Goal: Task Accomplishment & Management: Use online tool/utility

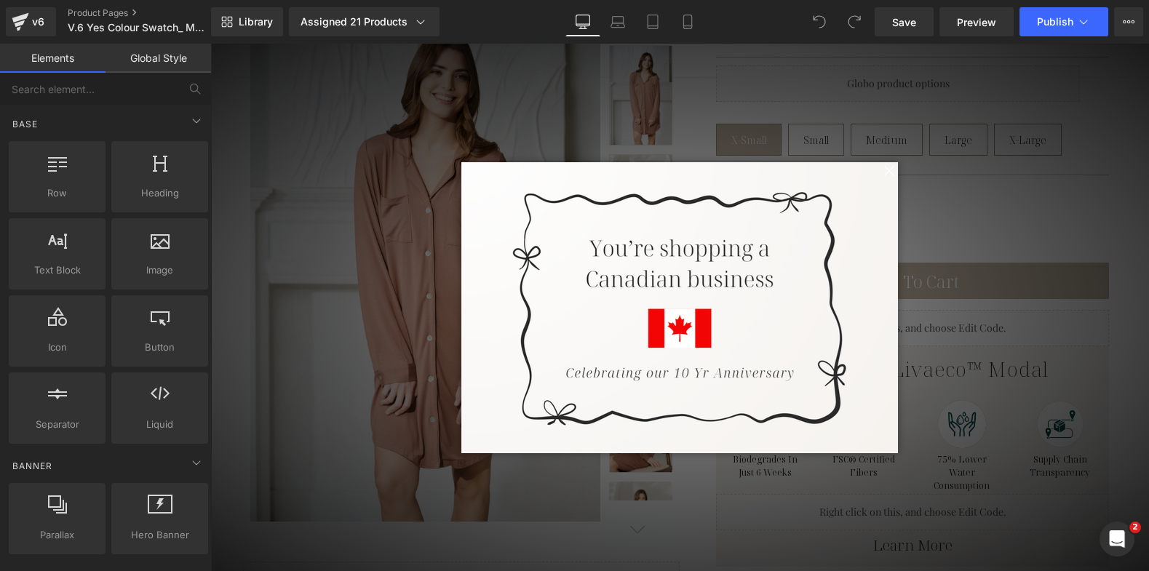
click at [882, 173] on span at bounding box center [889, 171] width 18 height 18
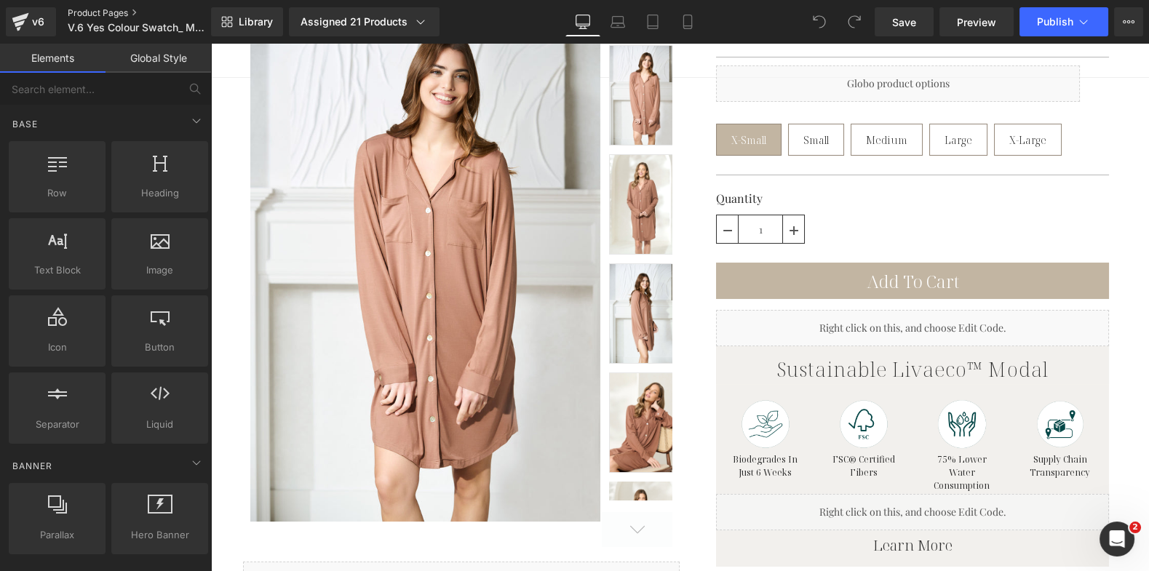
click at [115, 11] on link "Product Pages" at bounding box center [151, 13] width 167 height 12
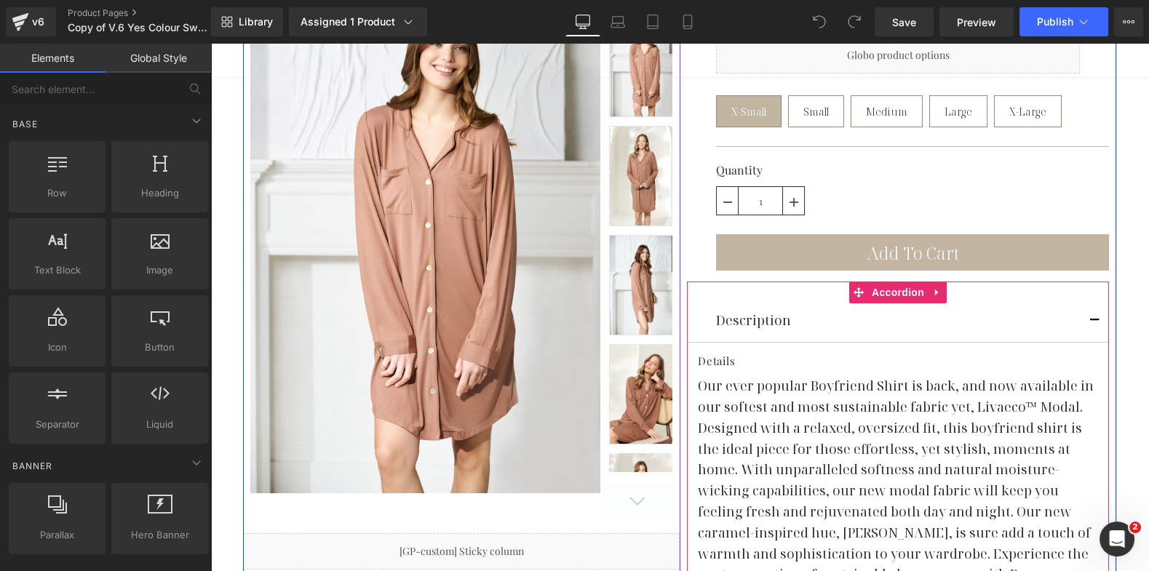
click at [1095, 325] on span "button" at bounding box center [1095, 325] width 0 height 0
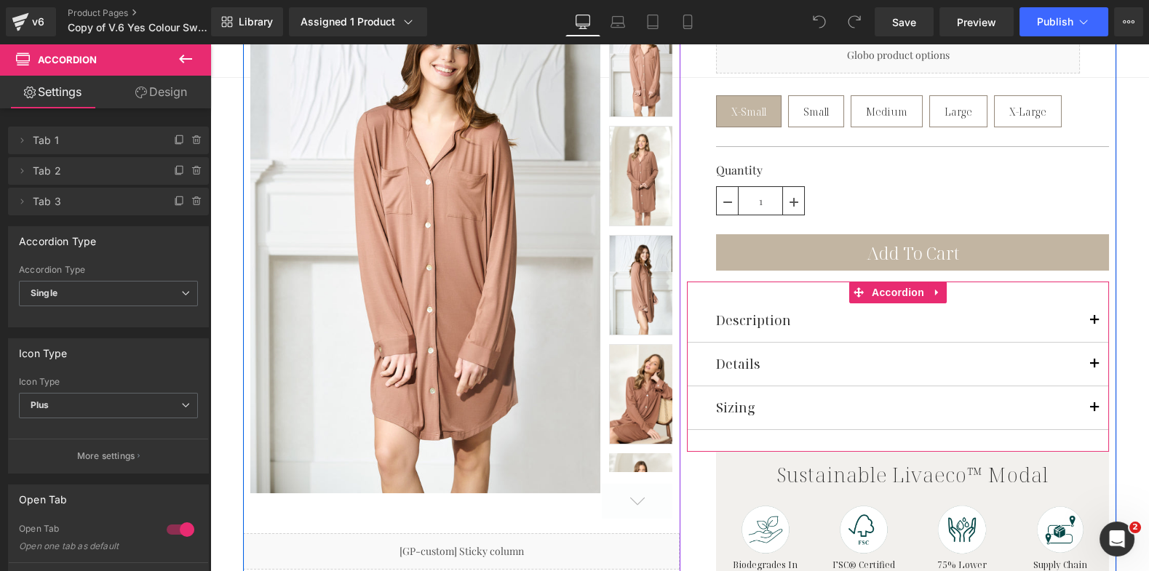
click at [1095, 368] on span "button" at bounding box center [1095, 368] width 0 height 0
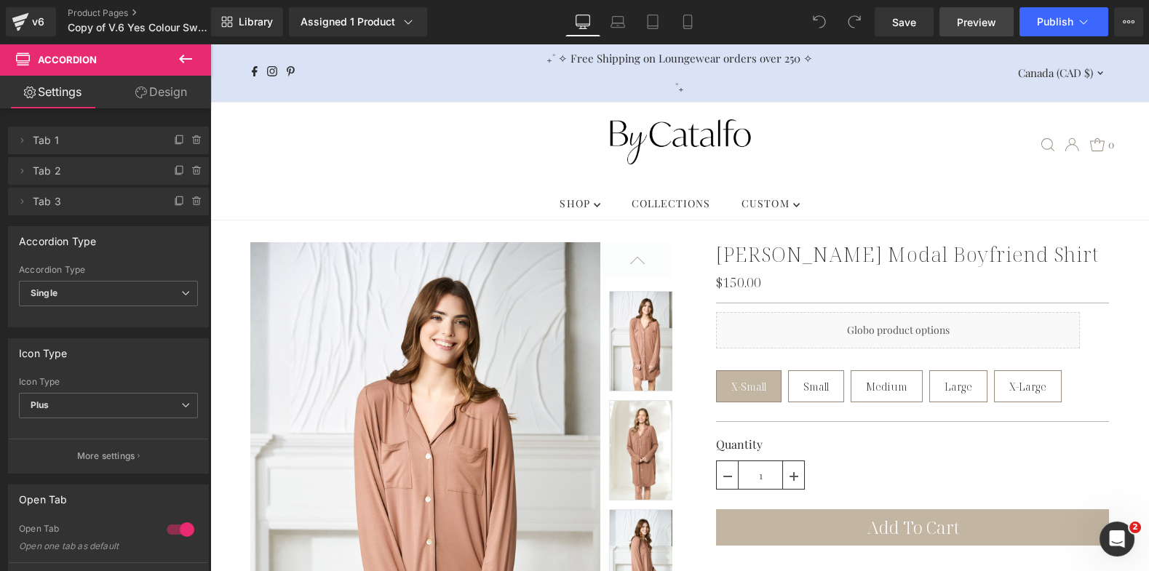
click at [979, 25] on span "Preview" at bounding box center [976, 22] width 39 height 15
click at [1124, 531] on div "Open Intercom Messenger" at bounding box center [1115, 537] width 48 height 48
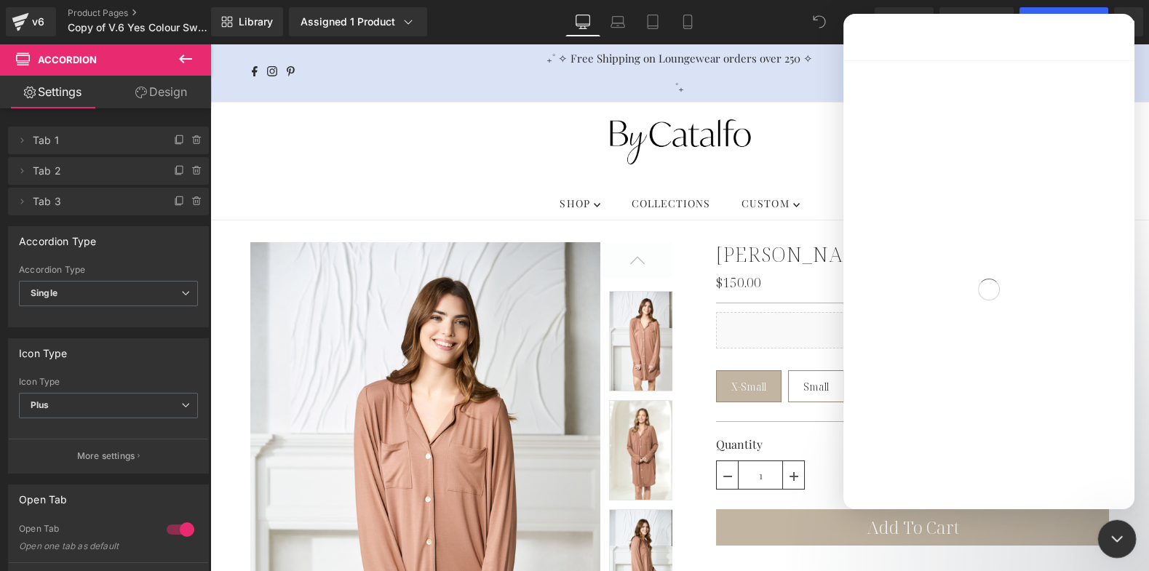
click at [1126, 531] on div "Close Intercom Messenger" at bounding box center [1115, 537] width 35 height 35
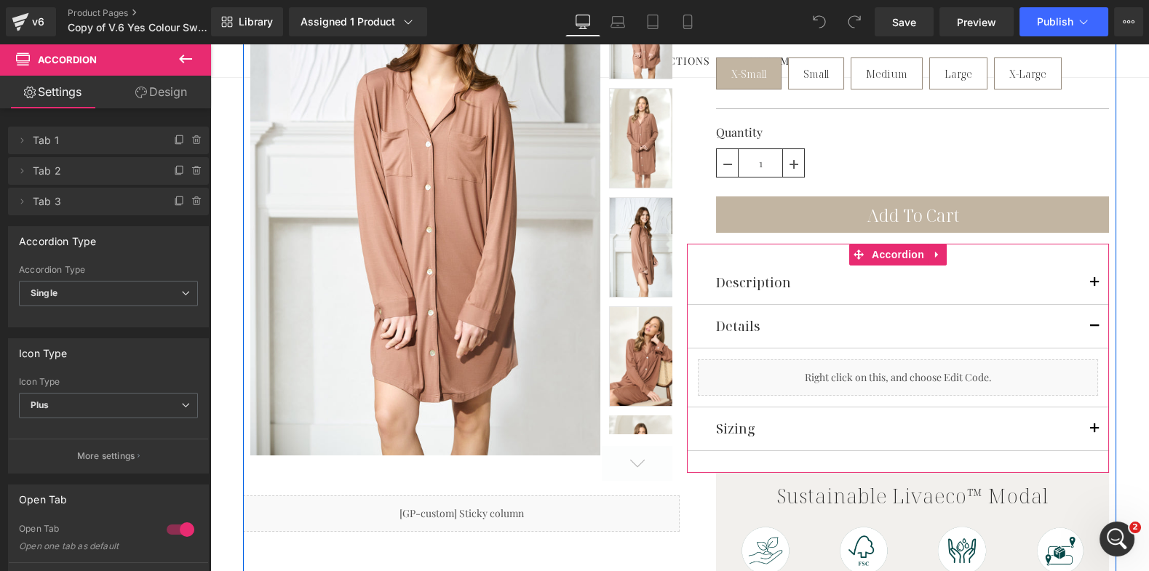
scroll to position [355, 0]
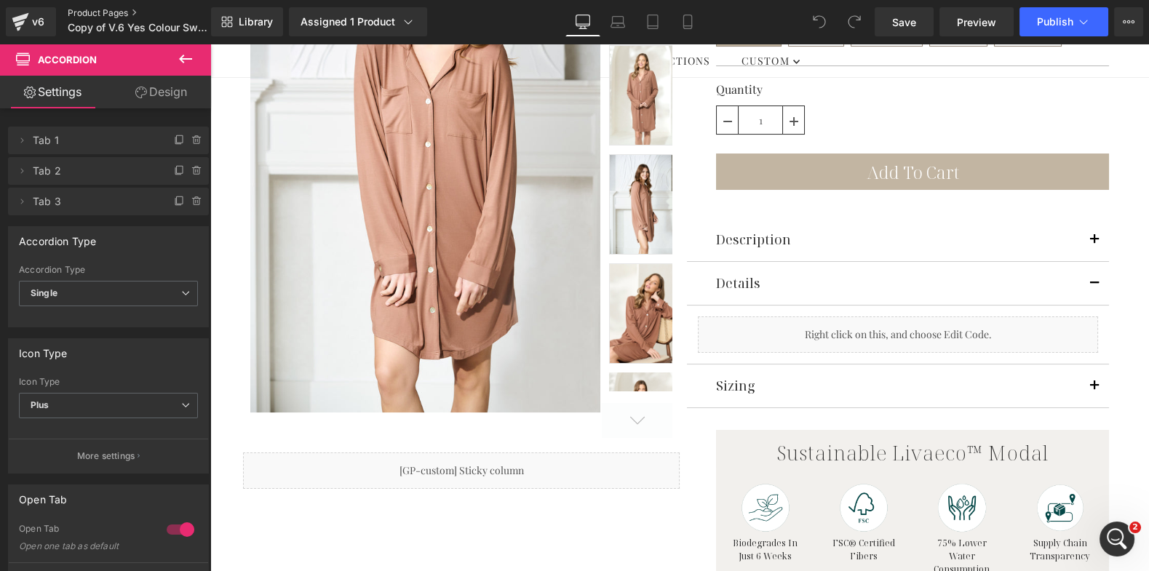
click at [95, 12] on link "Product Pages" at bounding box center [151, 13] width 167 height 12
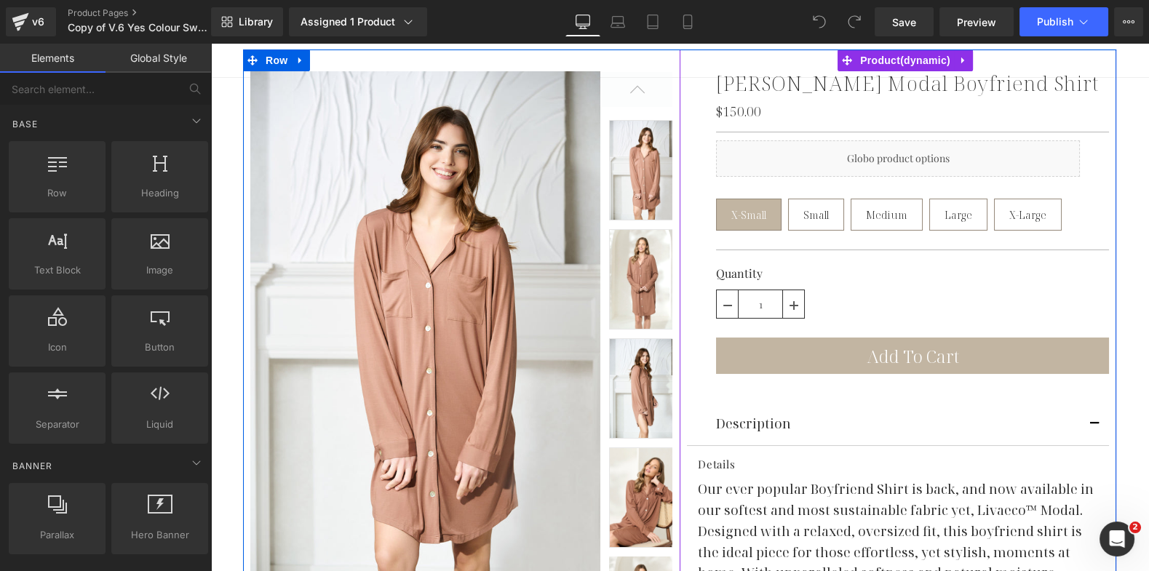
scroll to position [195, 0]
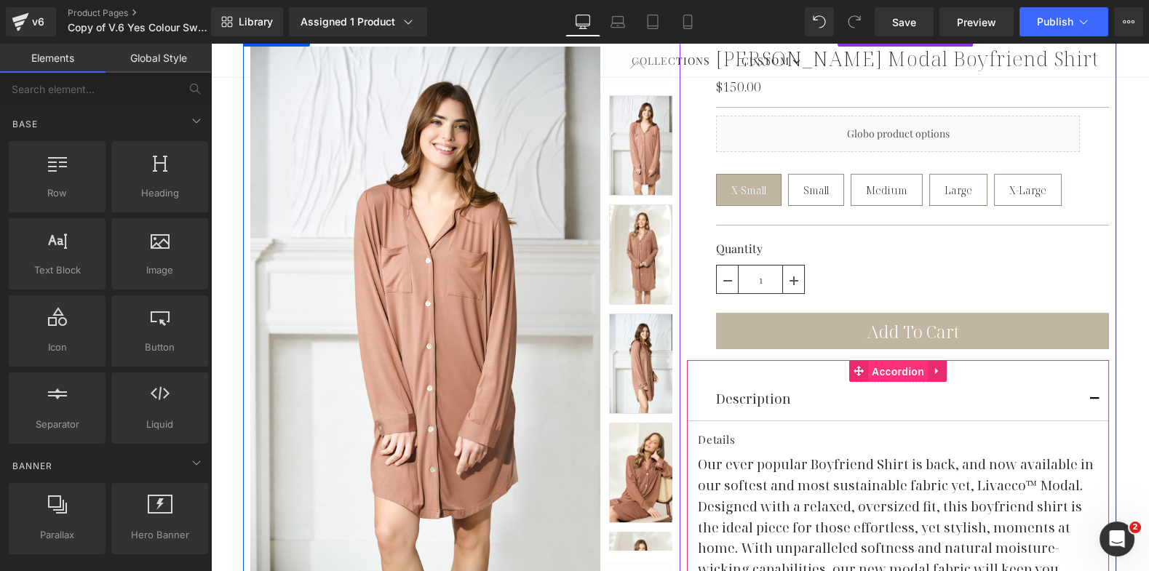
click at [876, 361] on span "Accordion" at bounding box center [898, 372] width 60 height 22
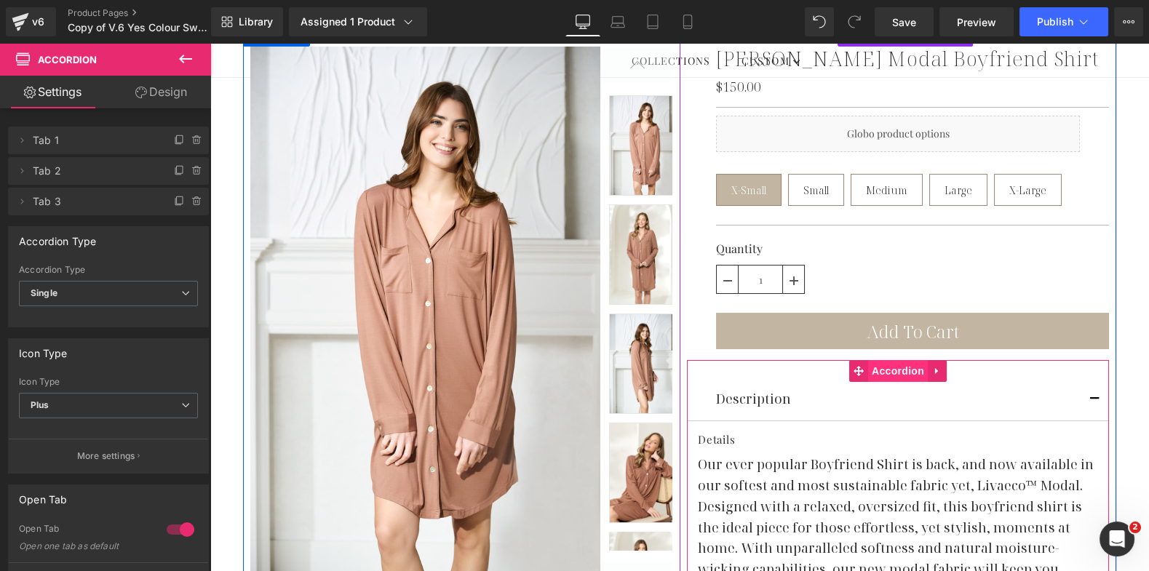
click at [884, 360] on span "Accordion" at bounding box center [898, 371] width 60 height 22
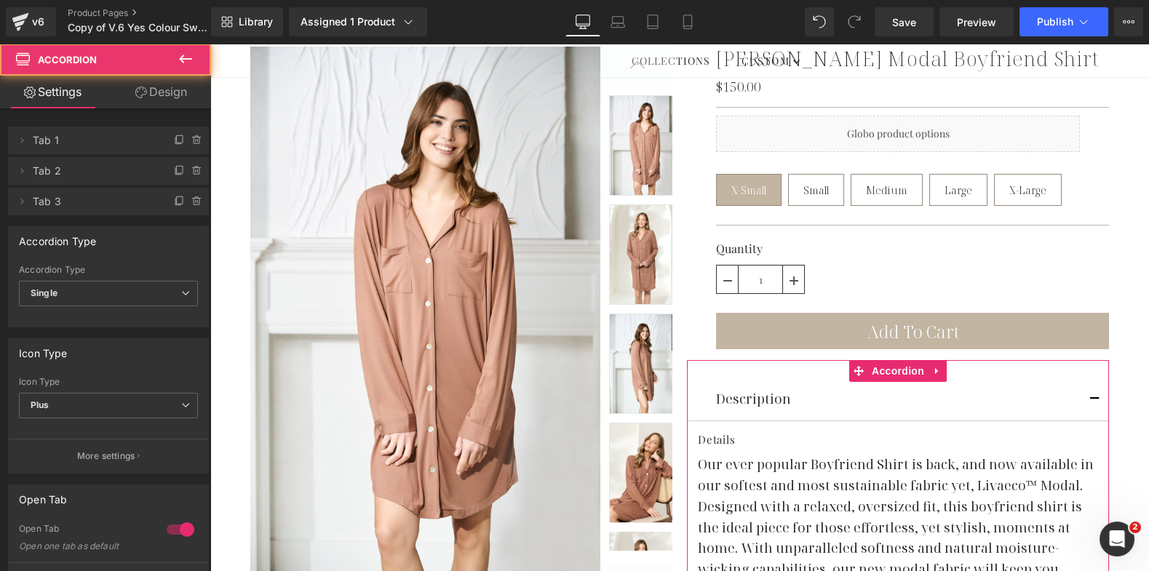
click at [166, 89] on link "Design" at bounding box center [161, 92] width 106 height 33
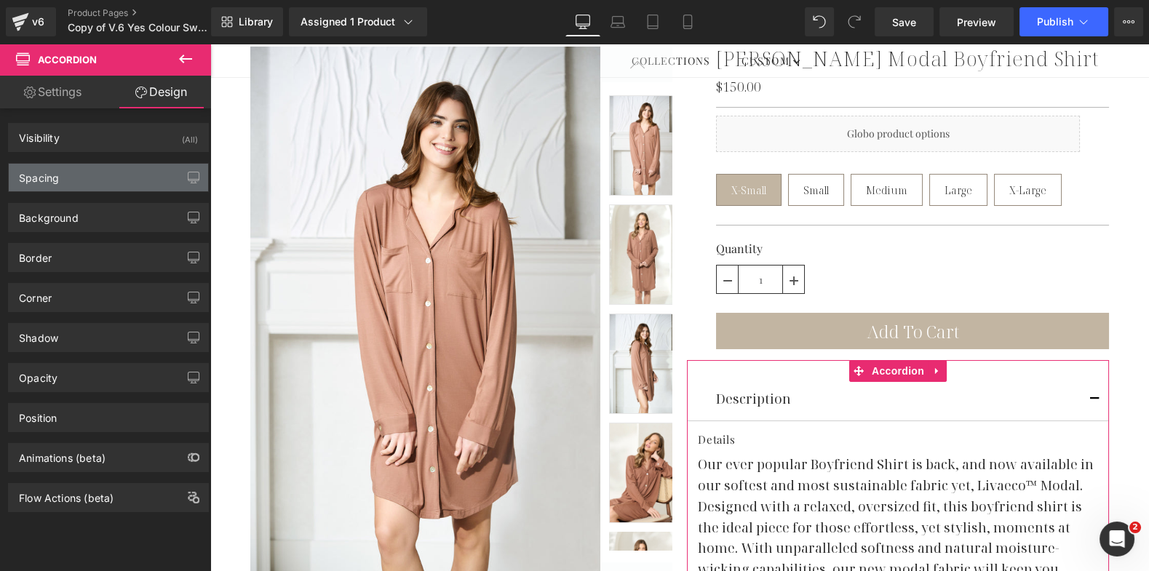
click at [129, 173] on div "Spacing" at bounding box center [108, 178] width 199 height 28
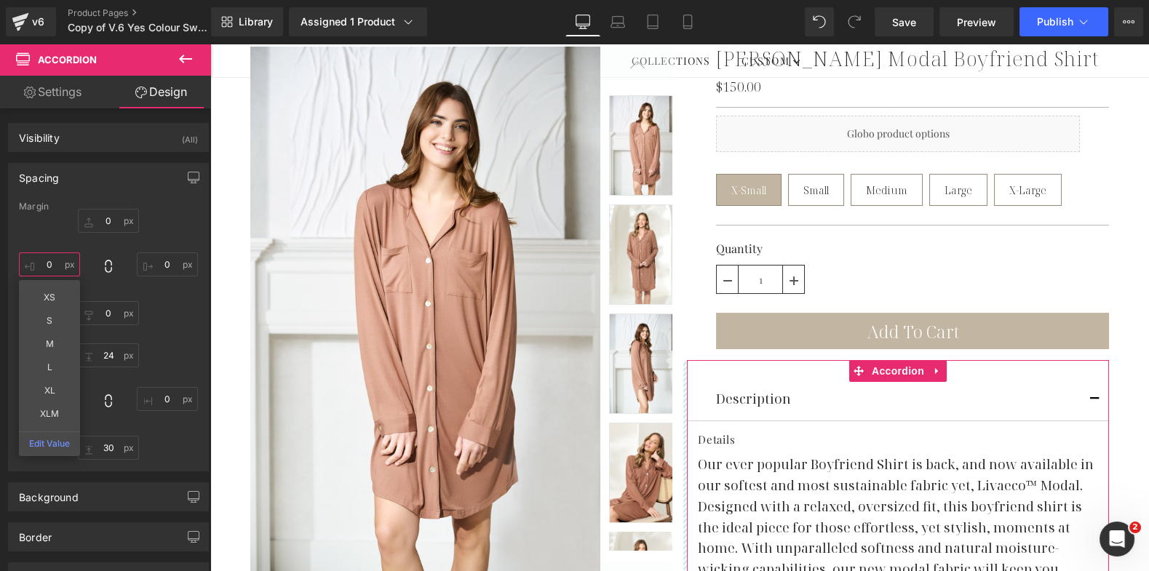
click at [48, 262] on input "0" at bounding box center [49, 265] width 61 height 24
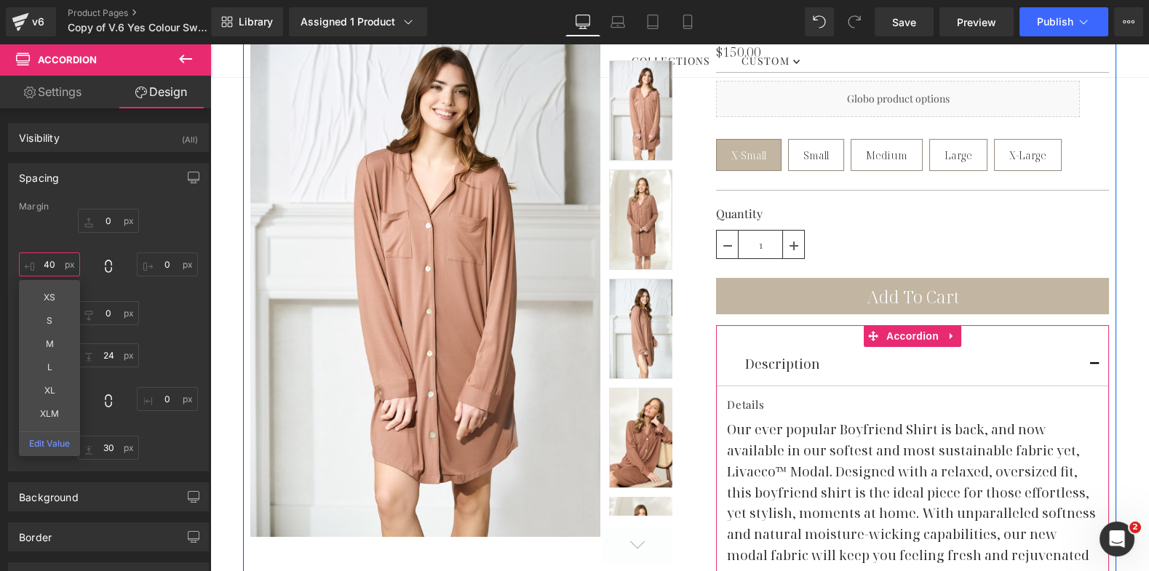
scroll to position [229, 0]
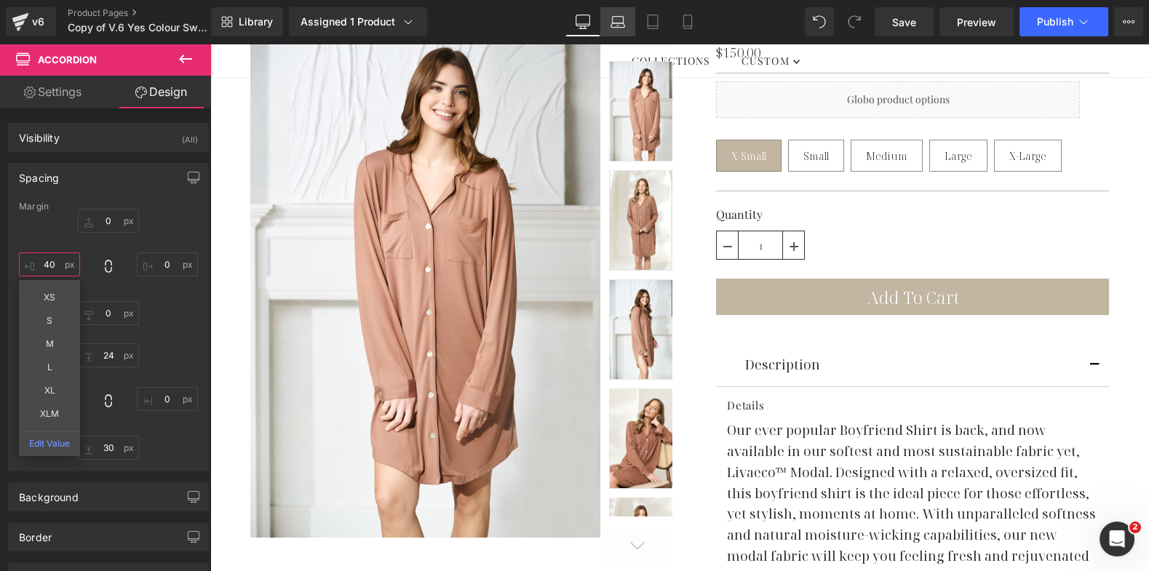
type input "40"
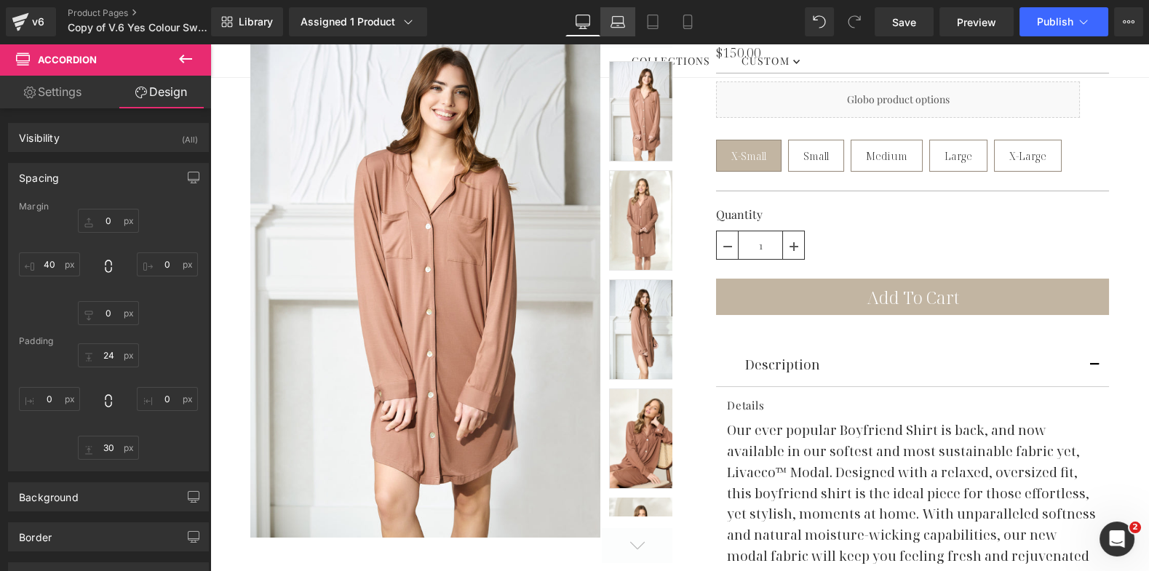
click at [617, 18] on icon at bounding box center [618, 22] width 15 height 15
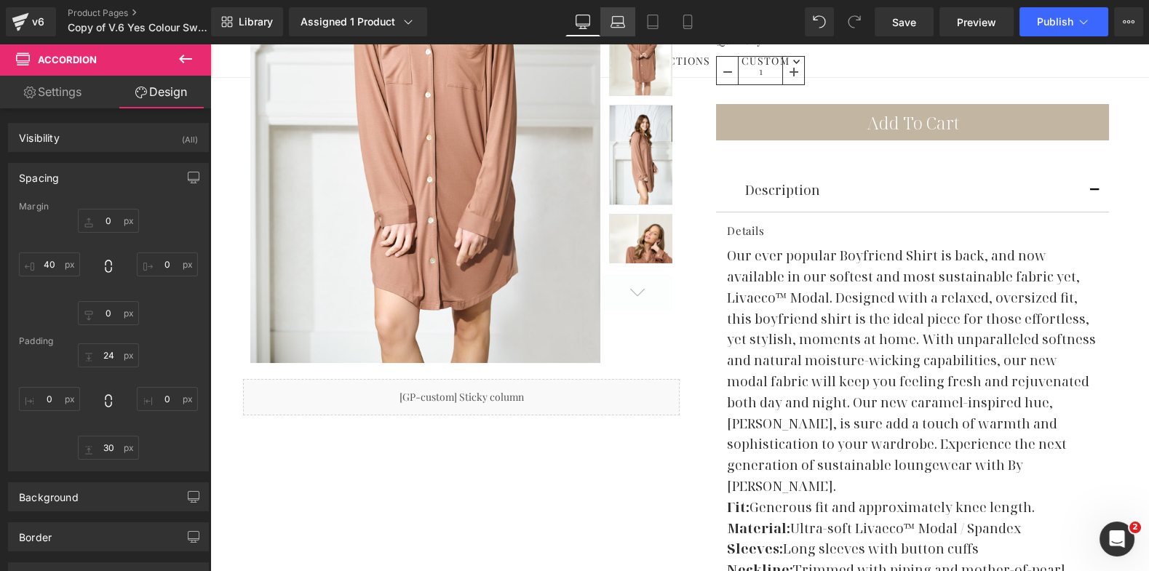
type input "0"
type input "40"
type input "24"
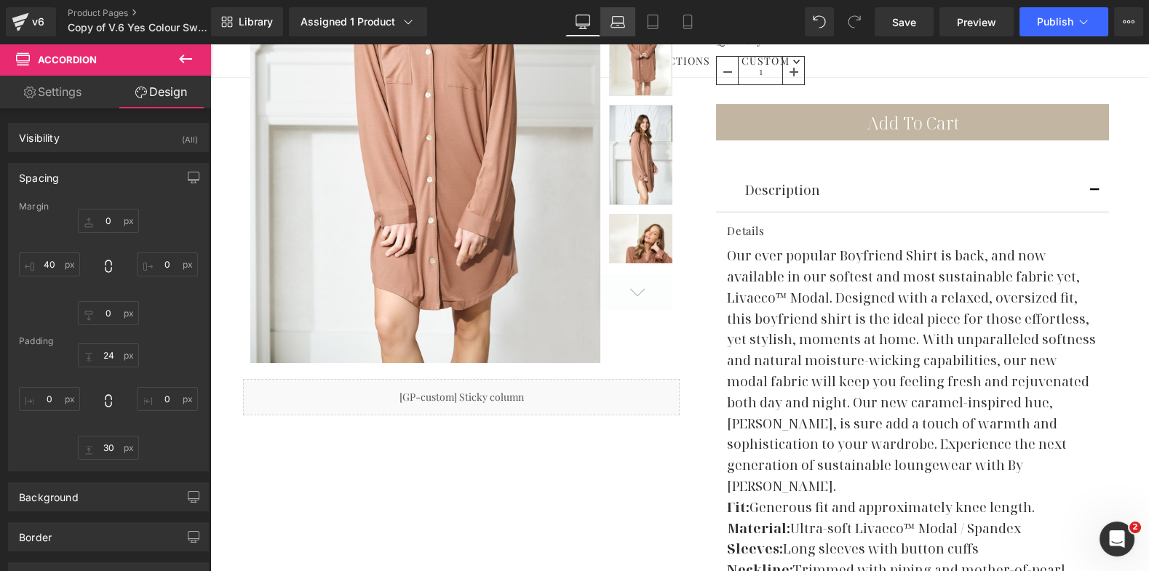
type input "0"
type input "30"
type input "0"
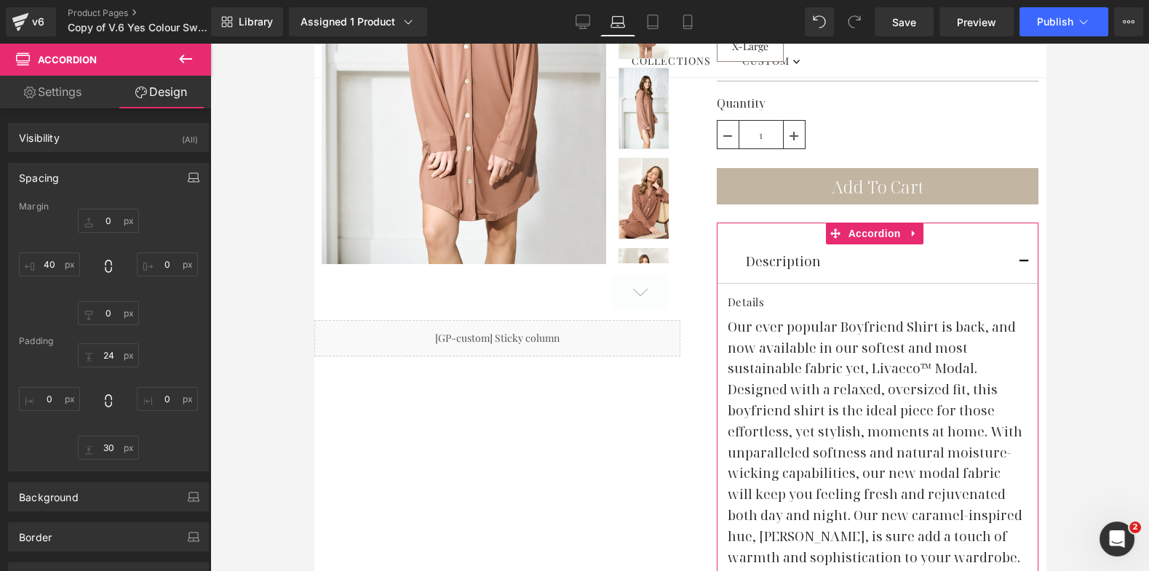
click at [191, 174] on icon "button" at bounding box center [194, 178] width 12 height 12
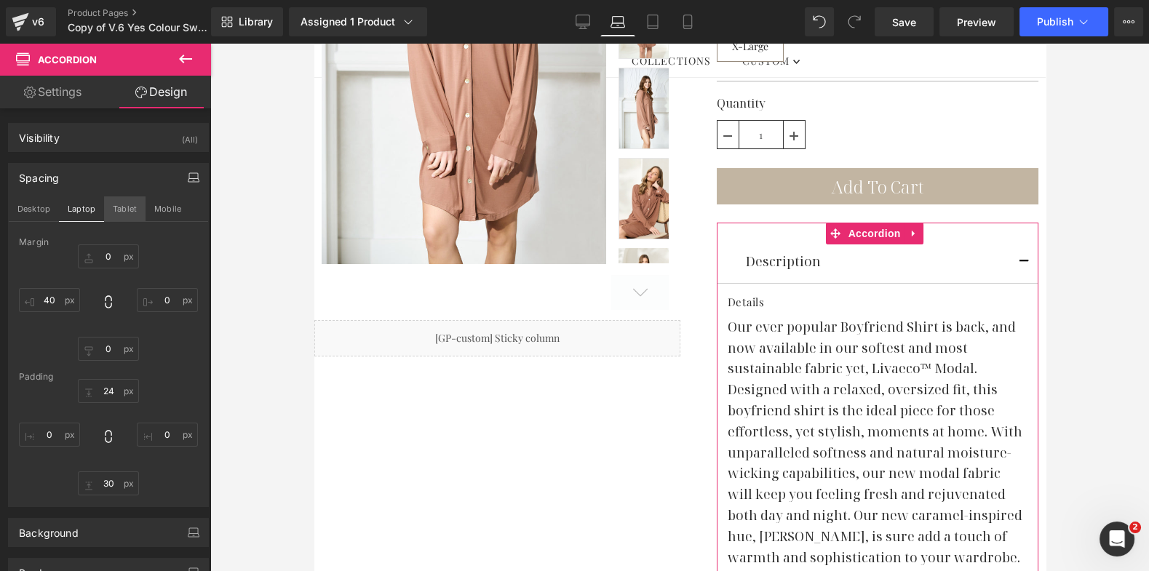
click at [127, 207] on button "Tablet" at bounding box center [124, 209] width 41 height 25
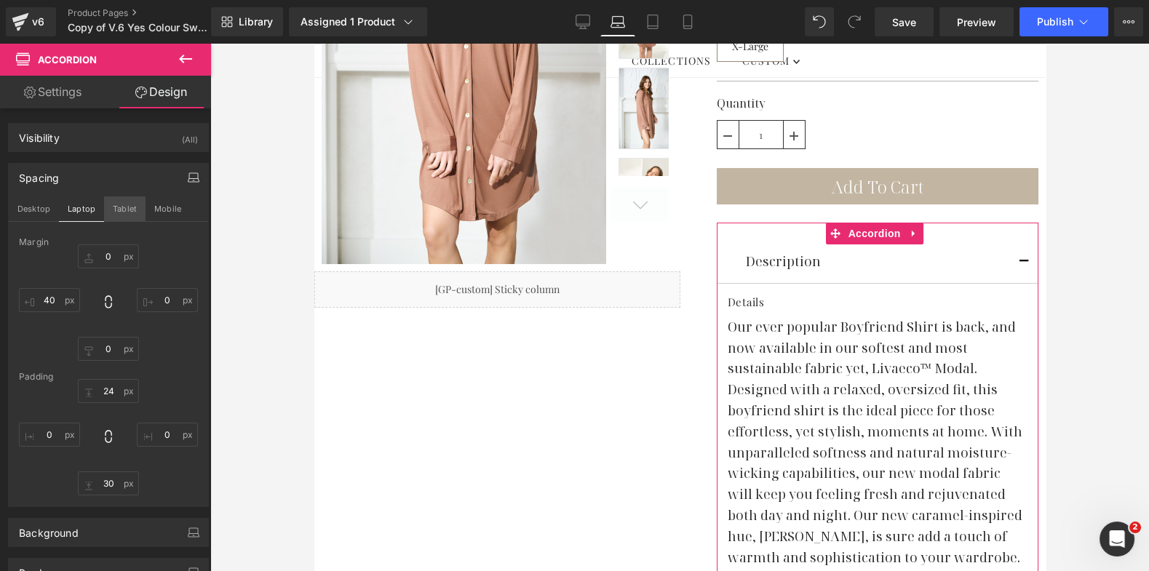
type input "0"
type input "40"
type input "24"
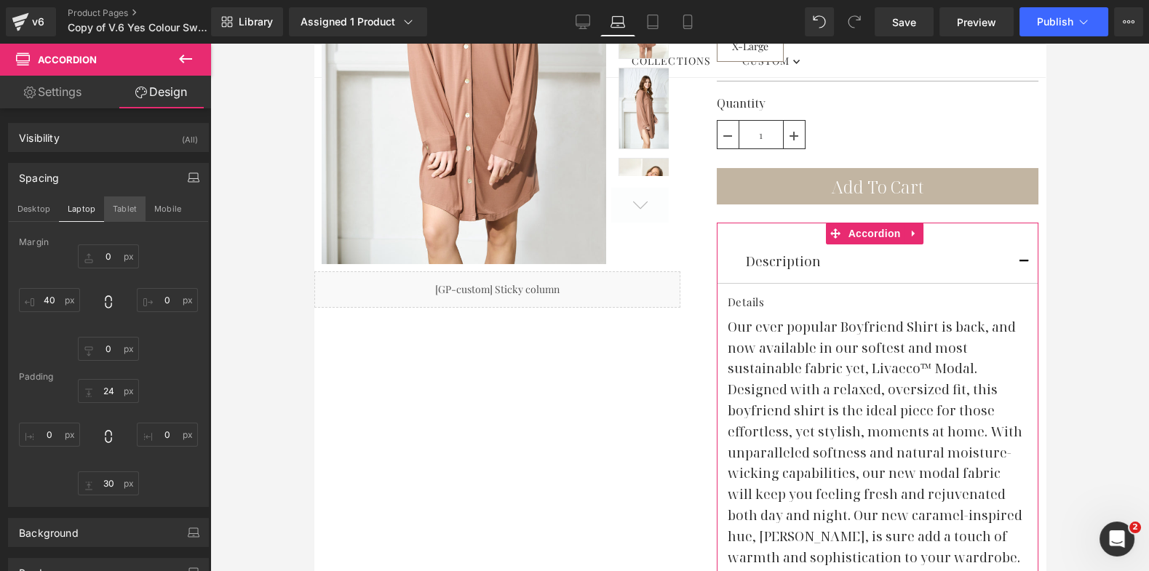
type input "0"
type input "30"
type input "0"
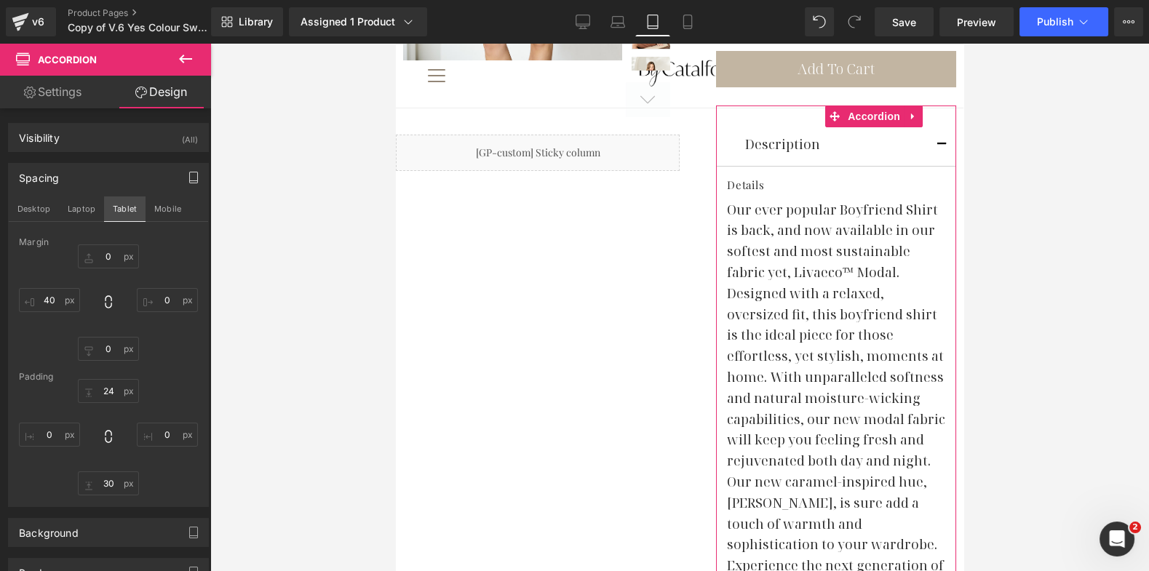
scroll to position [303, 0]
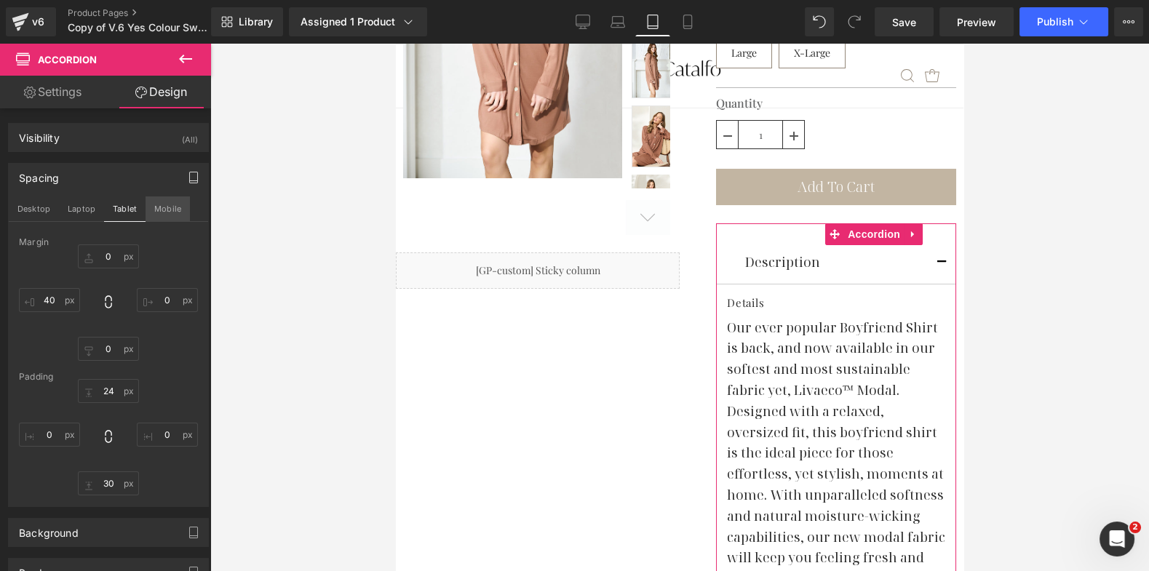
click at [159, 212] on button "Mobile" at bounding box center [168, 209] width 44 height 25
type input "0"
type input "40"
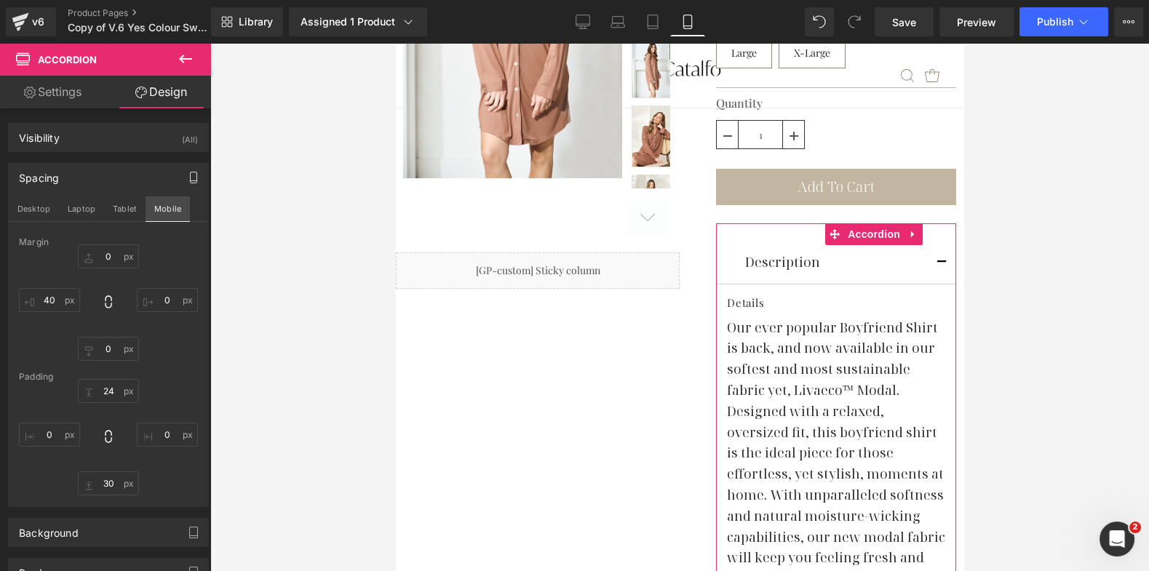
type input "24"
type input "0"
type input "30"
type input "0"
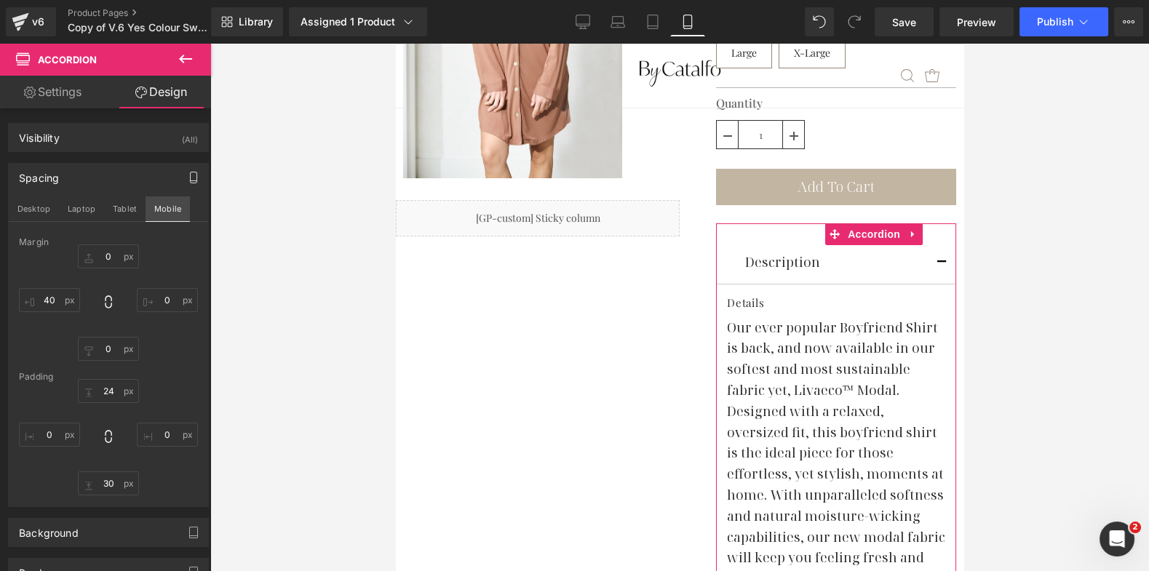
scroll to position [674, 0]
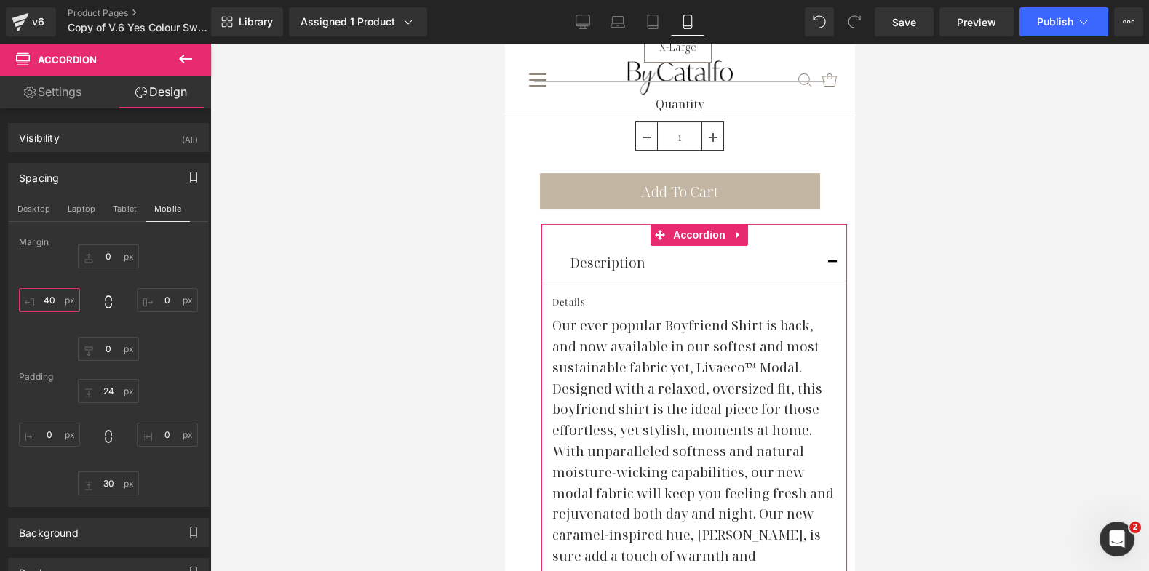
click at [47, 296] on input "40" at bounding box center [49, 300] width 61 height 24
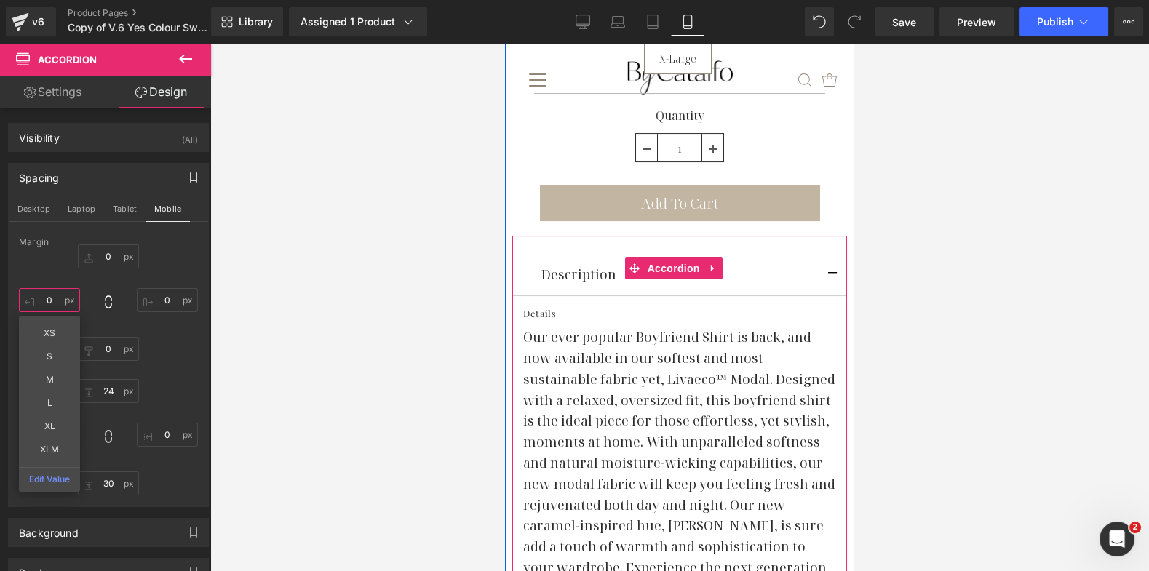
scroll to position [477, 0]
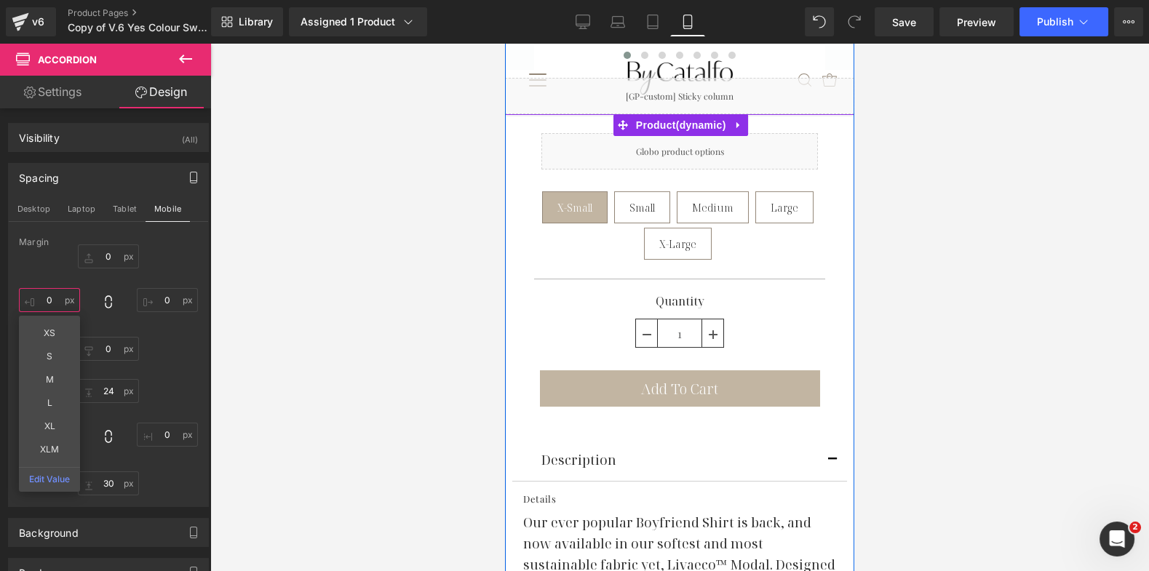
type input "0"
click at [555, 259] on div "X-Small Small Medium Large X-Large" at bounding box center [680, 227] width 284 height 73
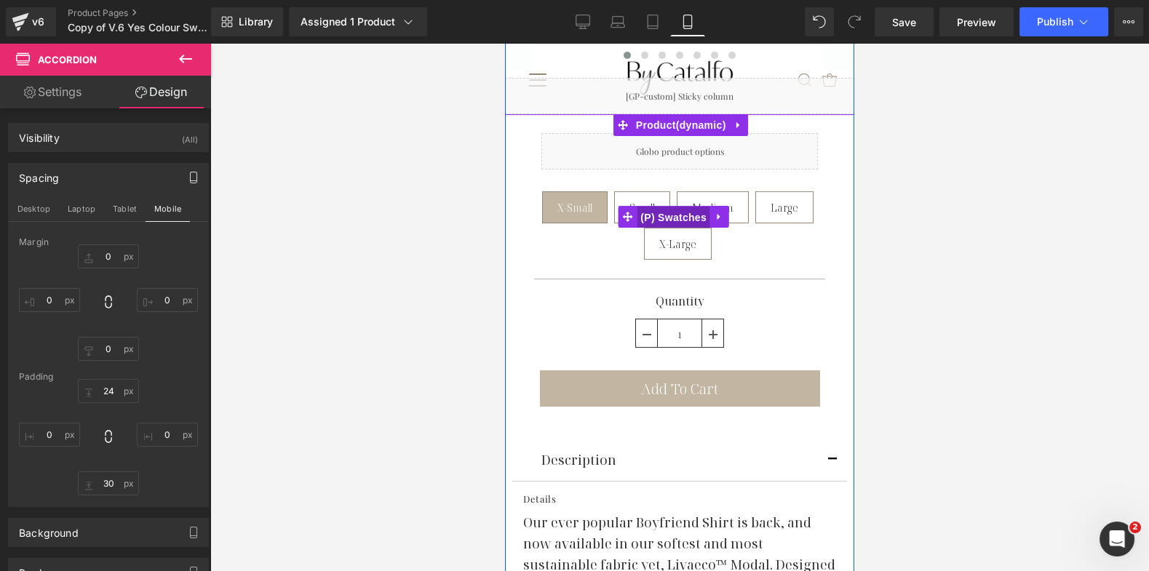
click at [682, 222] on span "(P) Swatches" at bounding box center [674, 218] width 74 height 22
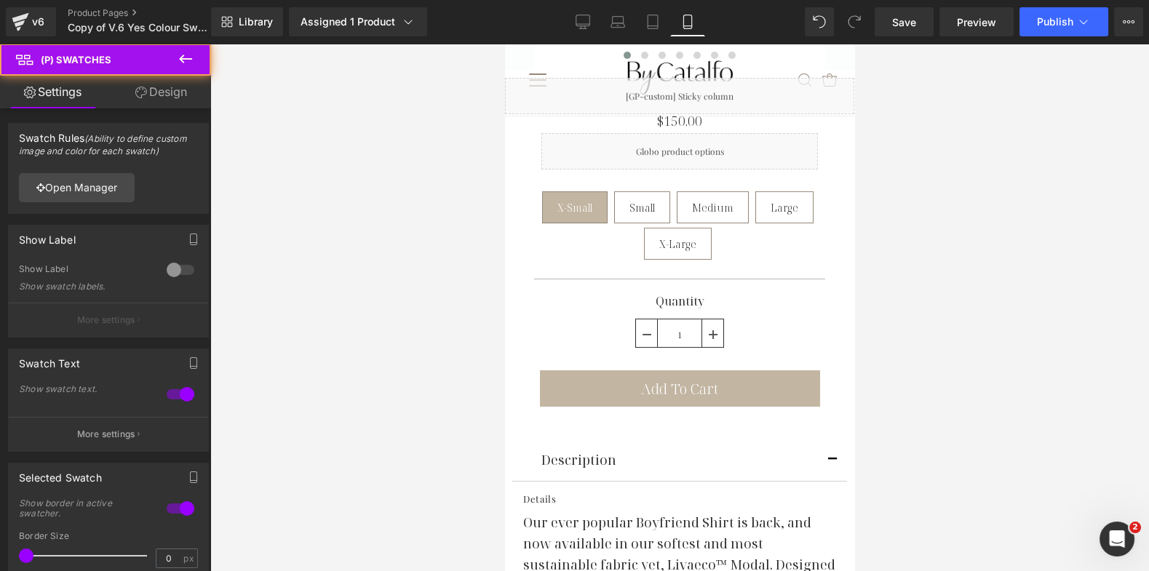
click at [182, 92] on link "Design" at bounding box center [161, 92] width 106 height 33
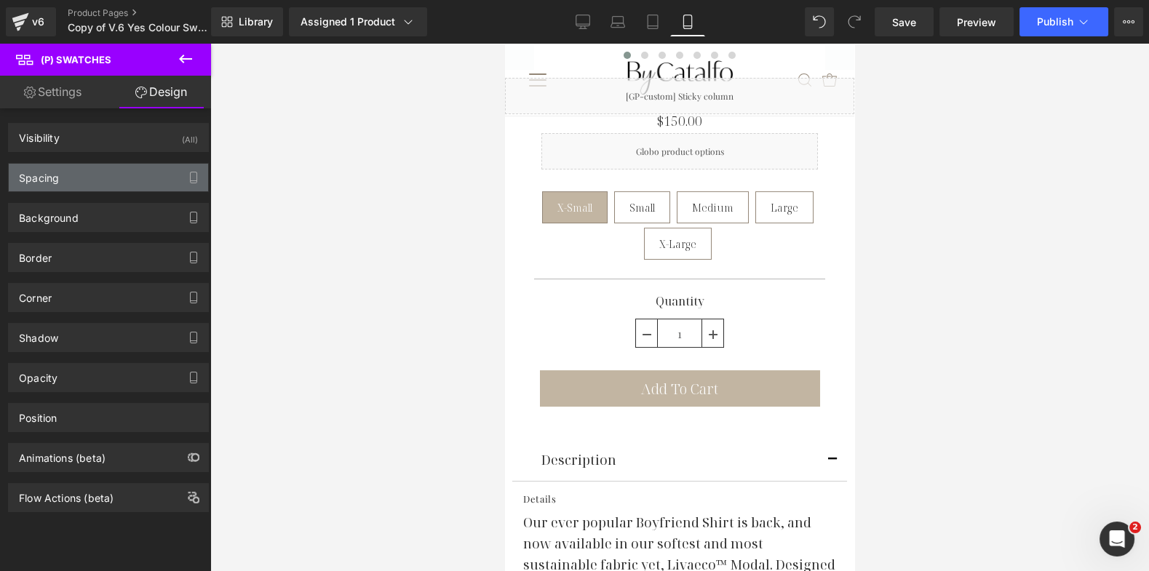
click at [94, 178] on div "Spacing" at bounding box center [108, 178] width 199 height 28
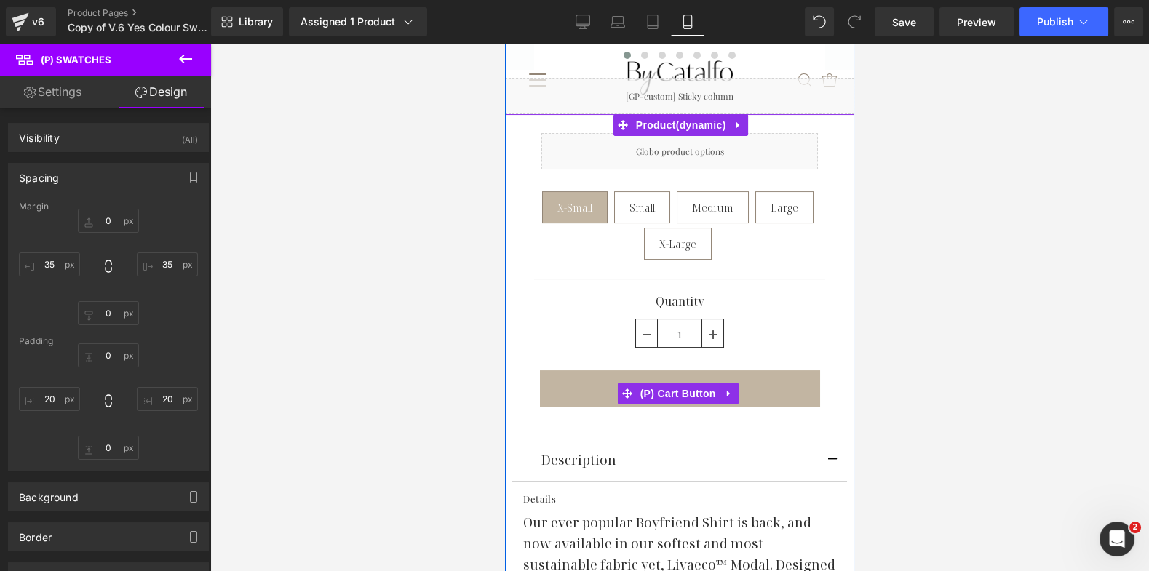
click at [526, 389] on div "Add To Cart" at bounding box center [679, 394] width 335 height 47
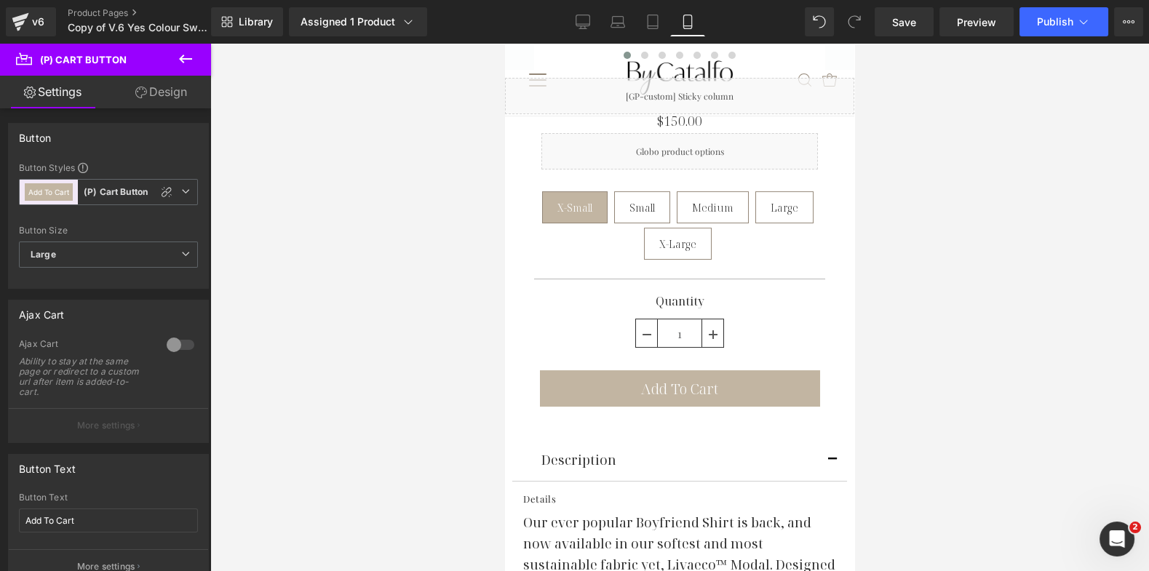
click at [173, 82] on link "Design" at bounding box center [161, 92] width 106 height 33
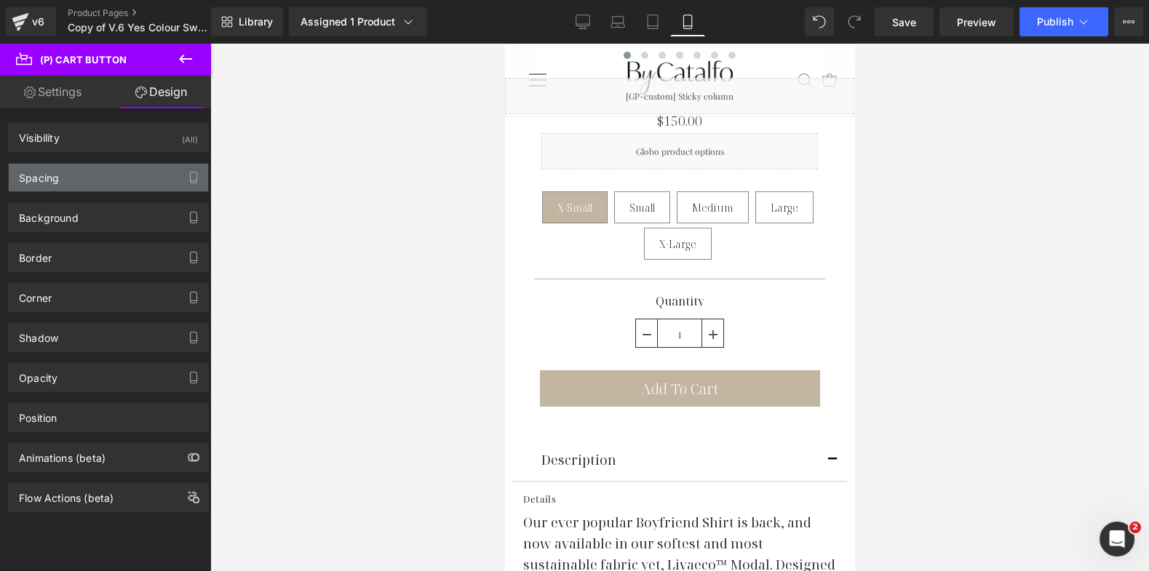
click at [63, 185] on div "Spacing" at bounding box center [108, 178] width 199 height 28
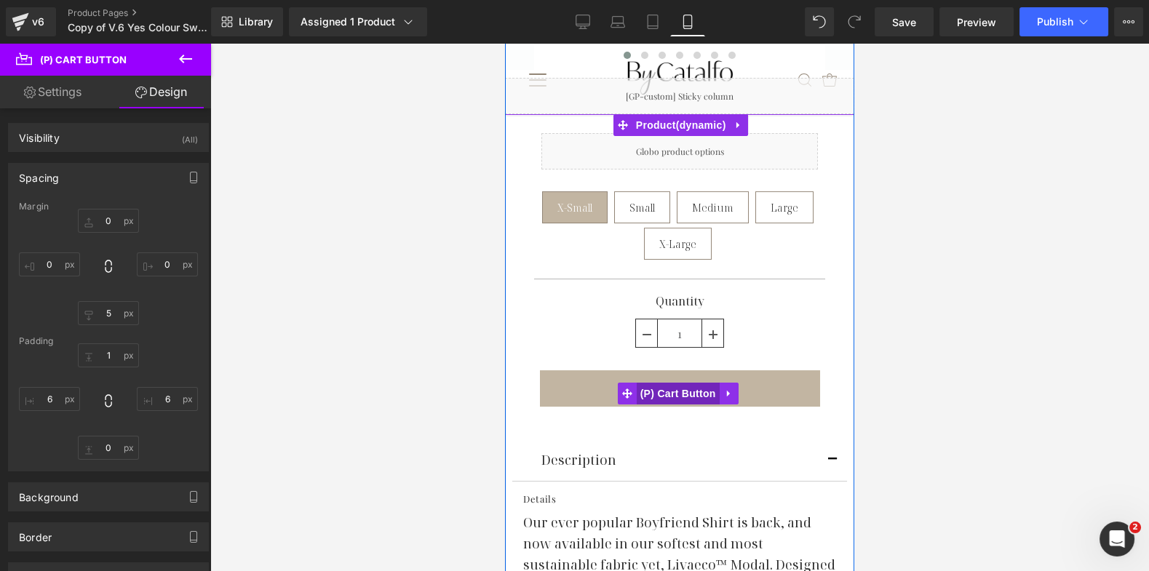
click at [661, 395] on span "(P) Cart Button" at bounding box center [678, 394] width 83 height 22
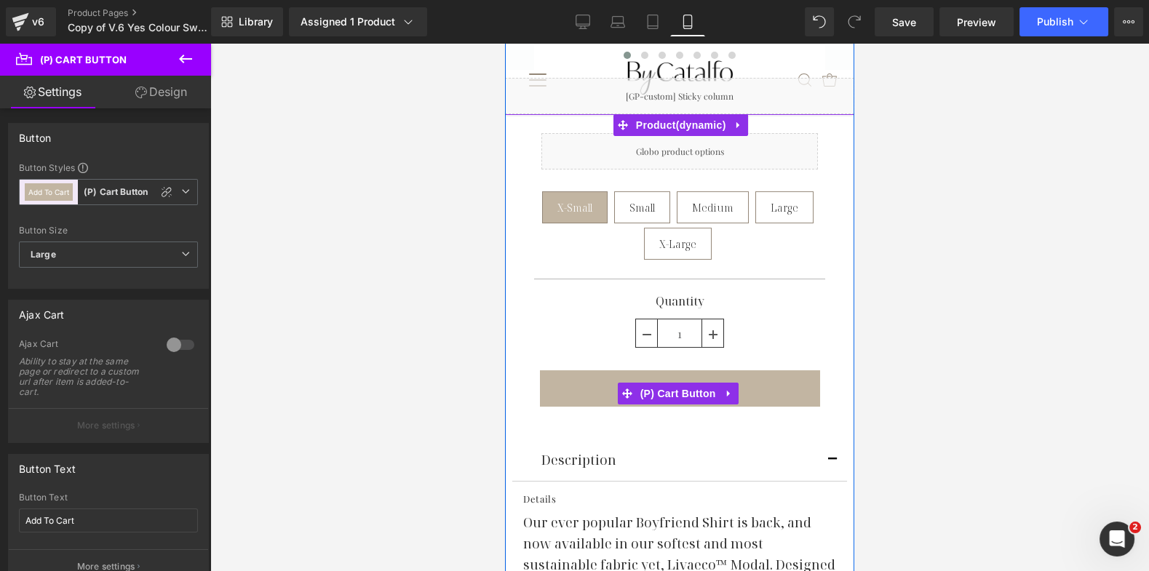
click at [519, 371] on div "Add To Cart" at bounding box center [679, 394] width 335 height 47
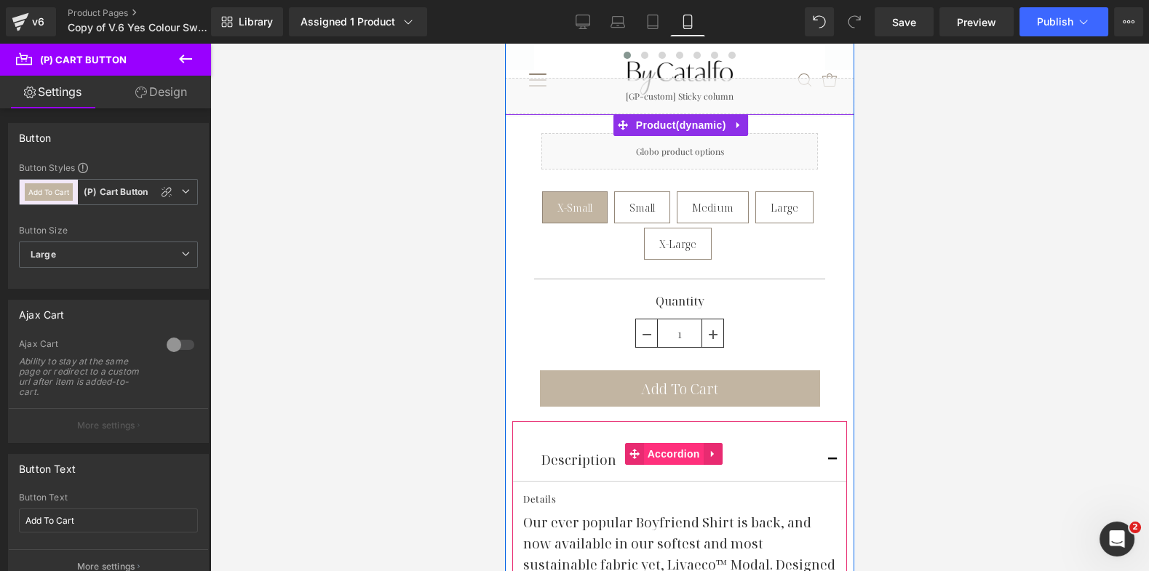
click at [659, 455] on span "Accordion" at bounding box center [674, 454] width 60 height 22
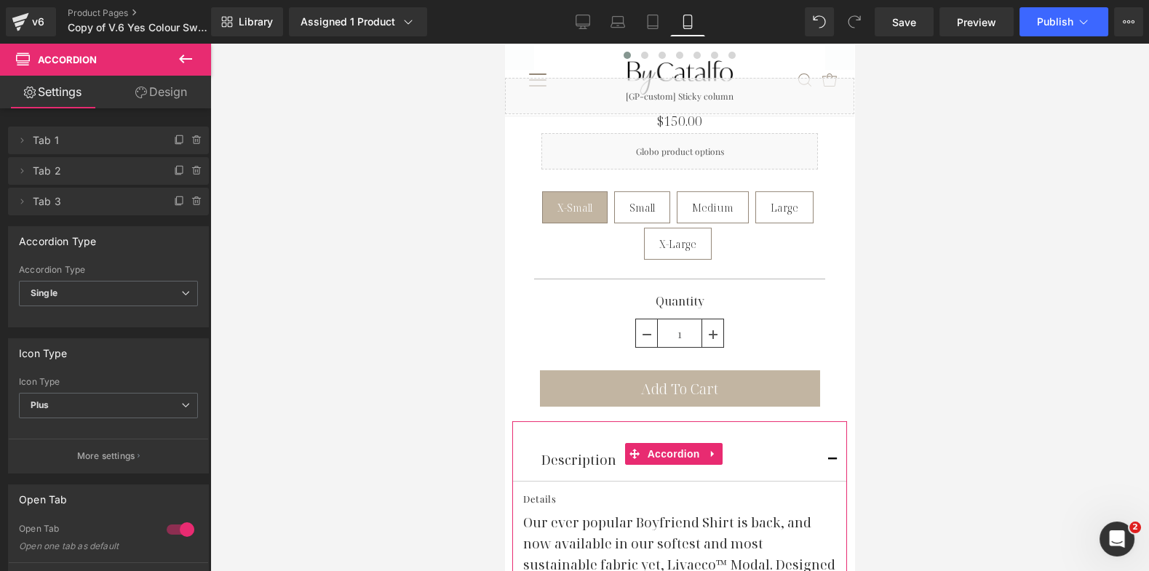
click at [155, 99] on link "Design" at bounding box center [161, 92] width 106 height 33
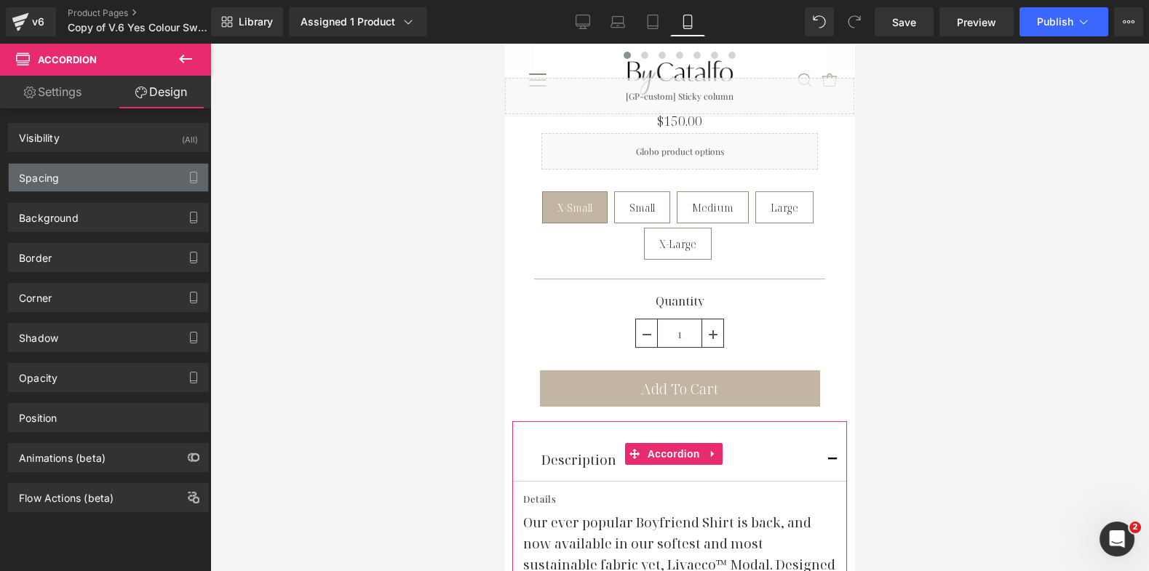
click at [151, 173] on div "Spacing" at bounding box center [108, 178] width 199 height 28
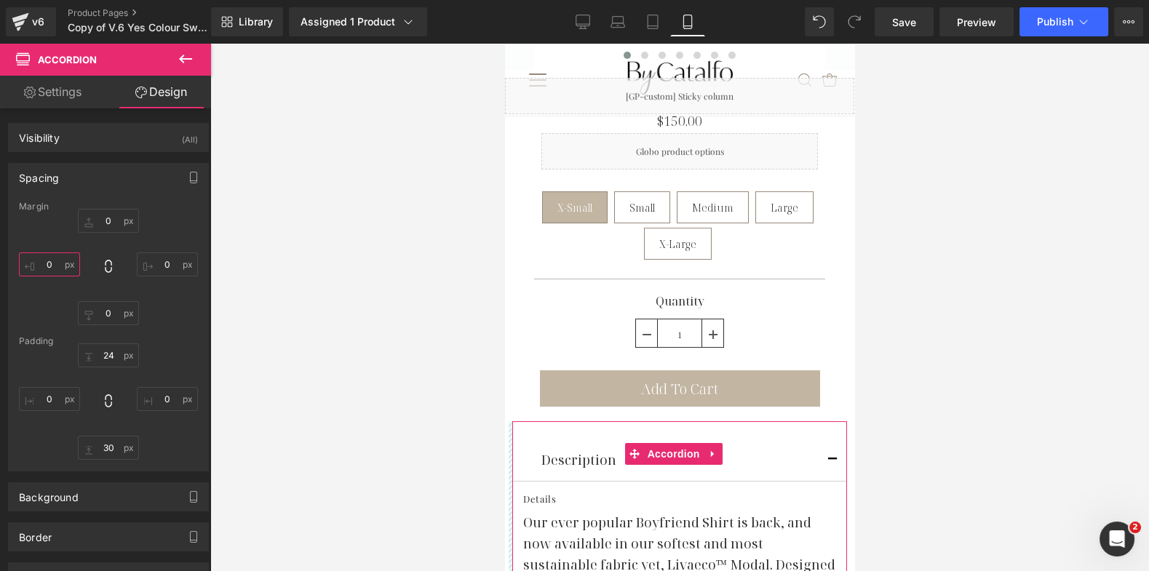
click at [45, 262] on input "0" at bounding box center [49, 265] width 61 height 24
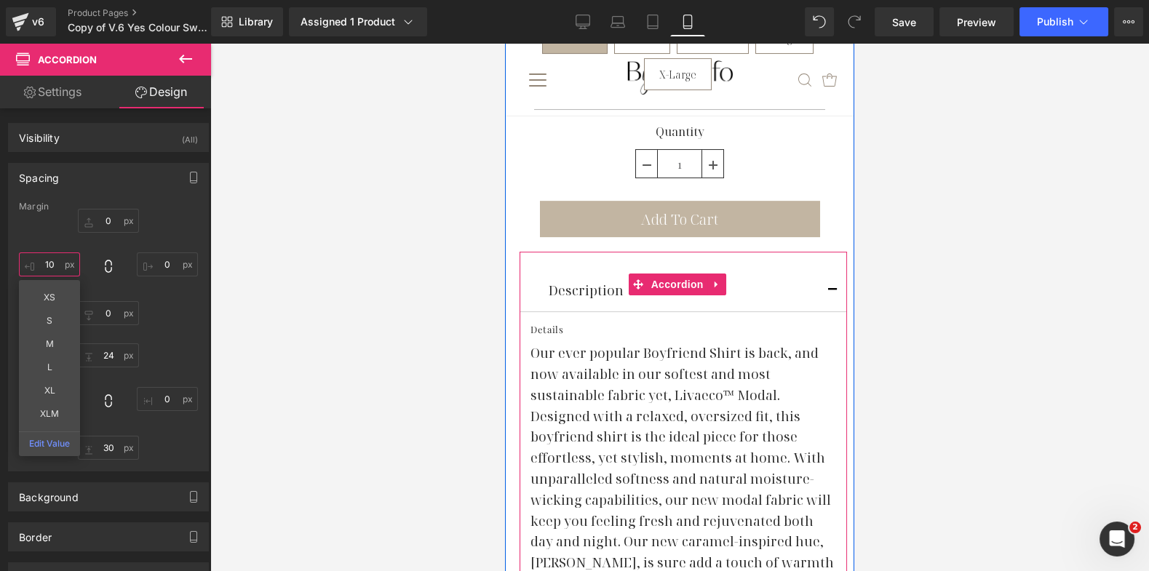
scroll to position [649, 0]
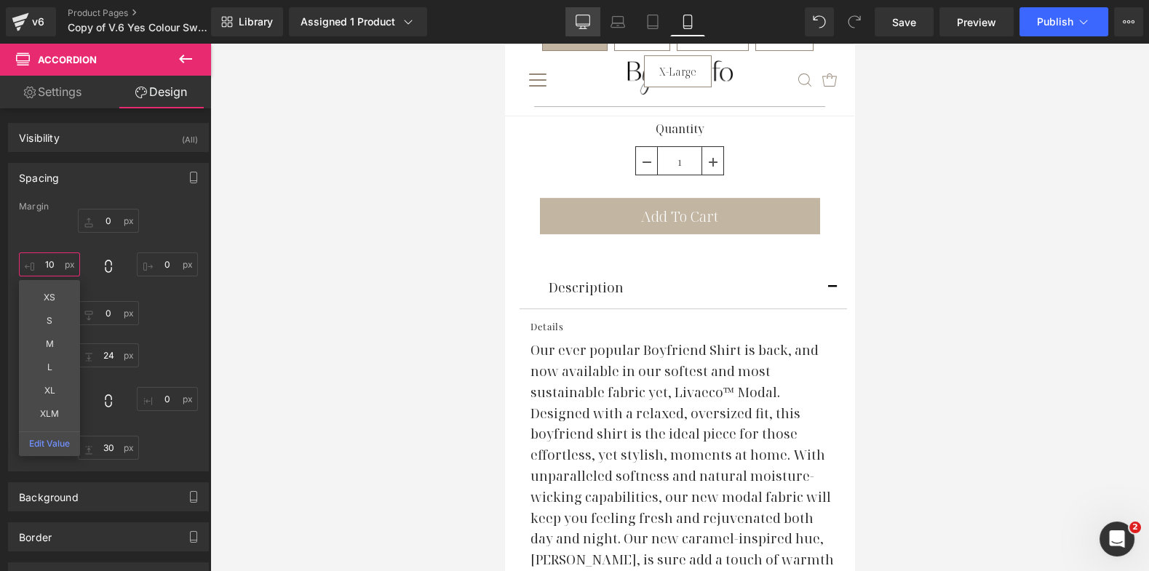
type input "10"
click at [581, 28] on icon at bounding box center [583, 22] width 15 height 15
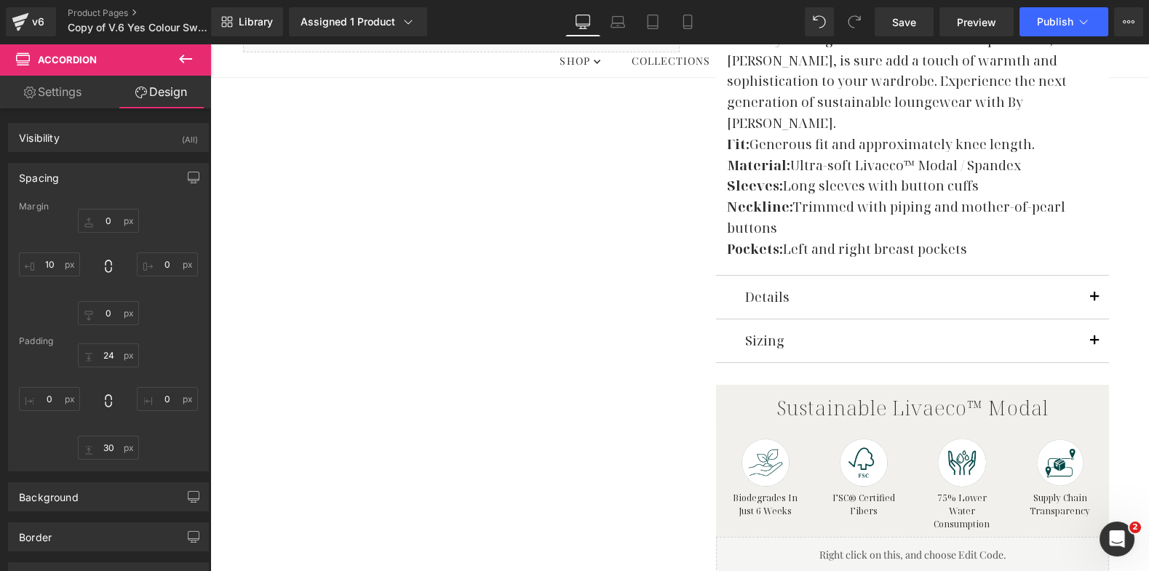
scroll to position [167, 0]
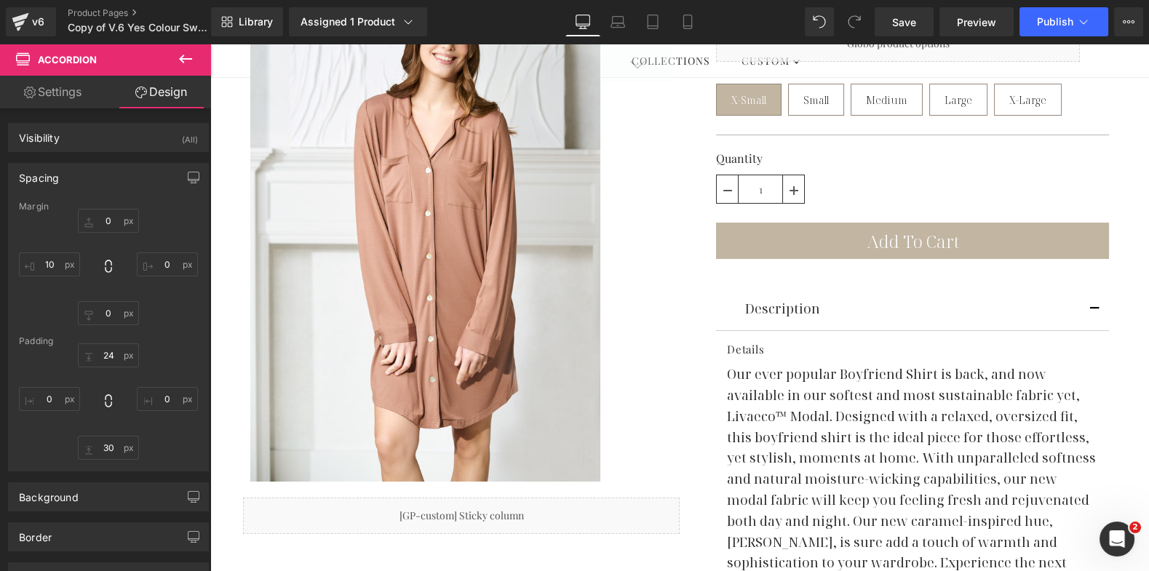
type input "0"
type input "40"
type input "24"
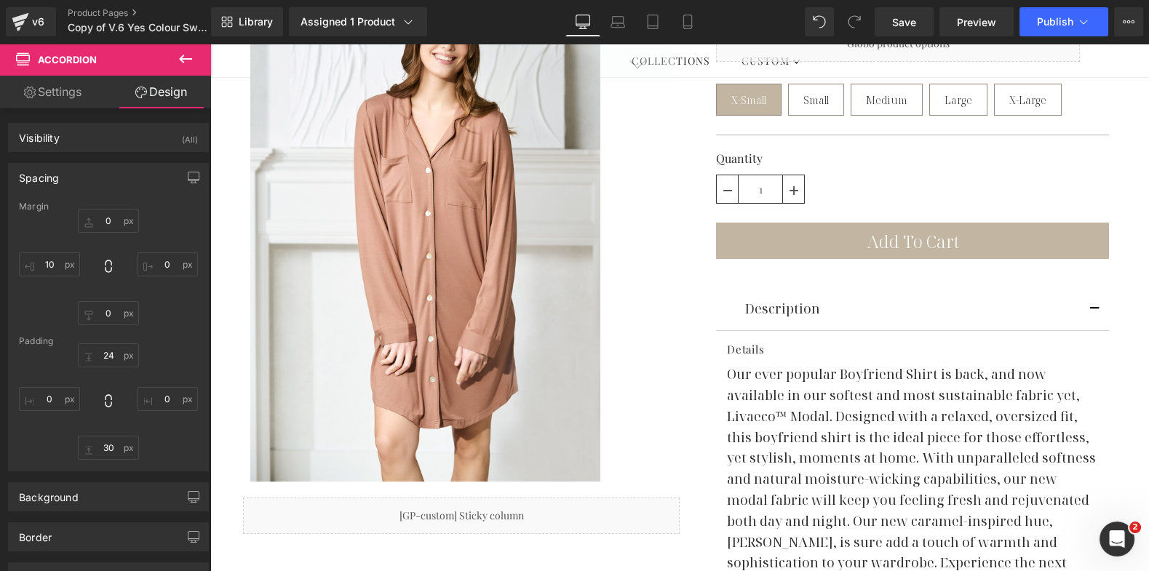
type input "0"
type input "30"
type input "0"
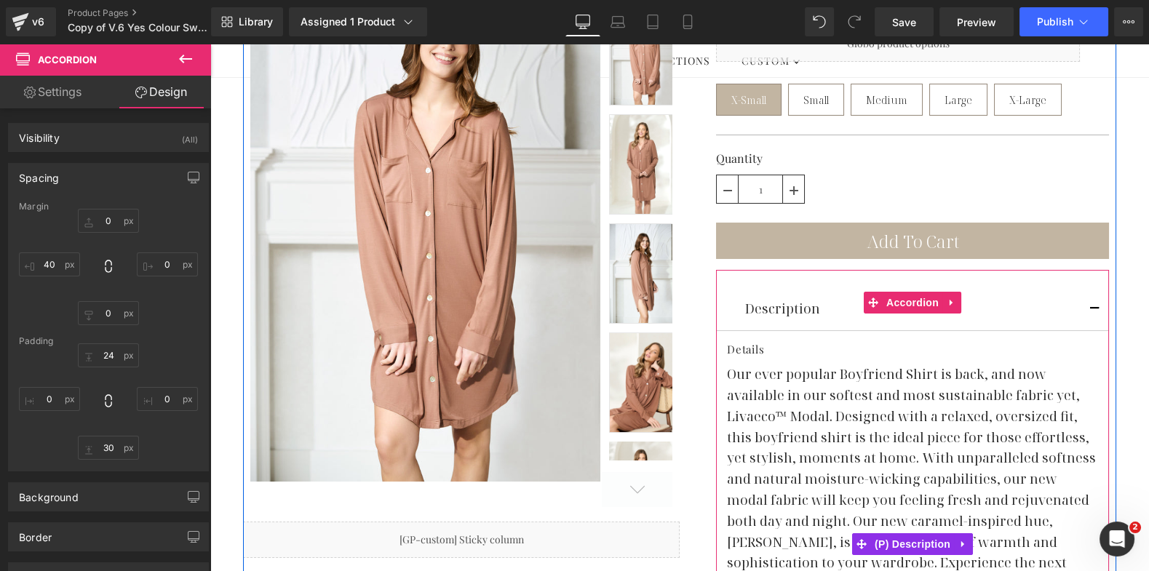
click at [807, 394] on p "Our ever popular Boyfriend Shirt is back, and now available in our softest and …" at bounding box center [912, 490] width 371 height 252
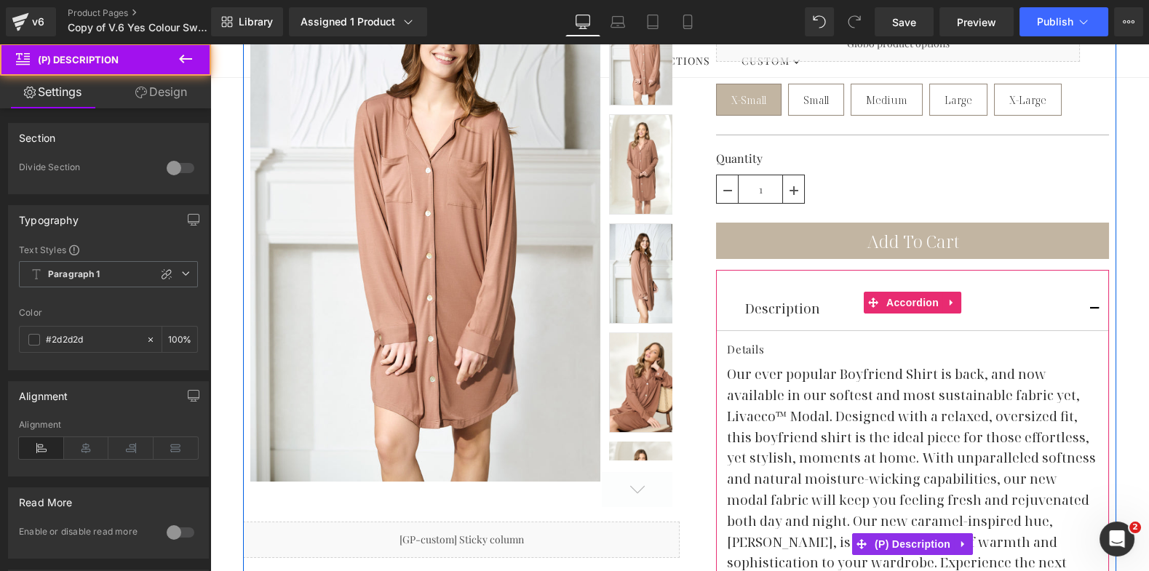
click at [745, 342] on div "Details Our ever popular Boyfriend Shirt is back, and now available in our soft…" at bounding box center [912, 541] width 371 height 399
click at [826, 402] on p "Our ever popular Boyfriend Shirt is back, and now available in our softest and …" at bounding box center [912, 490] width 371 height 252
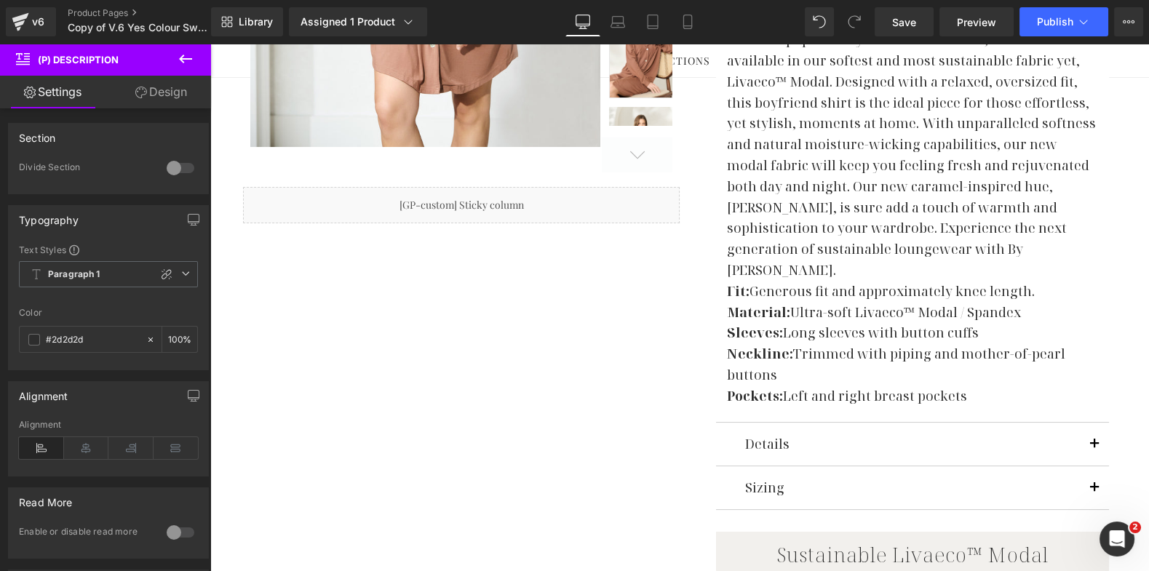
click at [1093, 423] on button "button" at bounding box center [1094, 444] width 29 height 43
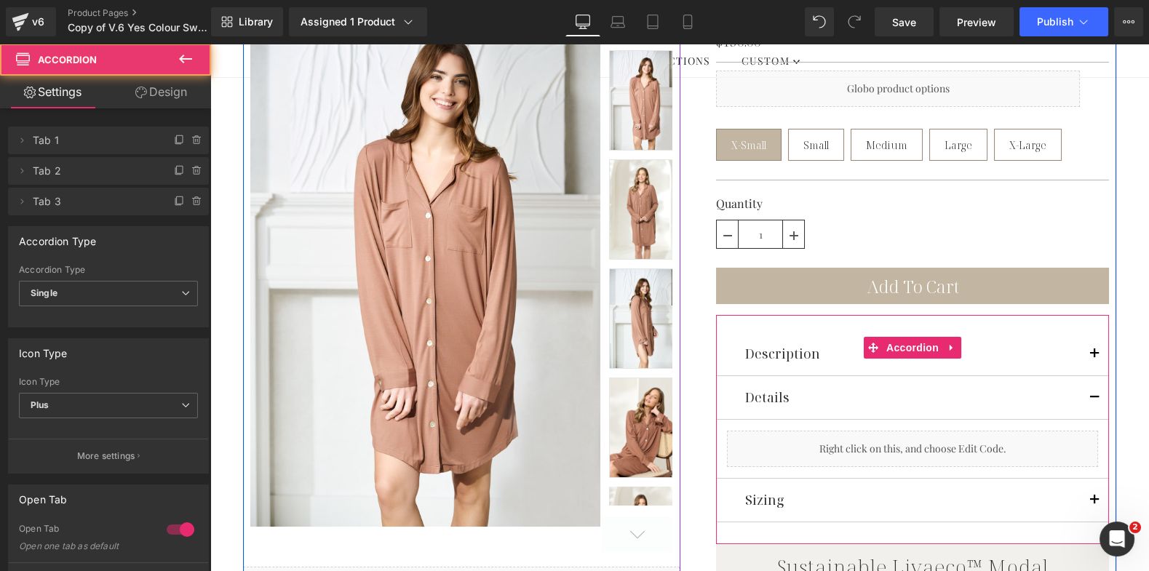
scroll to position [98, 0]
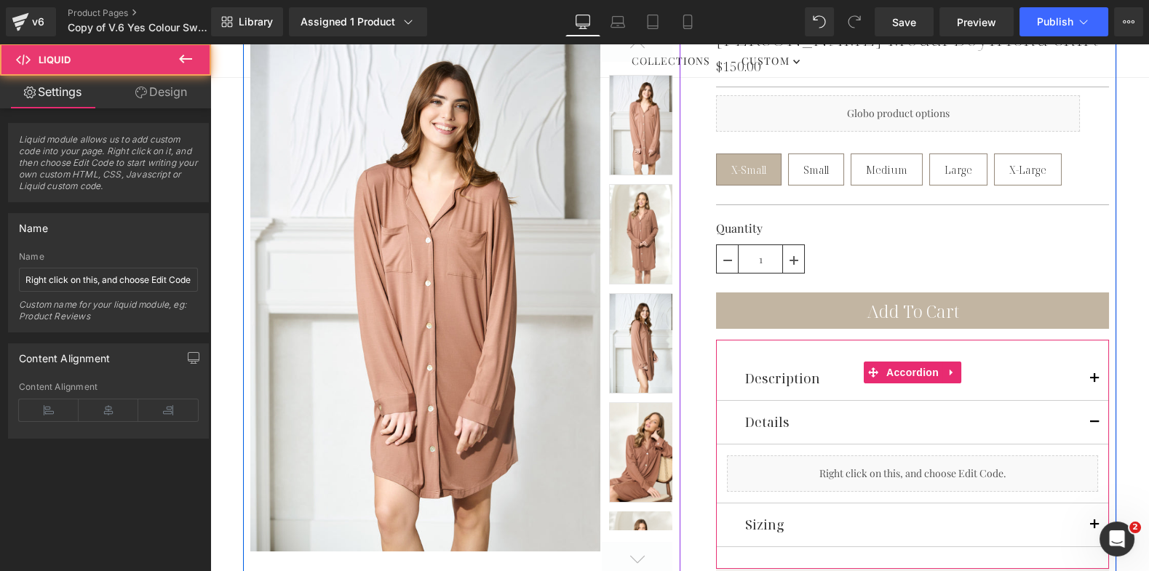
click at [898, 456] on div "Liquid" at bounding box center [912, 474] width 371 height 36
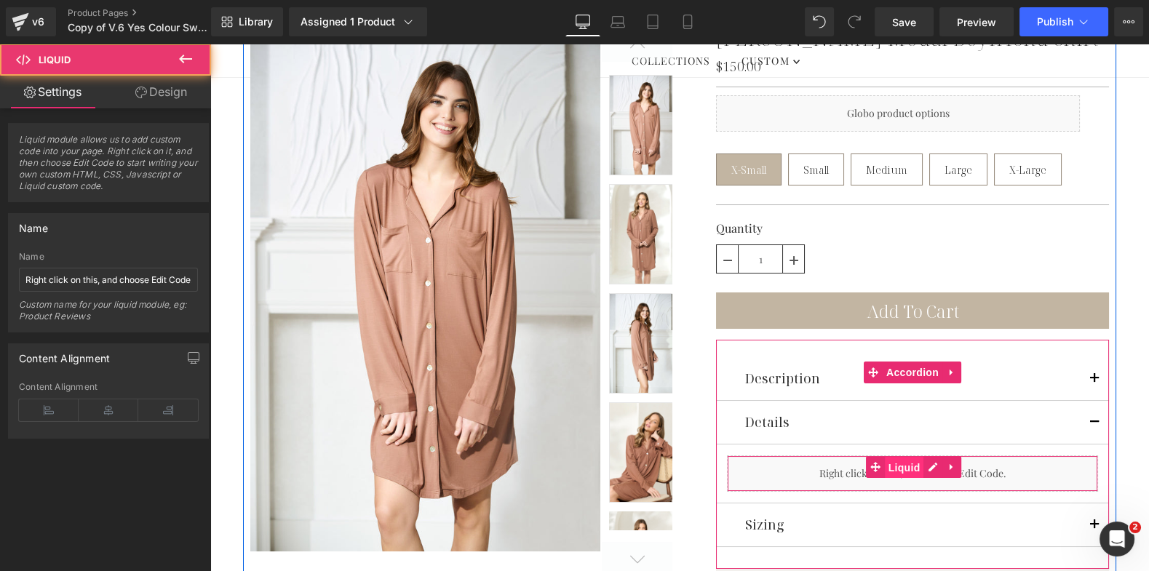
click at [897, 457] on span "Liquid" at bounding box center [904, 468] width 39 height 22
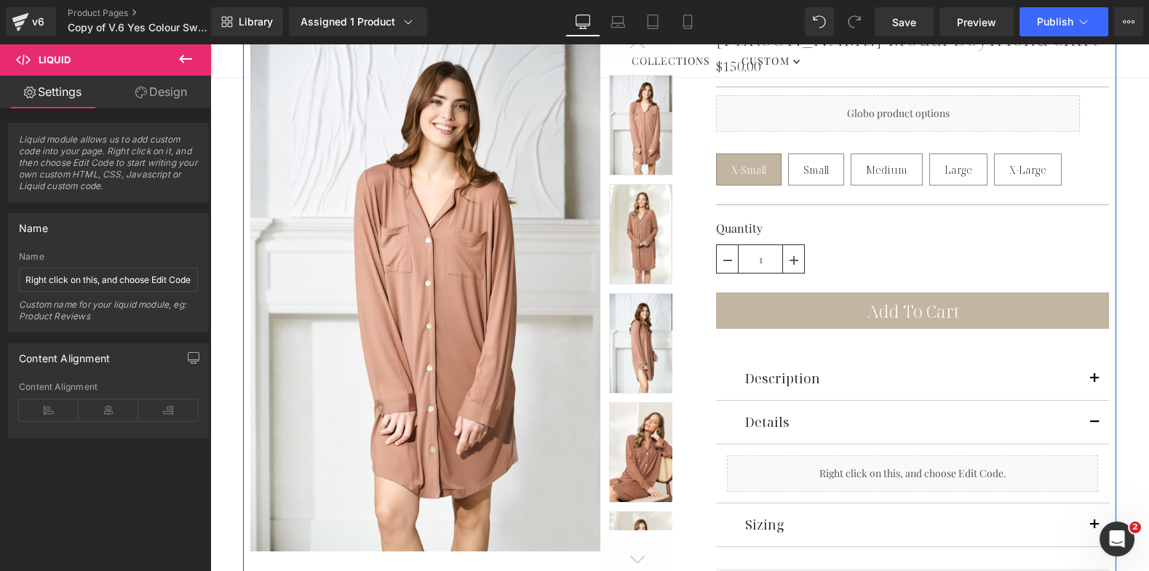
click at [799, 412] on div "Details" at bounding box center [912, 422] width 335 height 21
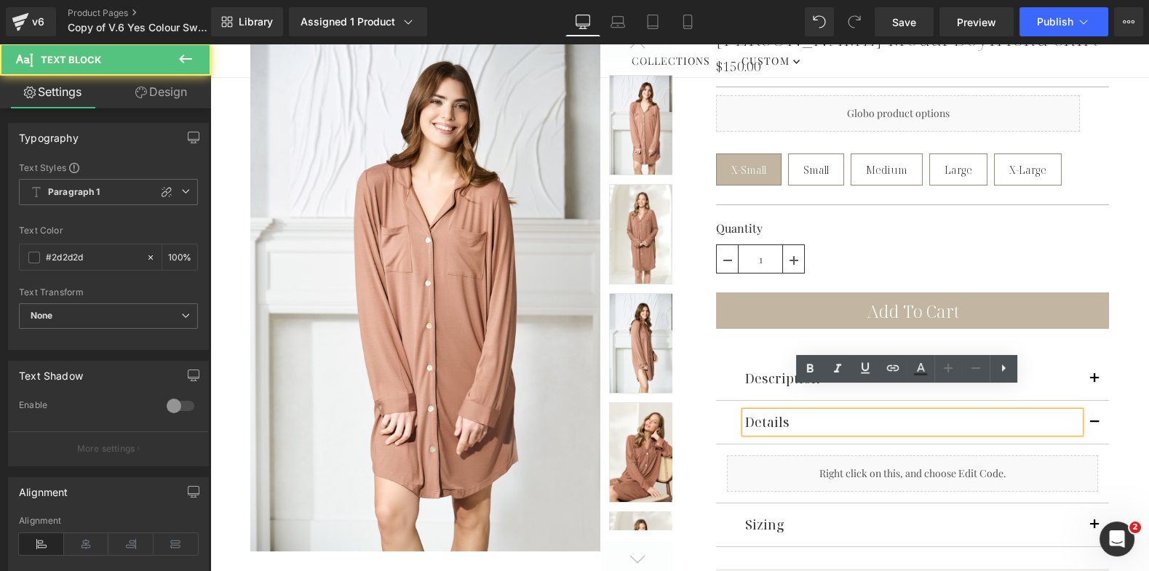
click at [750, 357] on div "Description Text Block" at bounding box center [912, 379] width 393 height 44
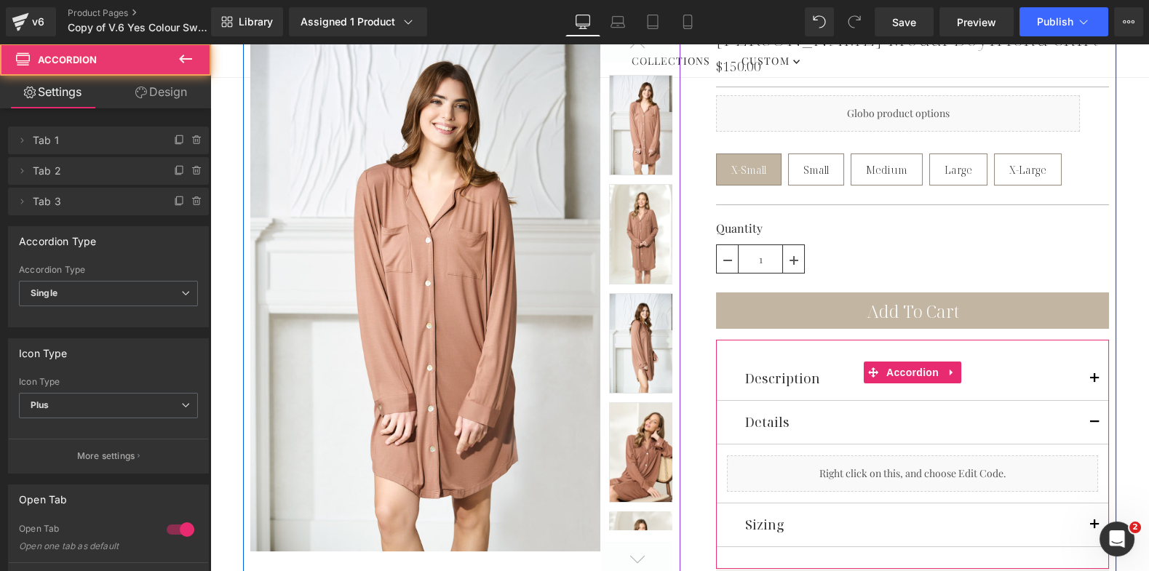
click at [1087, 401] on button "button" at bounding box center [1094, 422] width 29 height 43
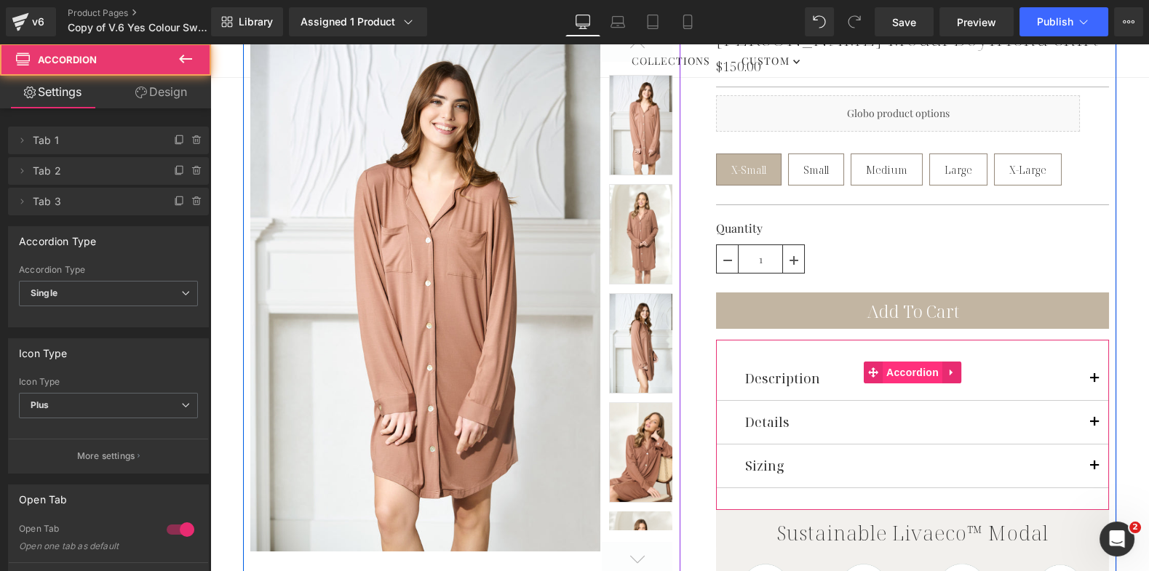
click at [903, 362] on span "Accordion" at bounding box center [913, 373] width 60 height 22
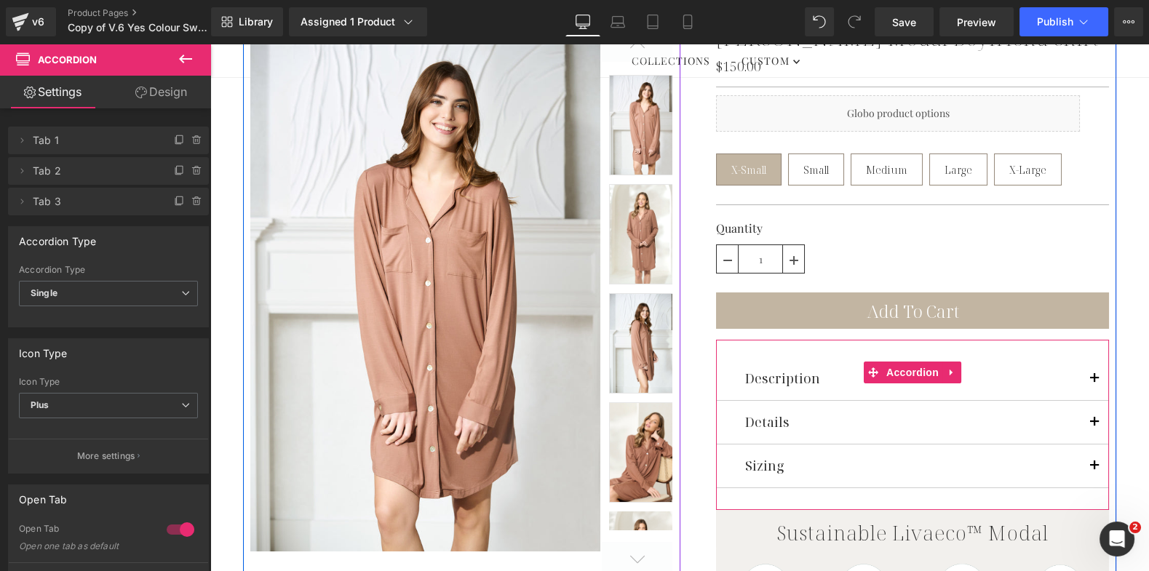
click at [774, 410] on div "Details Text Block" at bounding box center [912, 423] width 393 height 44
click at [1095, 427] on span "button" at bounding box center [1095, 427] width 0 height 0
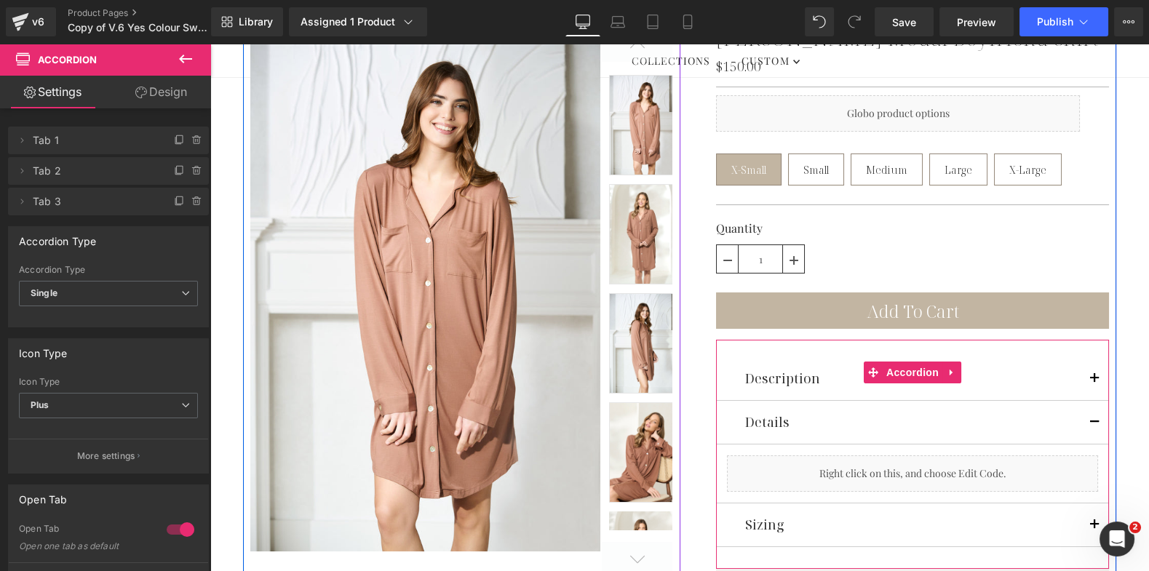
click at [1091, 357] on button "button" at bounding box center [1094, 378] width 29 height 43
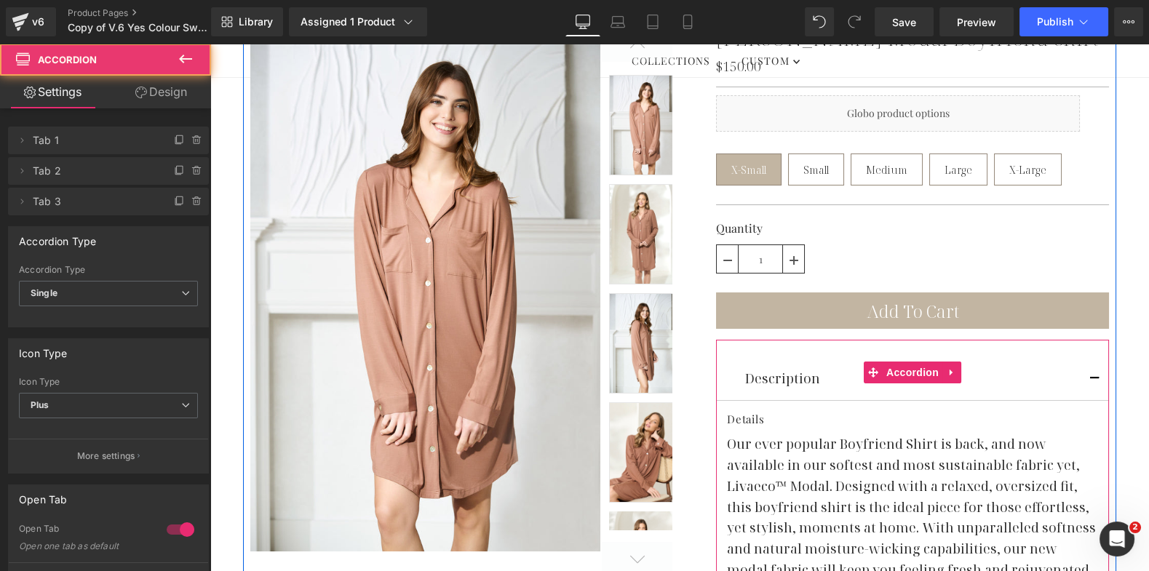
click at [809, 453] on p "Our ever popular Boyfriend Shirt is back, and now available in our softest and …" at bounding box center [912, 560] width 371 height 252
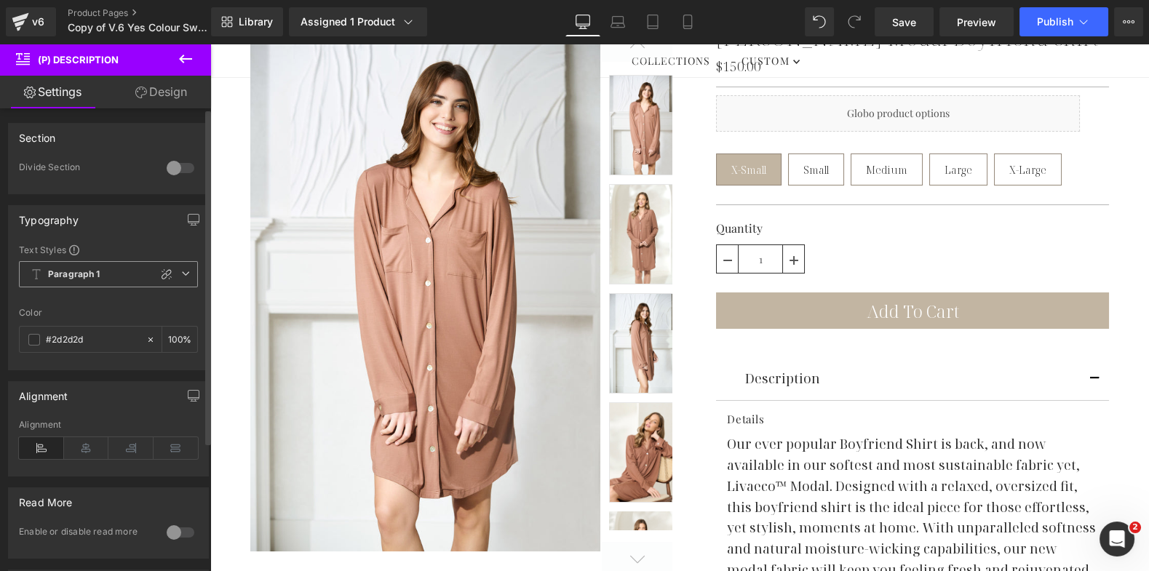
click at [181, 276] on icon at bounding box center [185, 273] width 9 height 9
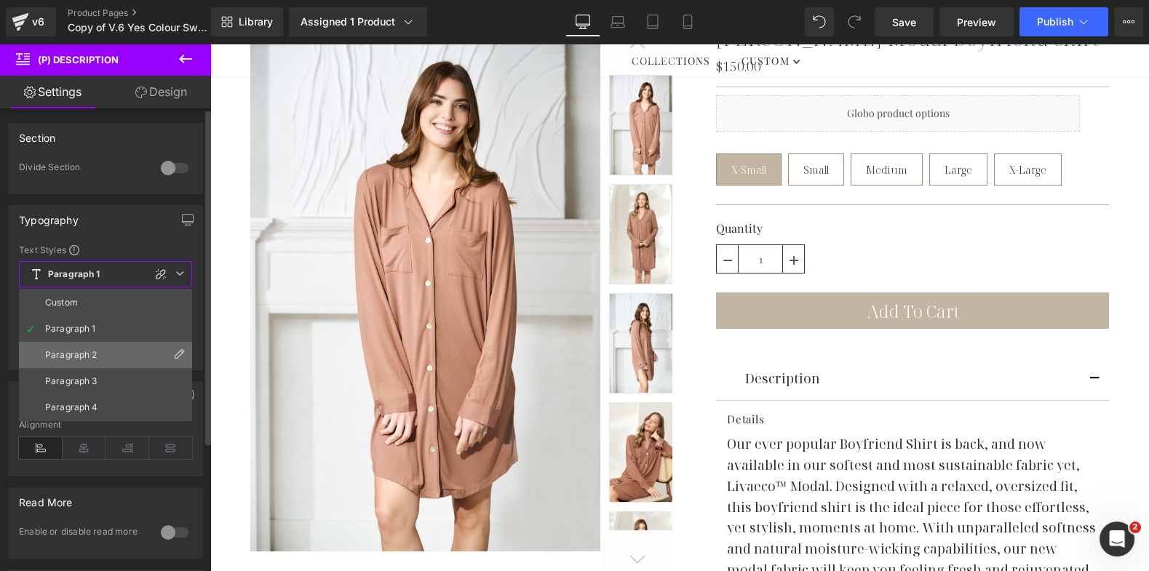
click at [127, 351] on li "Paragraph 2" at bounding box center [105, 355] width 173 height 26
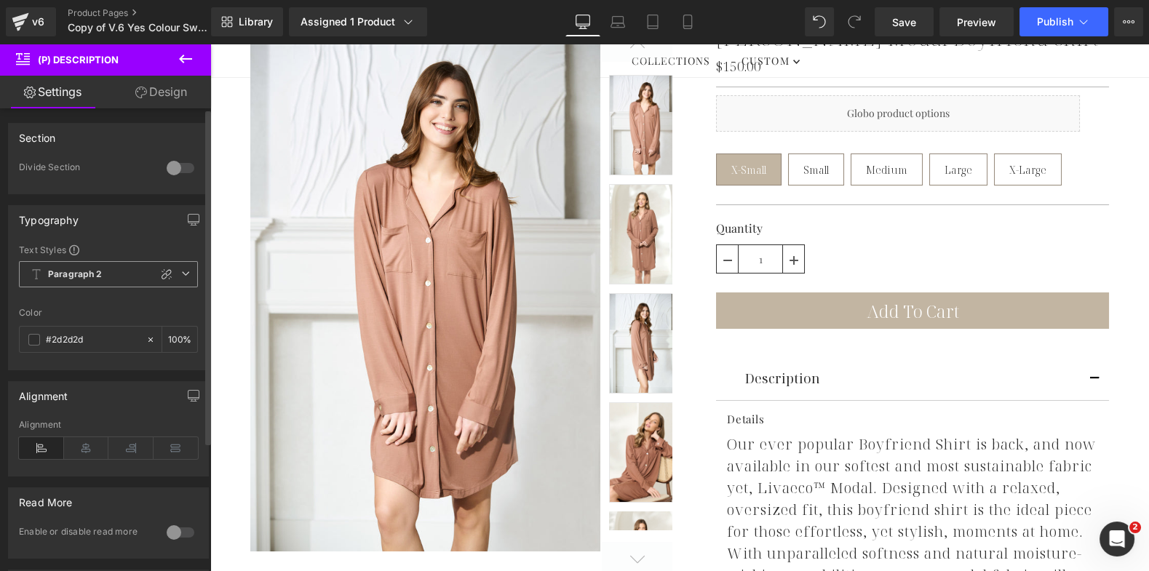
click at [111, 271] on span "Paragraph 2" at bounding box center [108, 274] width 179 height 26
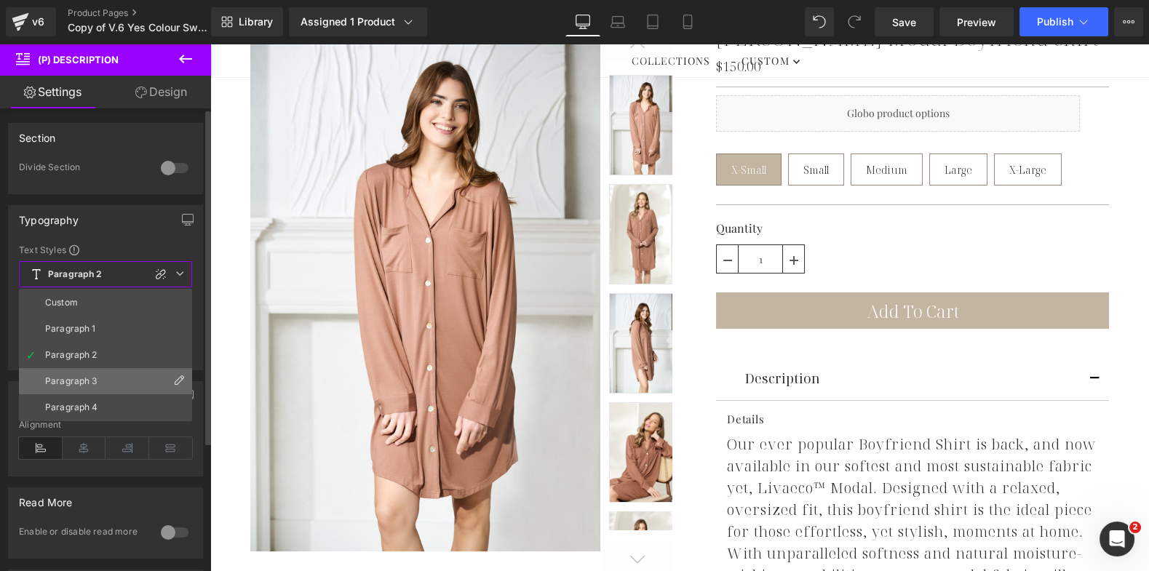
click at [98, 376] on li "Paragraph 3" at bounding box center [105, 381] width 173 height 26
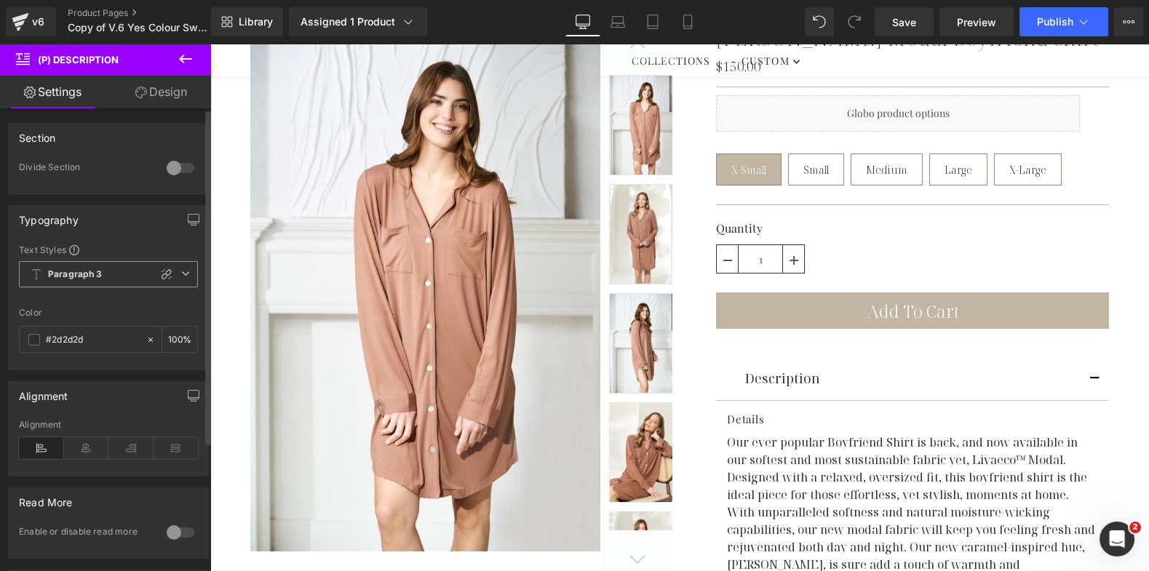
click at [113, 270] on span "Paragraph 3" at bounding box center [108, 274] width 179 height 26
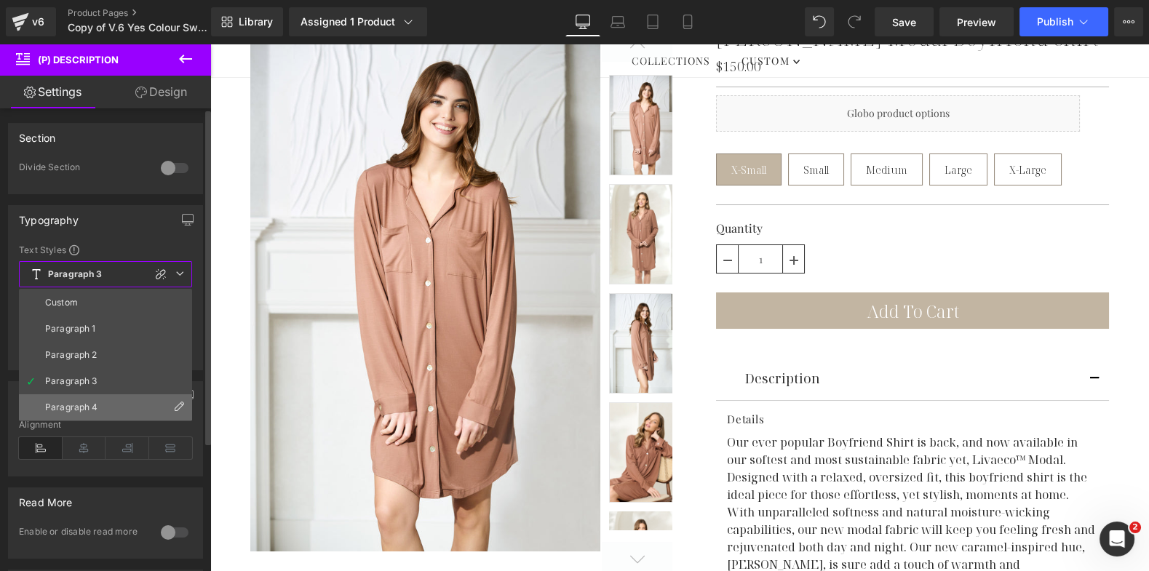
click at [106, 398] on li "Paragraph 4" at bounding box center [105, 408] width 173 height 26
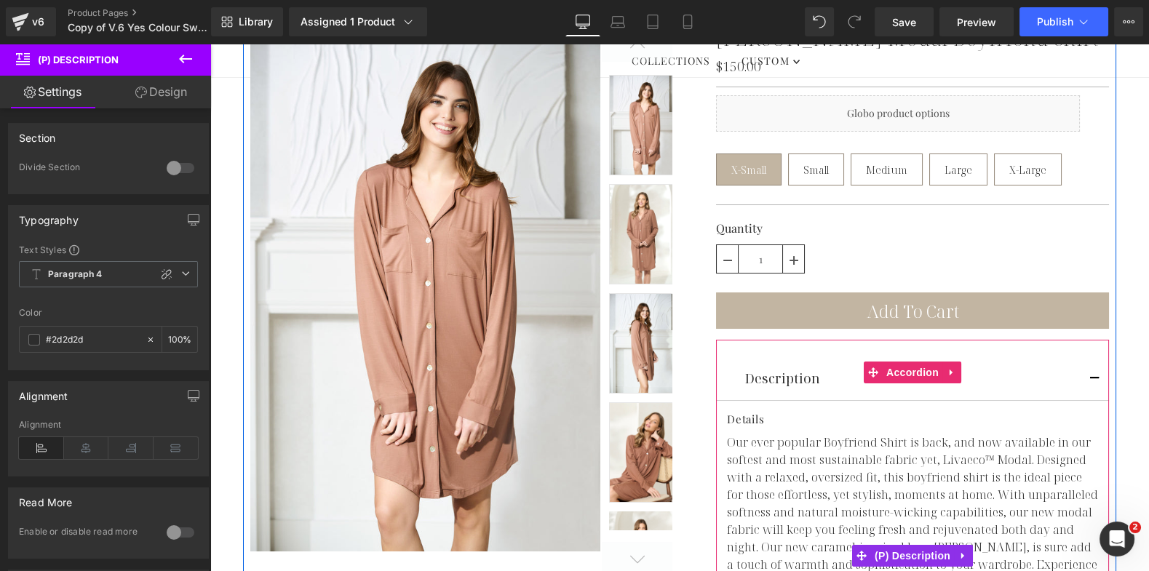
scroll to position [162, 0]
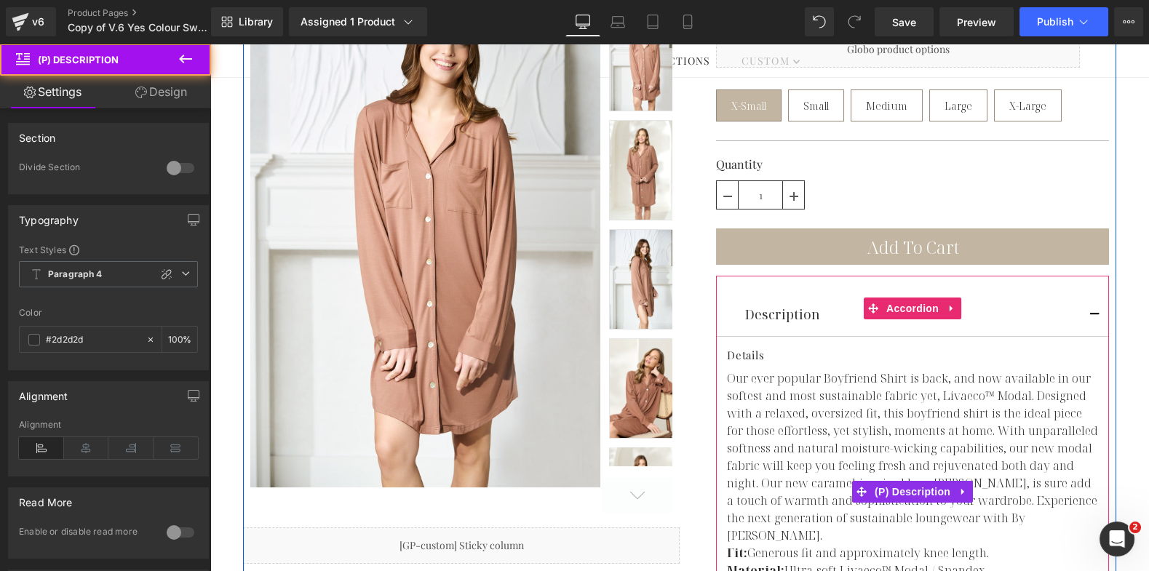
click at [1019, 499] on p "Our ever popular Boyfriend Shirt is back, and now available in our softest and …" at bounding box center [912, 457] width 371 height 175
click at [1005, 496] on p "Our ever popular Boyfriend Shirt is back, and now available in our softest and …" at bounding box center [912, 457] width 371 height 175
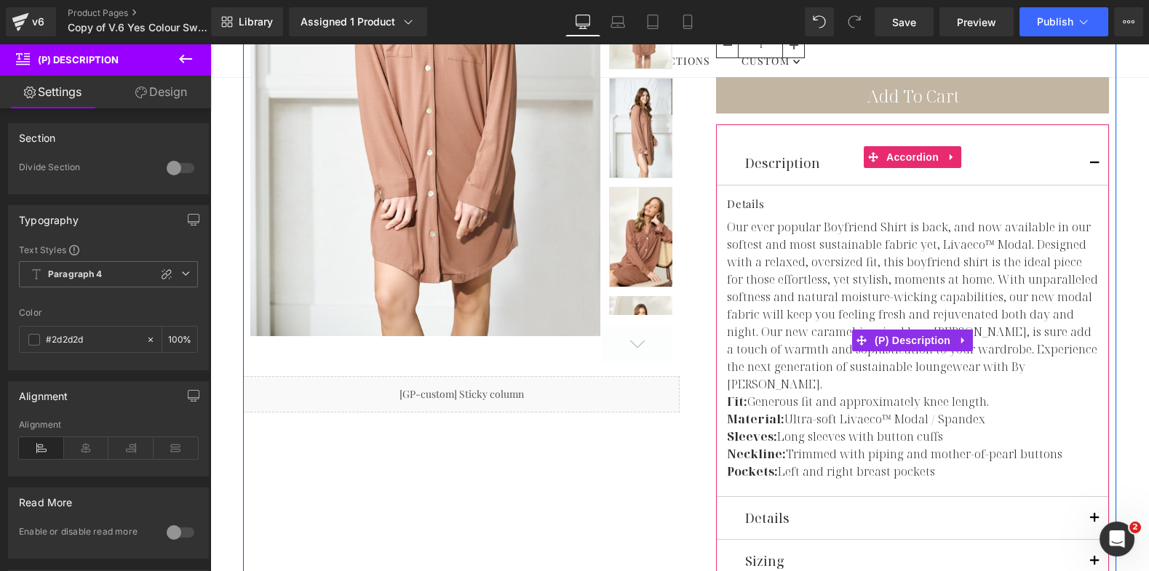
scroll to position [330, 0]
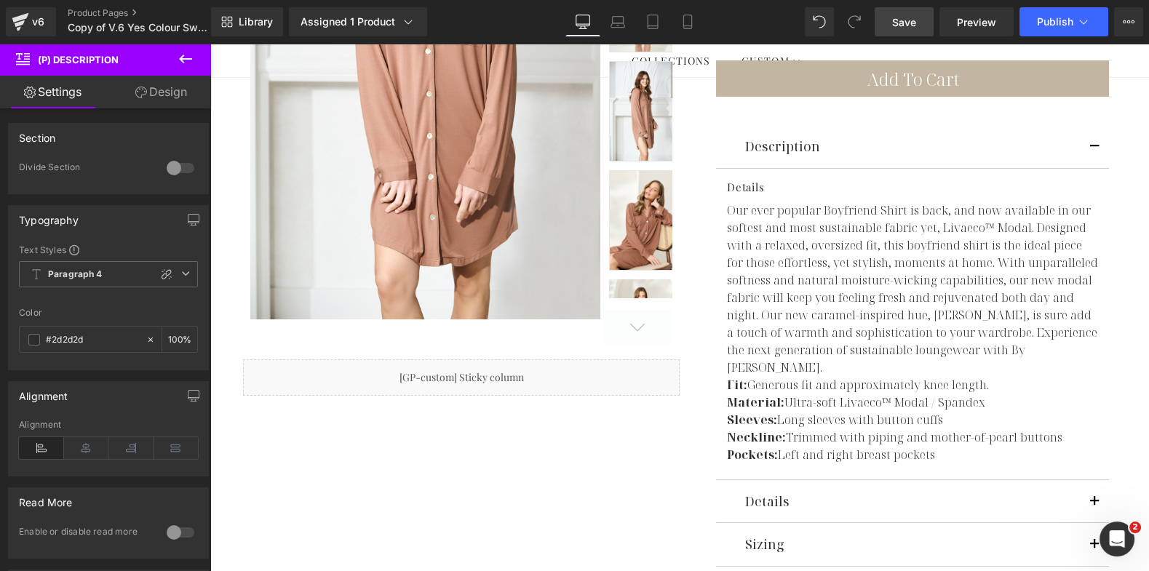
click at [909, 11] on link "Save" at bounding box center [904, 21] width 59 height 29
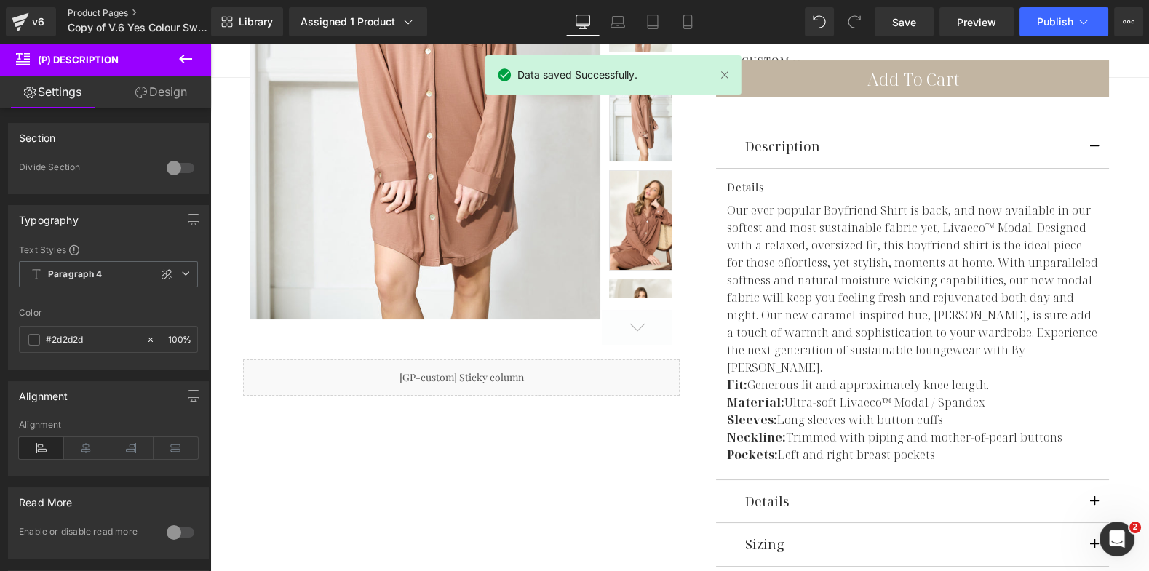
click at [82, 14] on link "Product Pages" at bounding box center [151, 13] width 167 height 12
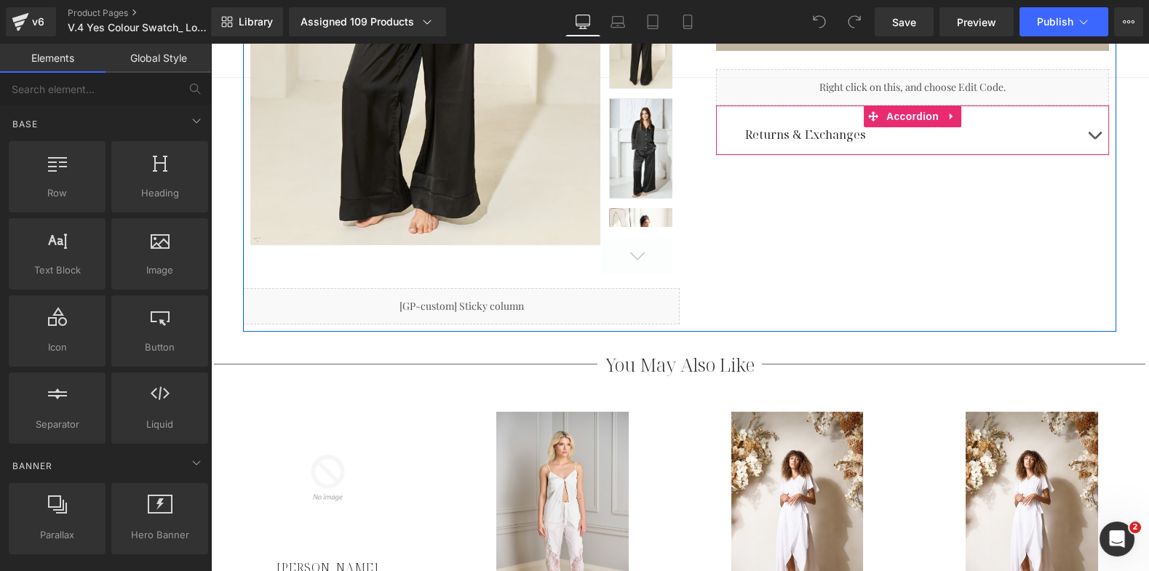
click at [1086, 119] on button "button" at bounding box center [1094, 134] width 29 height 39
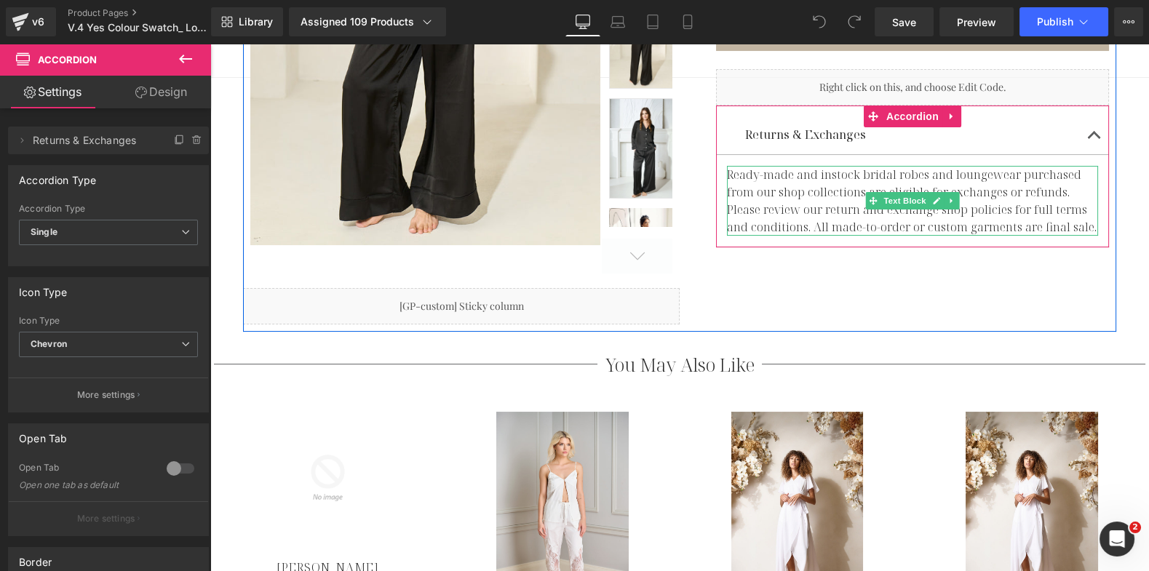
click at [772, 176] on span "Ready-made and instock bridal robes and loungewear purchased from our shop coll…" at bounding box center [912, 201] width 370 height 68
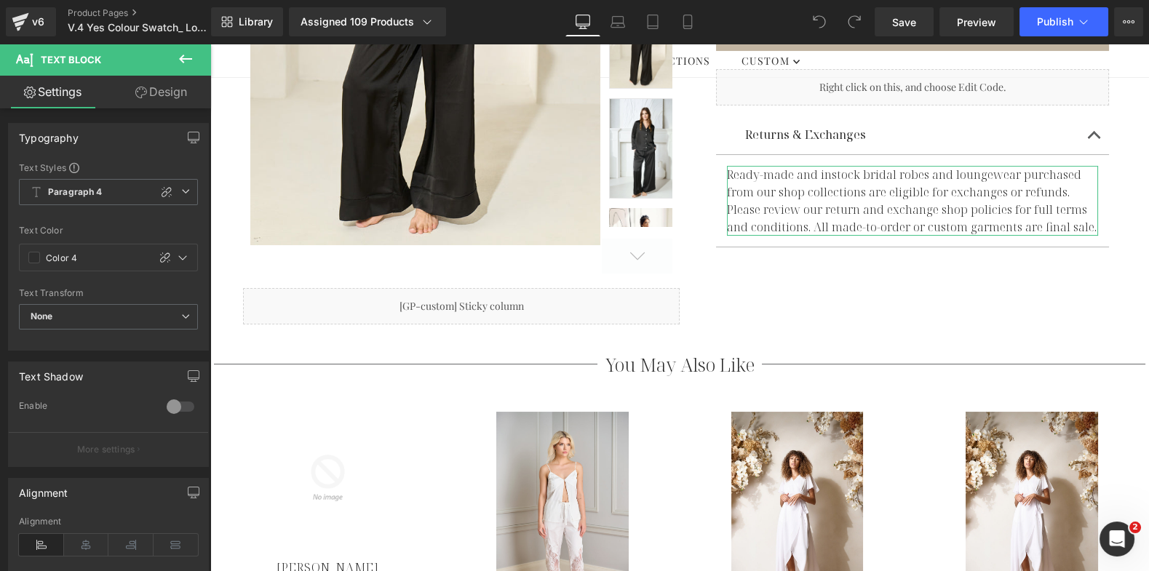
click at [156, 84] on link "Design" at bounding box center [161, 92] width 106 height 33
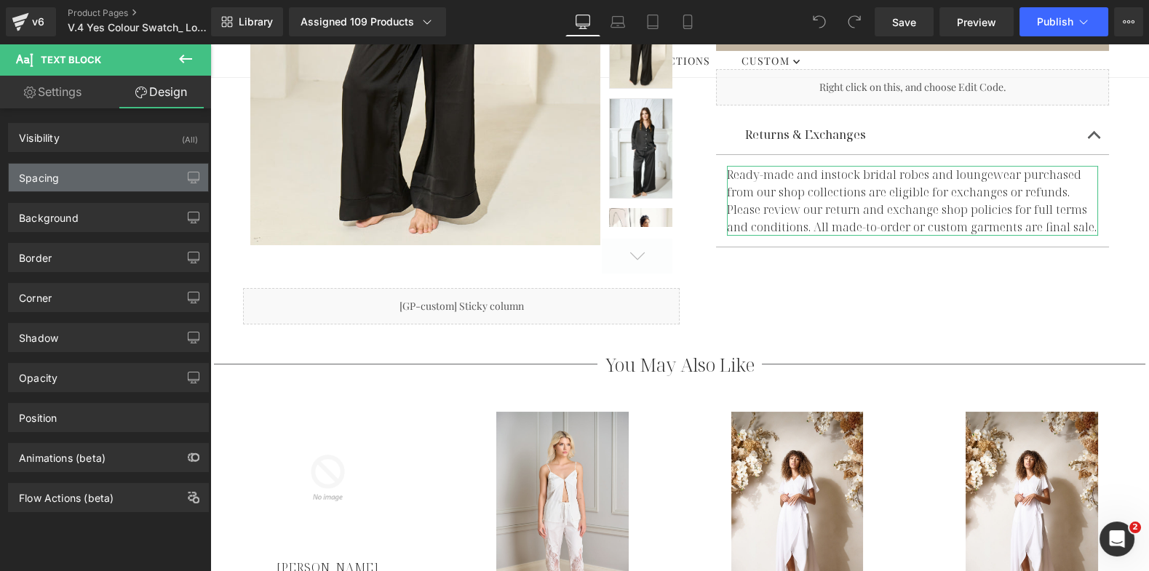
click at [95, 173] on div "Spacing" at bounding box center [108, 178] width 199 height 28
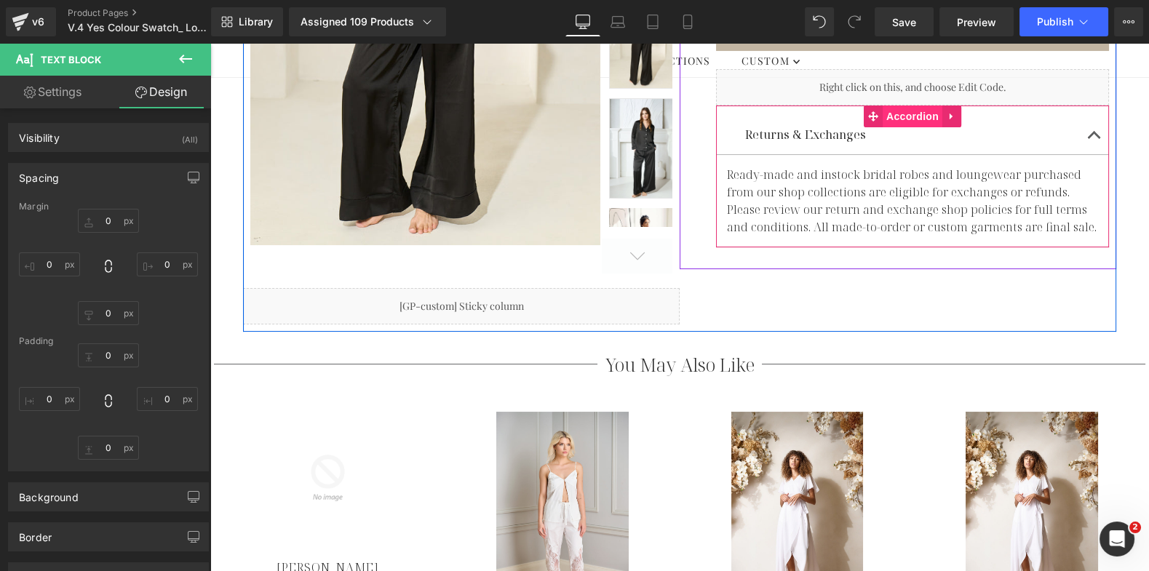
click at [917, 106] on span "Accordion" at bounding box center [913, 117] width 60 height 22
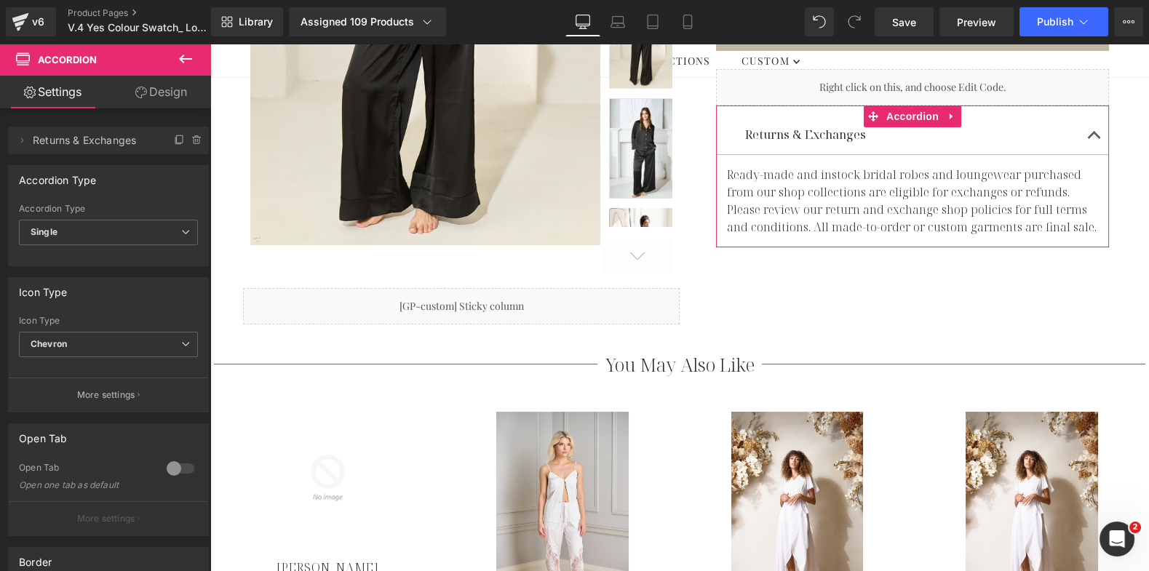
click at [172, 90] on link "Design" at bounding box center [161, 92] width 106 height 33
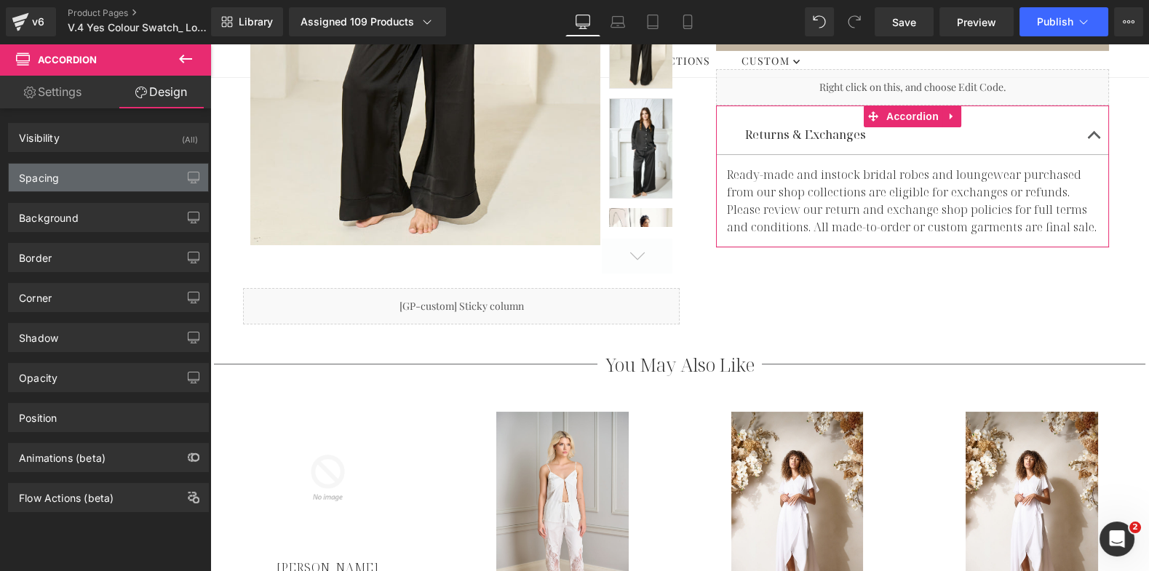
click at [105, 176] on div "Spacing" at bounding box center [108, 178] width 199 height 28
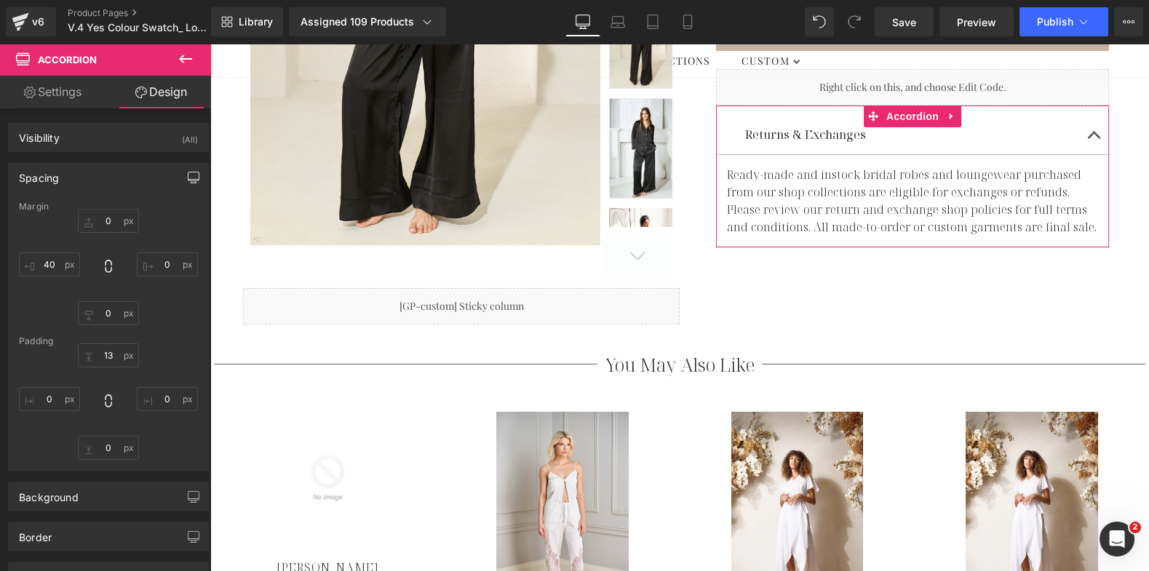
click at [191, 175] on icon "button" at bounding box center [194, 178] width 12 height 12
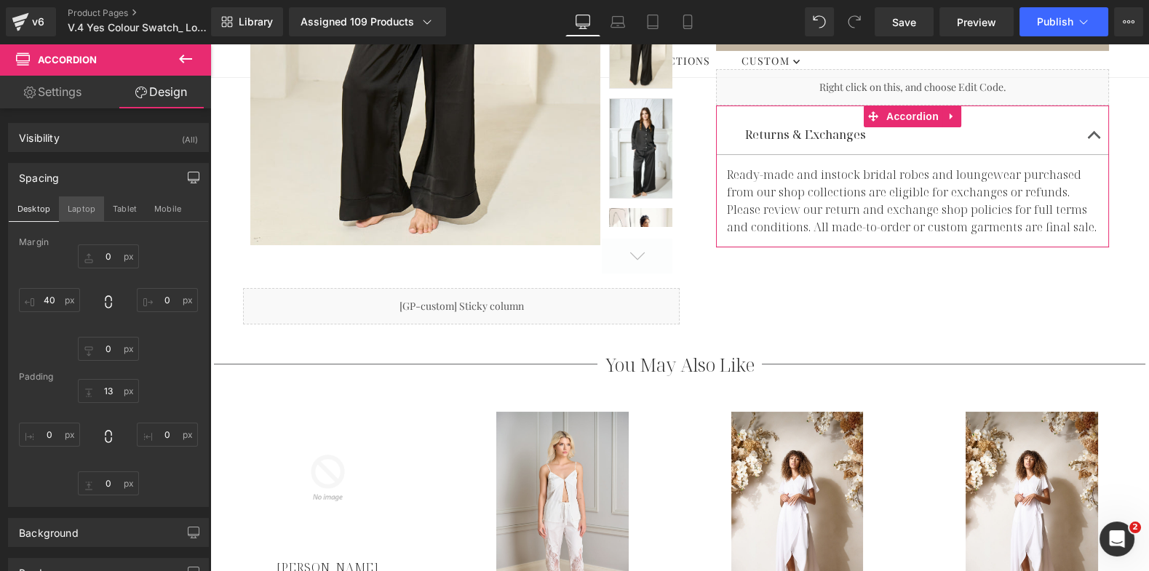
click at [79, 207] on button "Laptop" at bounding box center [81, 209] width 45 height 25
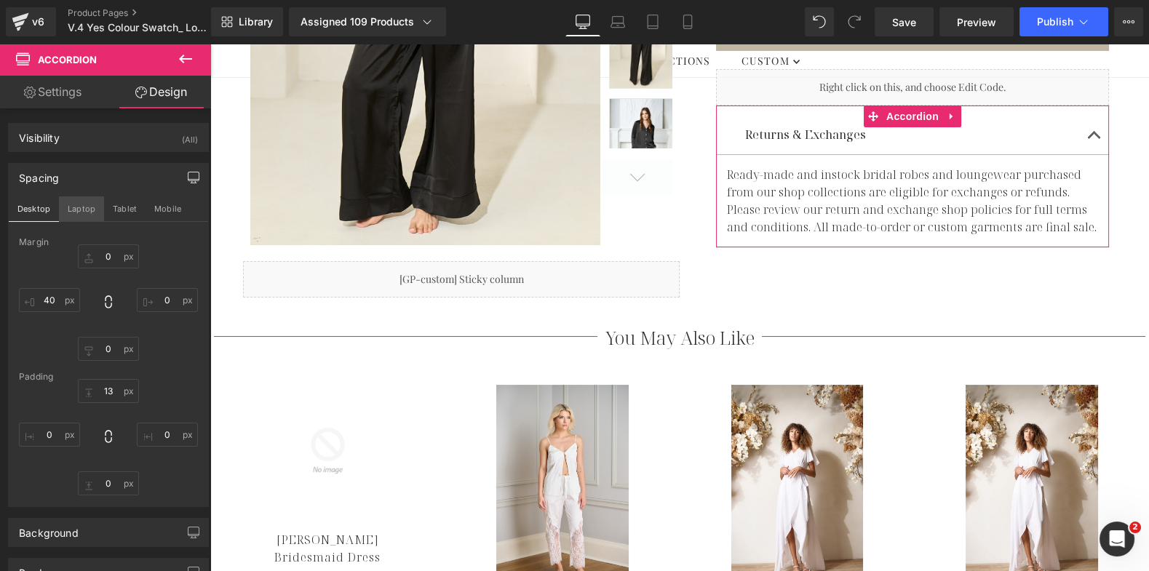
scroll to position [447, 0]
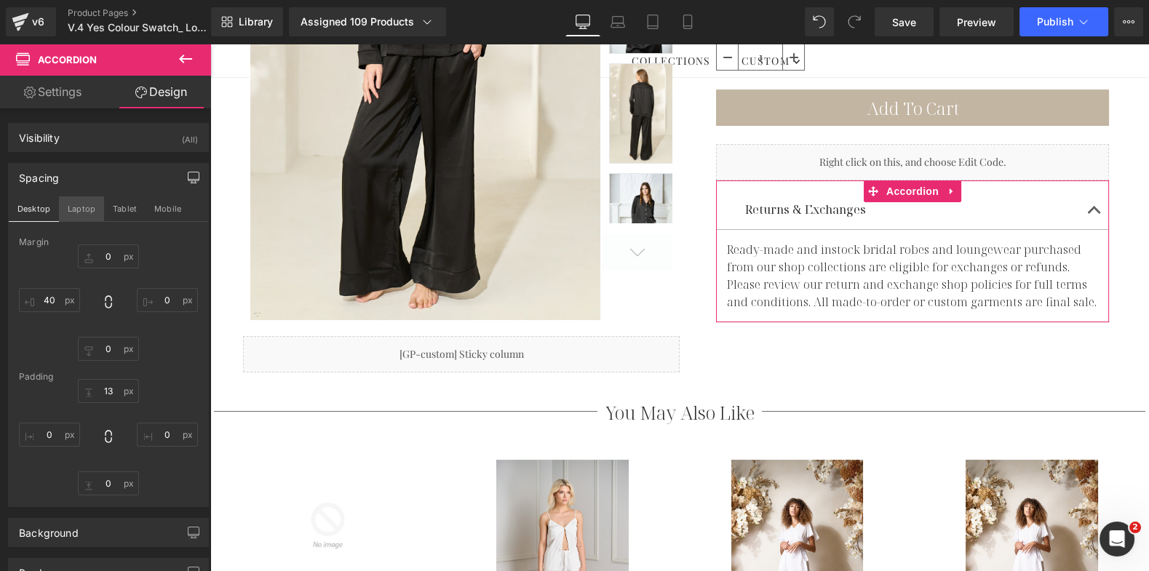
type input "0"
type input "40"
type input "13"
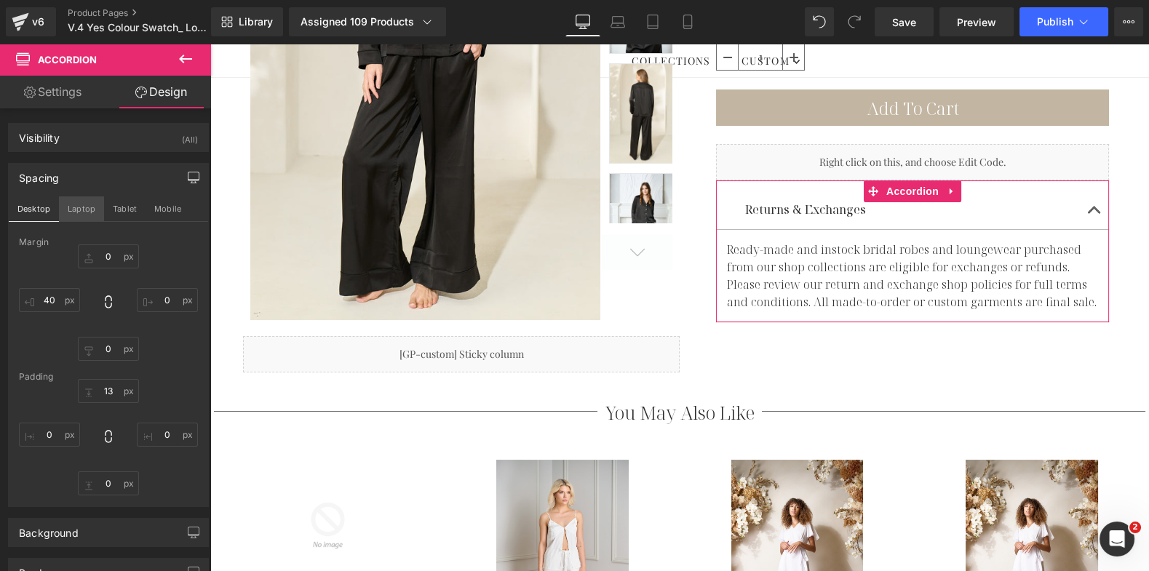
type input "0"
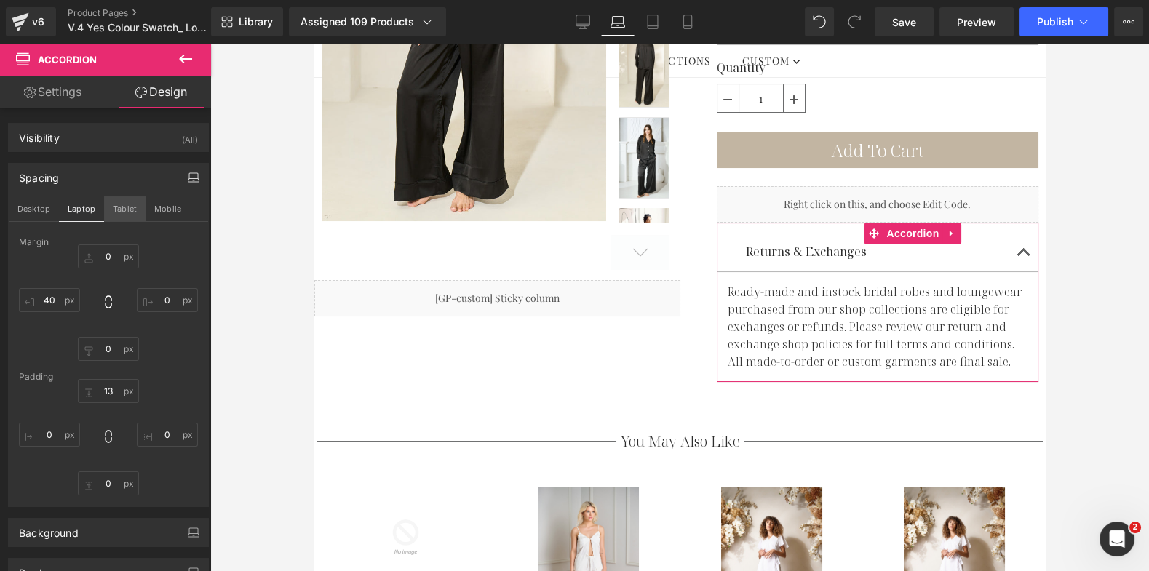
click at [122, 209] on button "Tablet" at bounding box center [124, 209] width 41 height 25
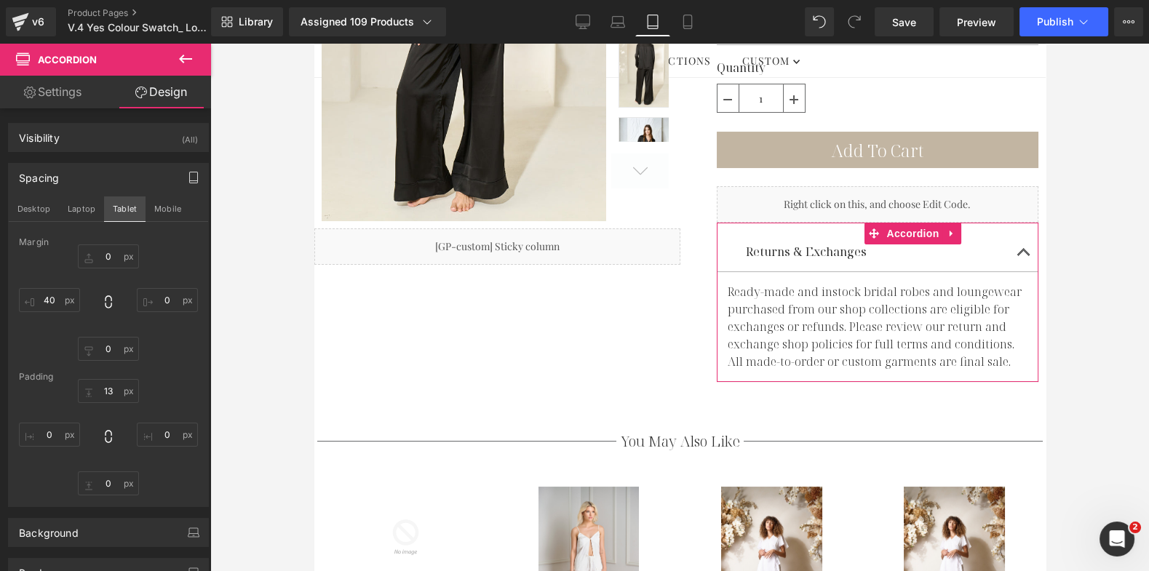
type input "0"
type input "40"
type input "13"
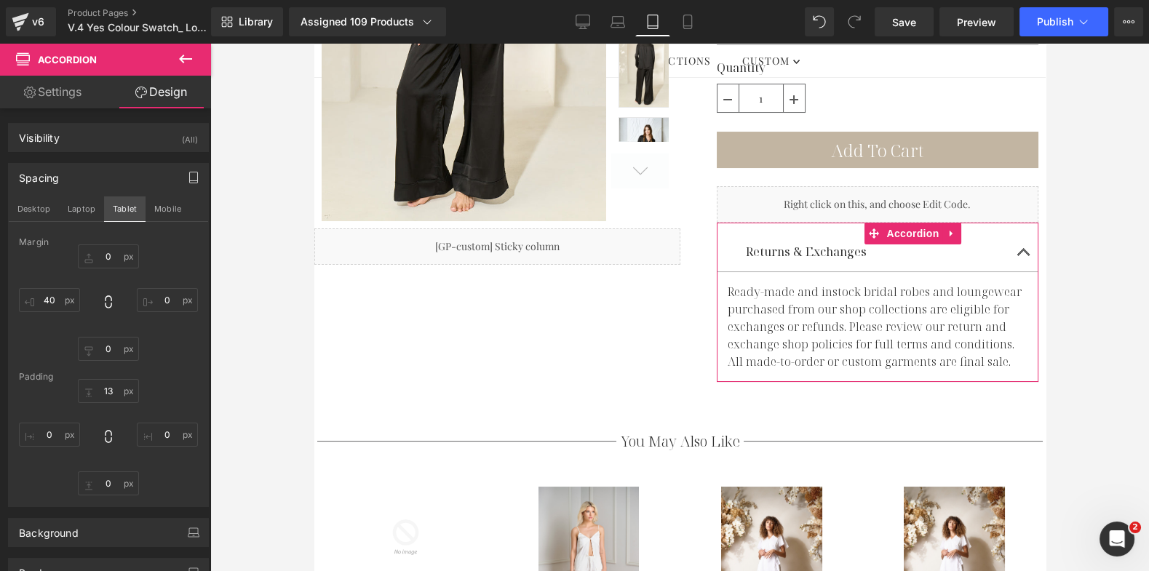
type input "0"
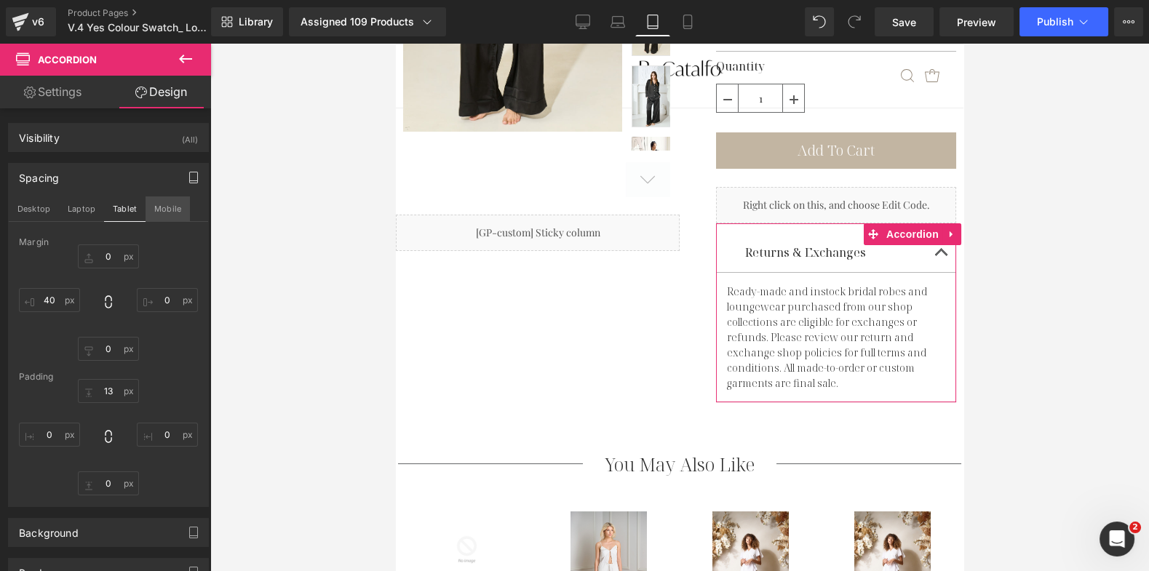
click at [159, 210] on button "Mobile" at bounding box center [168, 209] width 44 height 25
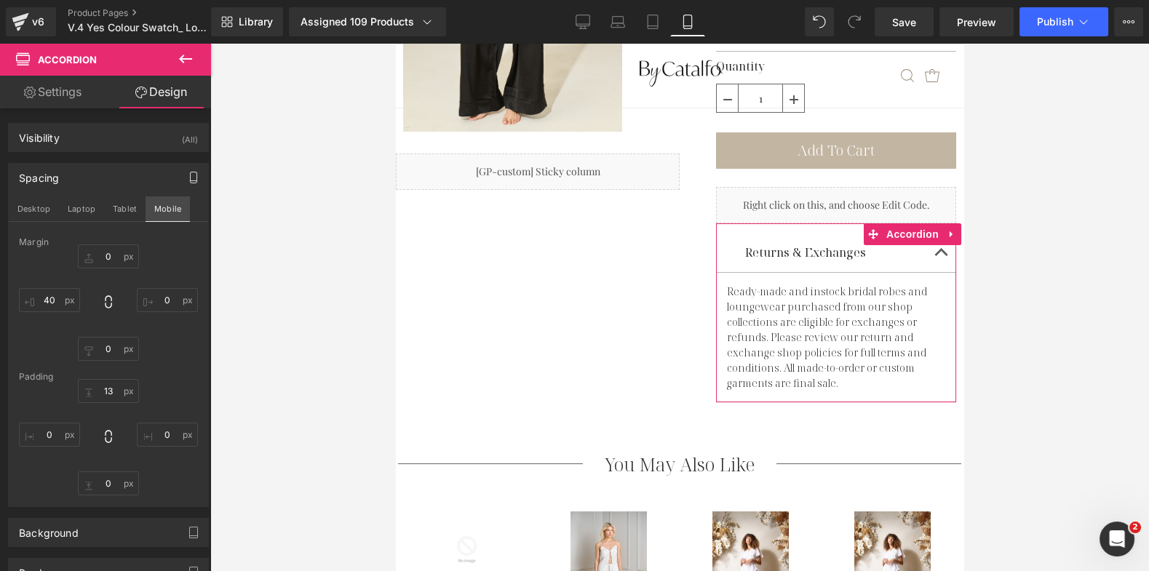
type input "0"
type input "13"
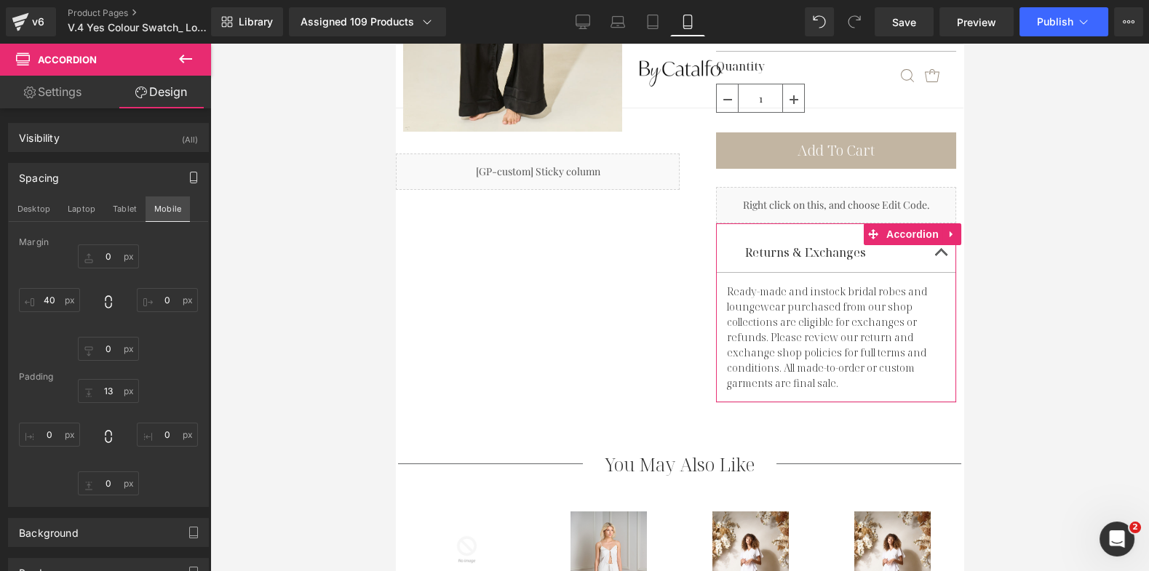
type input "0"
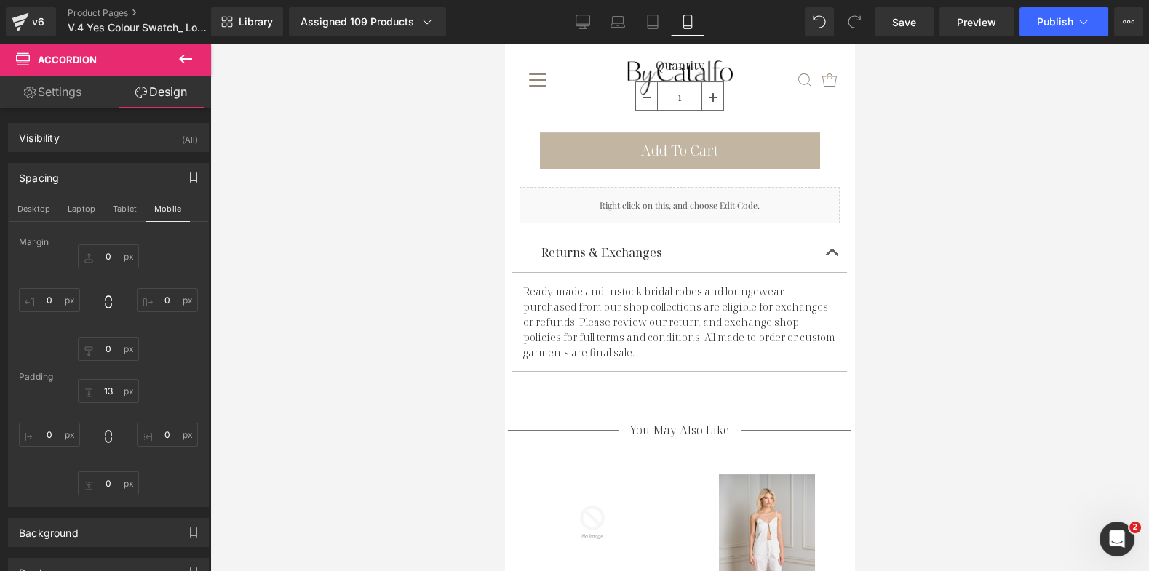
click at [186, 61] on icon at bounding box center [185, 58] width 17 height 17
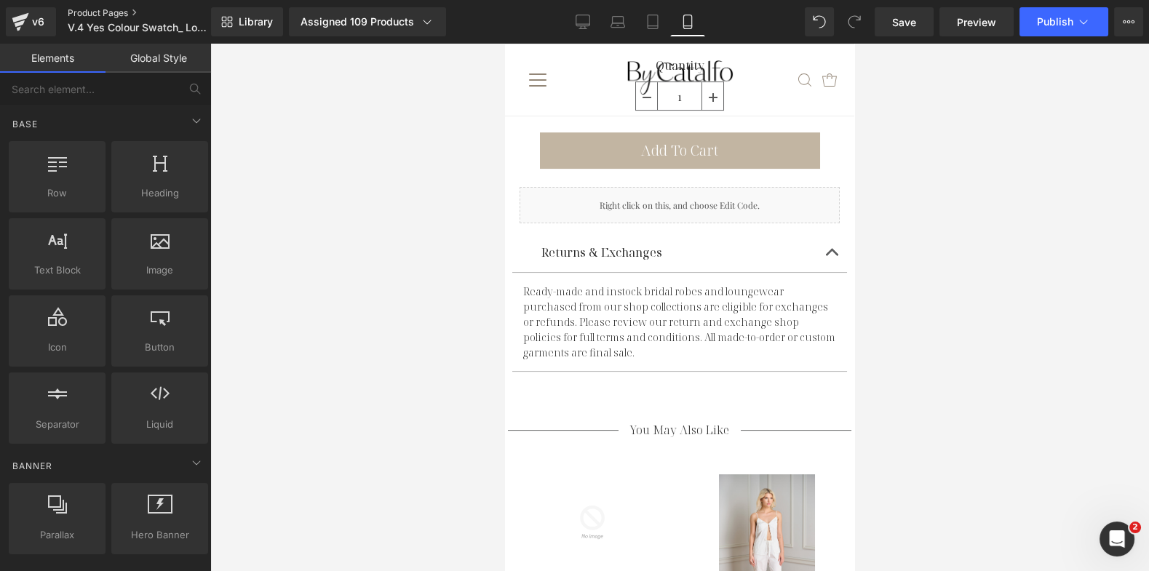
click at [127, 12] on link "Product Pages" at bounding box center [151, 13] width 167 height 12
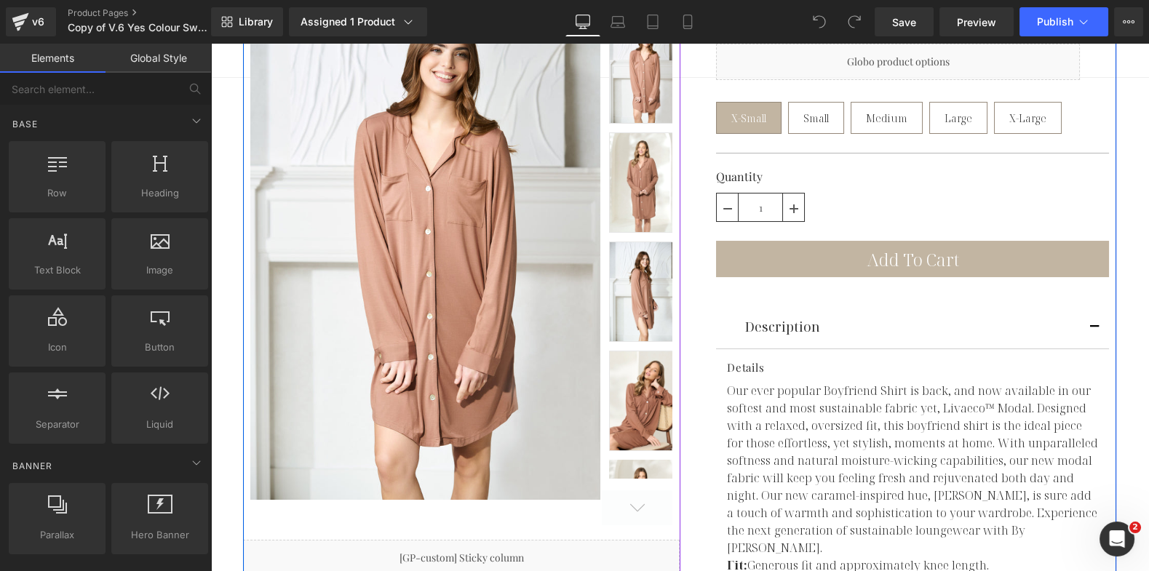
scroll to position [272, 0]
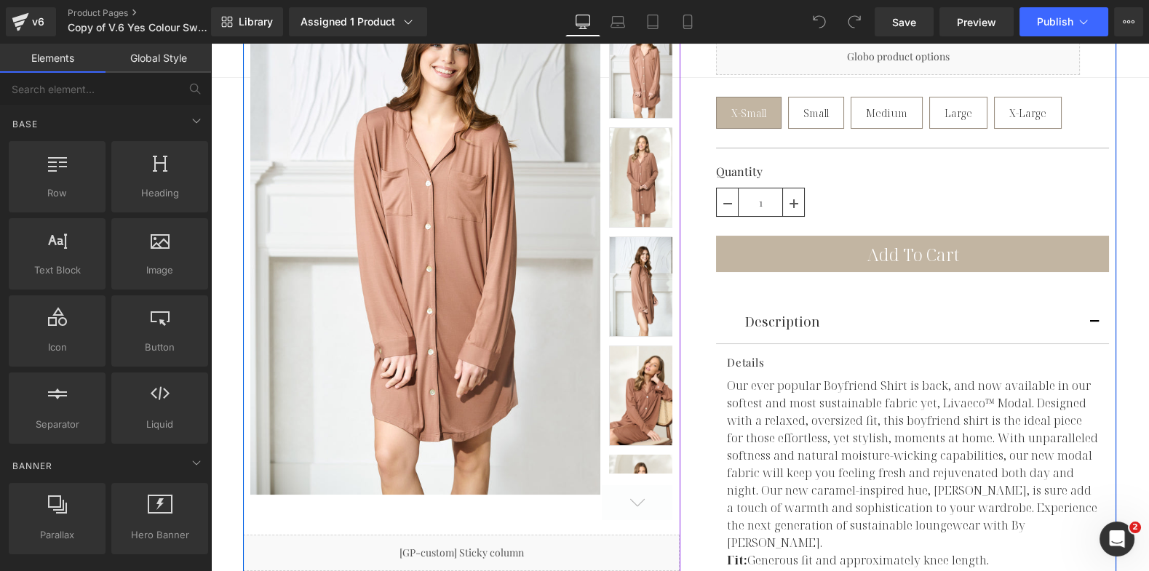
click at [884, 344] on article "Details Our ever popular Boyfriend Shirt is back, and now available in our soft…" at bounding box center [912, 499] width 393 height 311
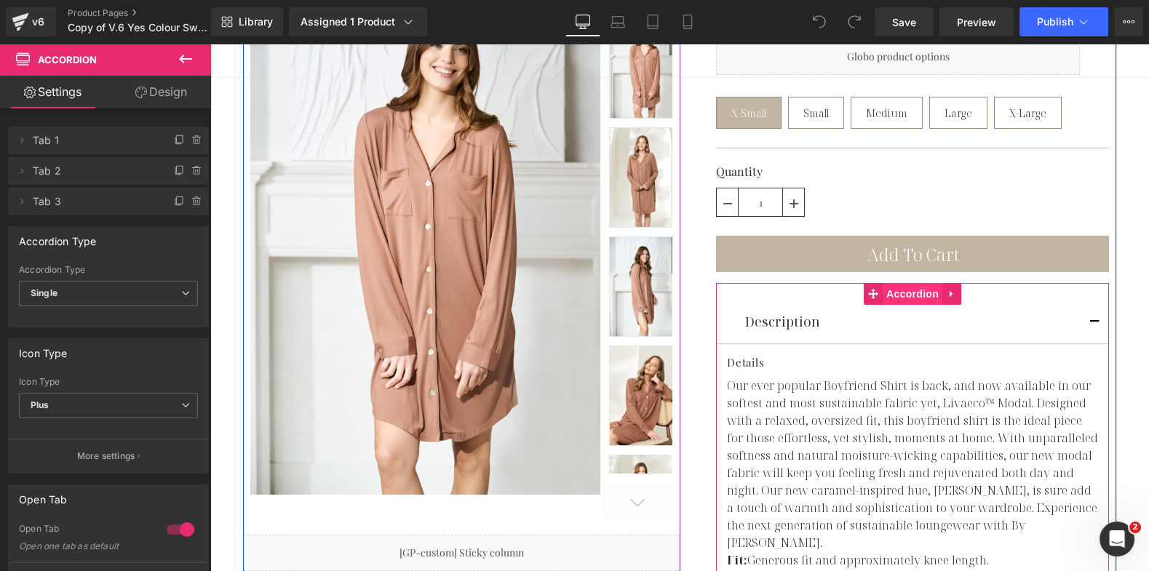
click at [898, 283] on span "Accordion" at bounding box center [913, 294] width 60 height 22
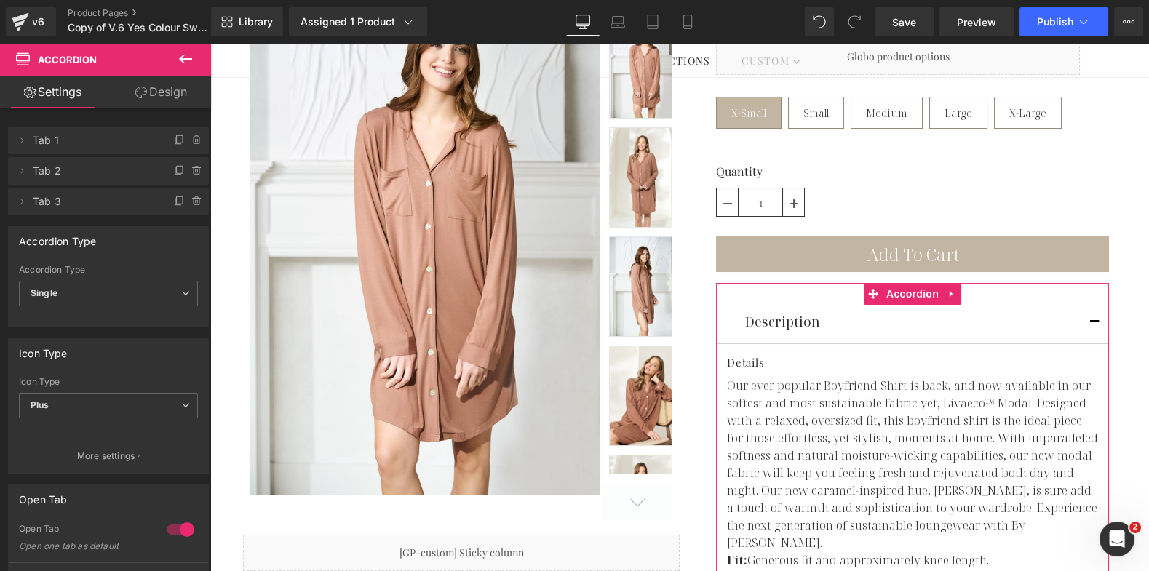
click at [151, 78] on link "Design" at bounding box center [161, 92] width 106 height 33
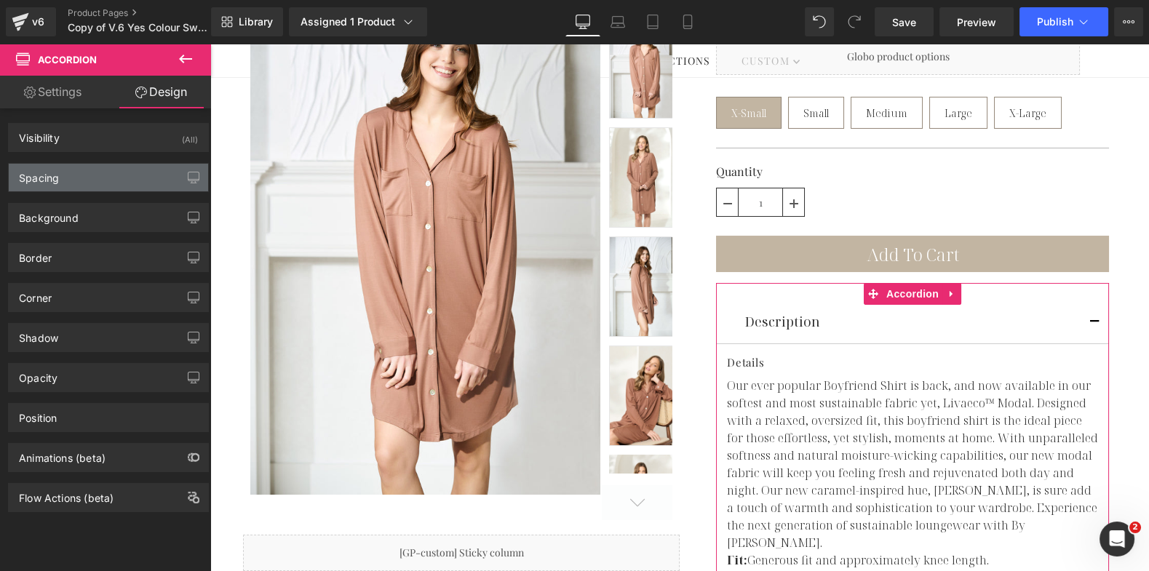
click at [84, 164] on div "Spacing" at bounding box center [108, 178] width 199 height 28
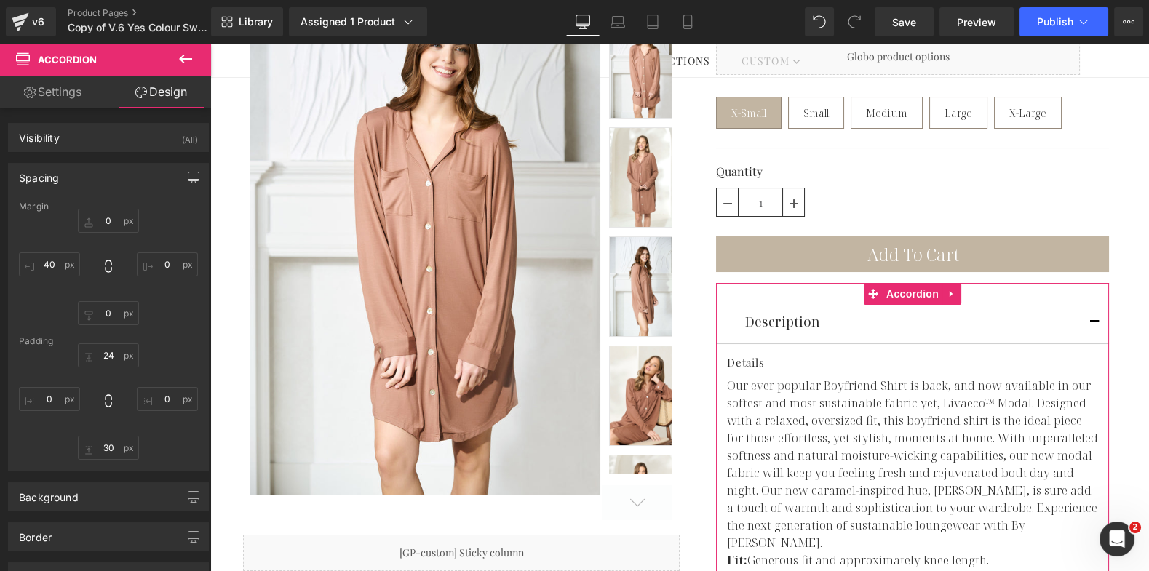
click at [188, 188] on button "button" at bounding box center [193, 178] width 23 height 28
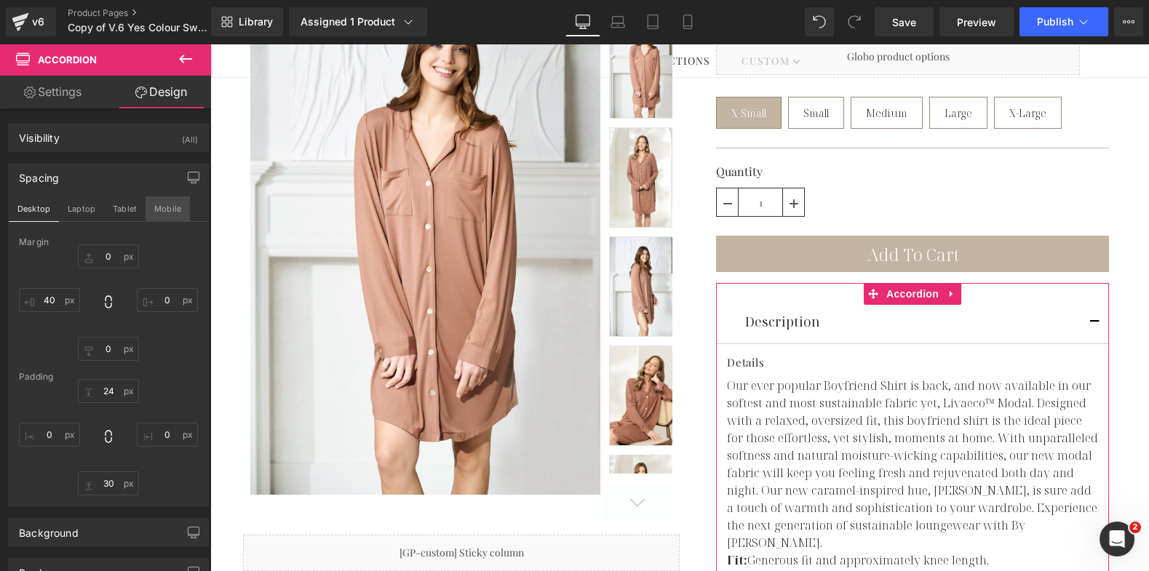
click at [167, 197] on button "Mobile" at bounding box center [168, 209] width 44 height 25
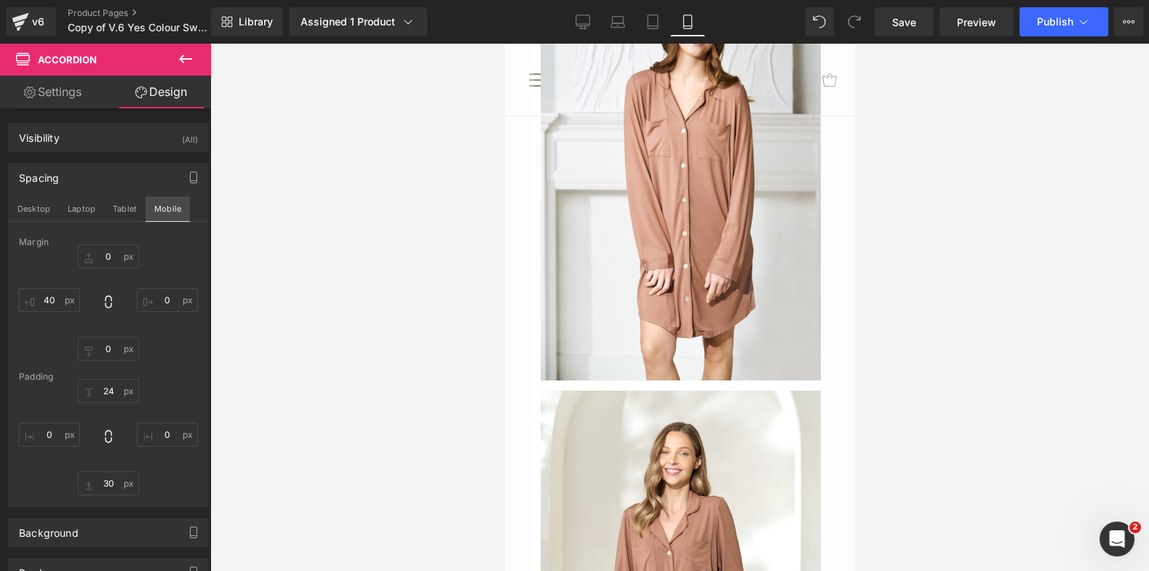
type input "0"
type input "10"
type input "24"
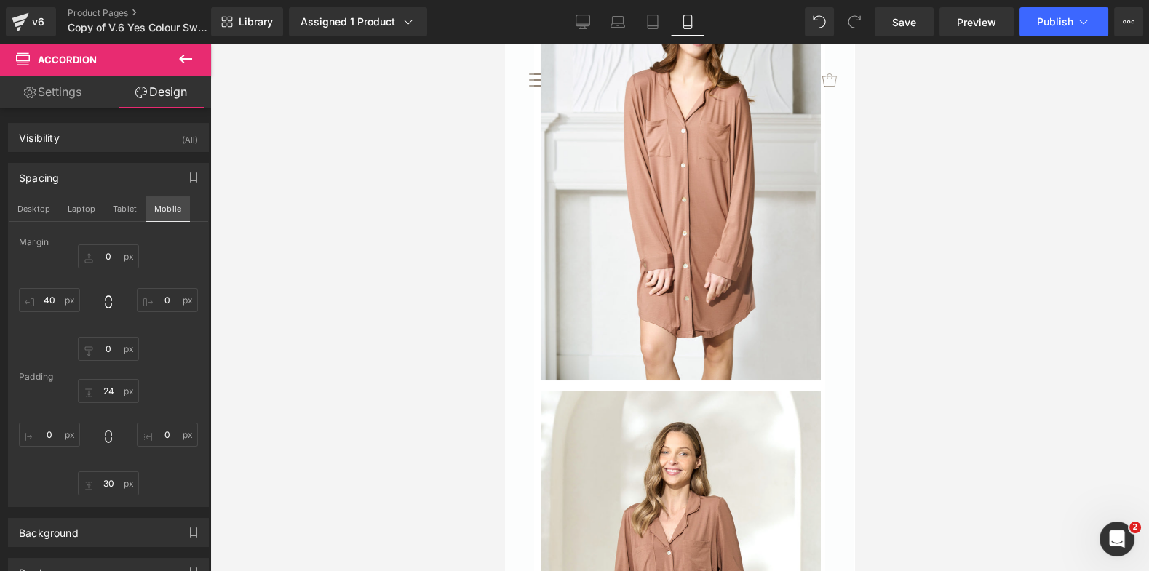
type input "0"
type input "30"
type input "0"
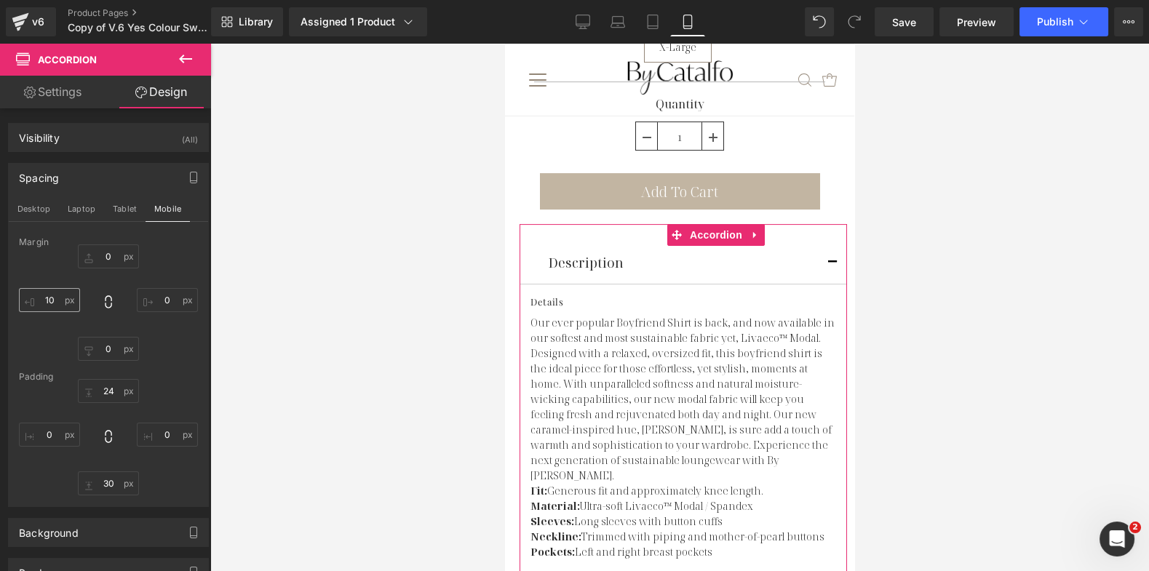
scroll to position [675, 0]
click at [45, 298] on input "10" at bounding box center [49, 300] width 61 height 24
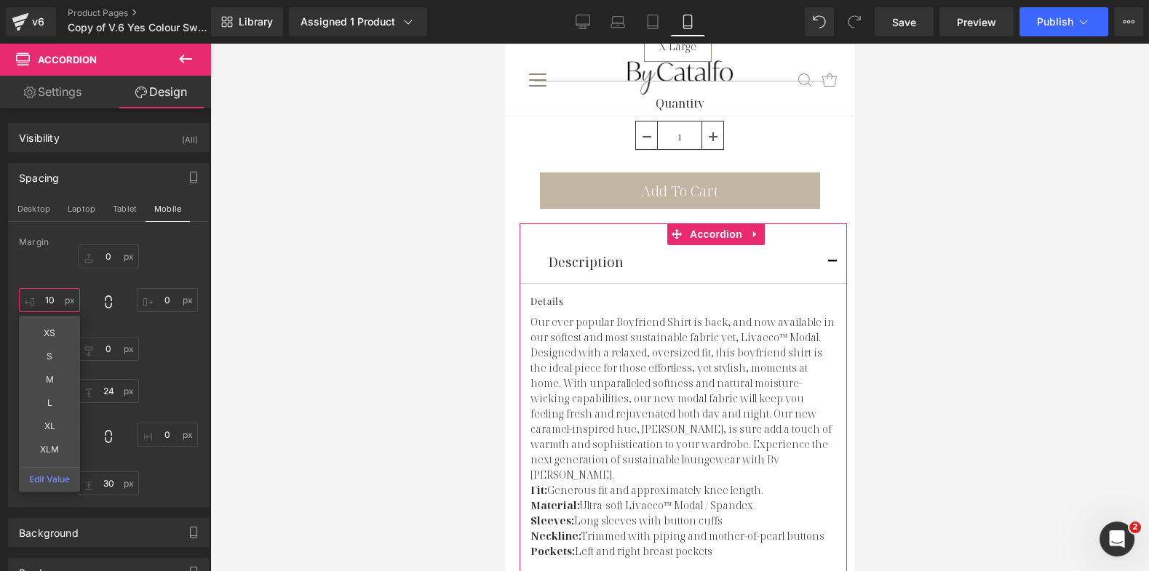
type input "0"
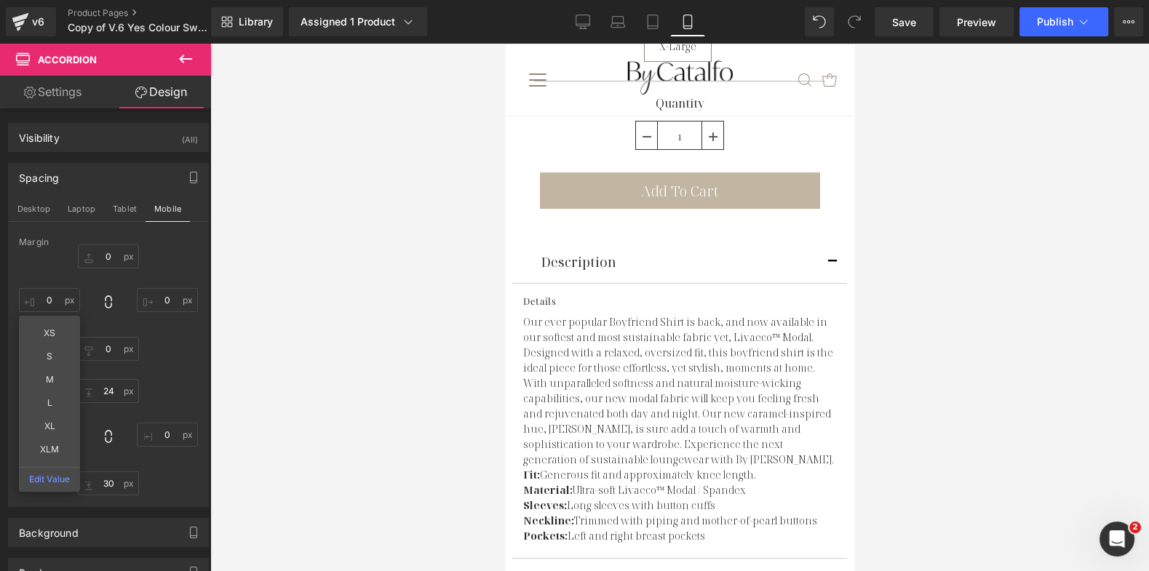
click at [264, 240] on div at bounding box center [679, 308] width 939 height 528
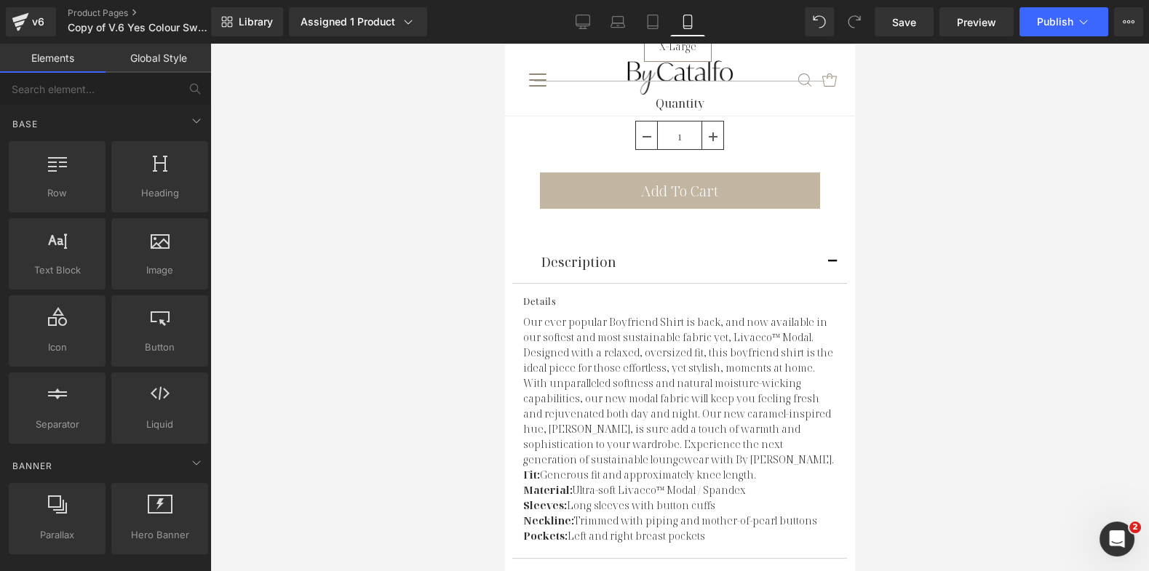
click at [583, 371] on p "Our ever popular Boyfriend Shirt is back, and now available in our softest and …" at bounding box center [679, 390] width 313 height 153
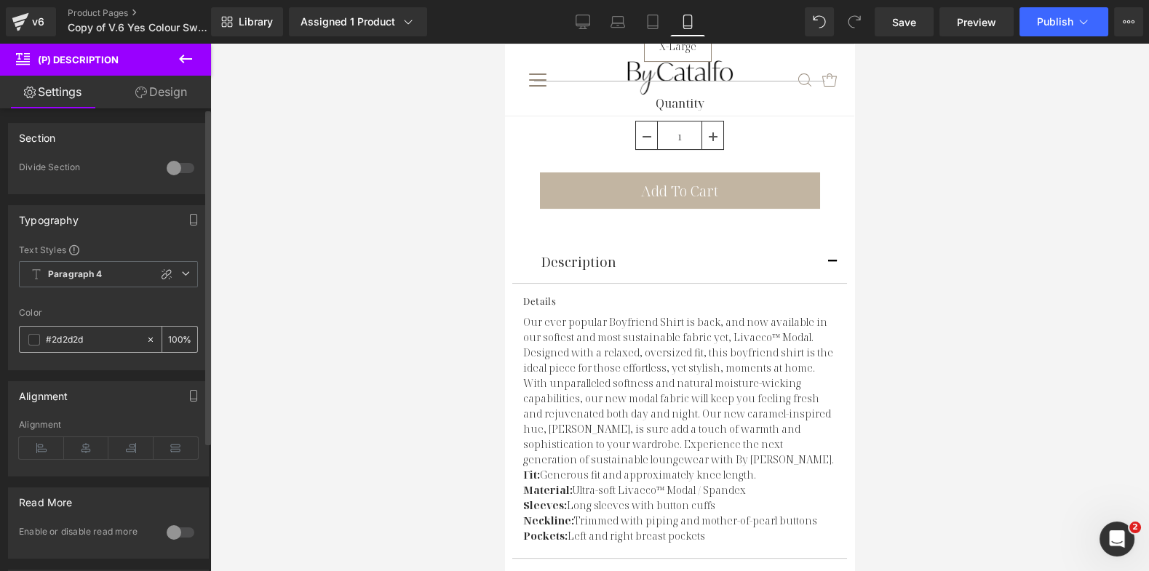
click at [33, 340] on span at bounding box center [34, 340] width 12 height 12
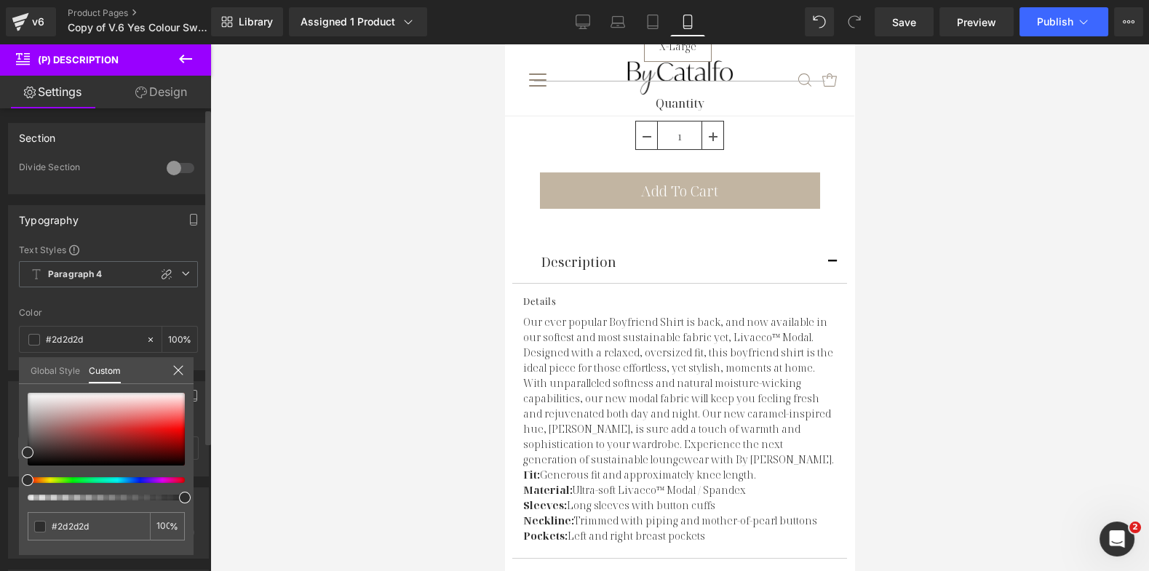
click at [46, 373] on link "Global Style" at bounding box center [56, 369] width 50 height 25
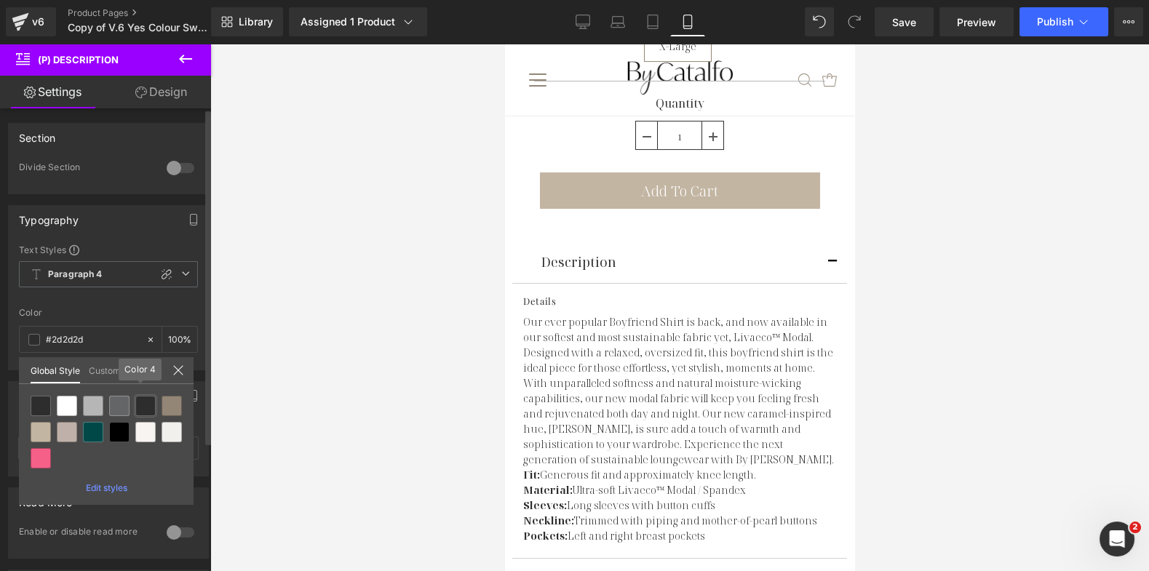
click at [143, 408] on div at bounding box center [145, 406] width 20 height 20
type input "Color 4"
type input "100"
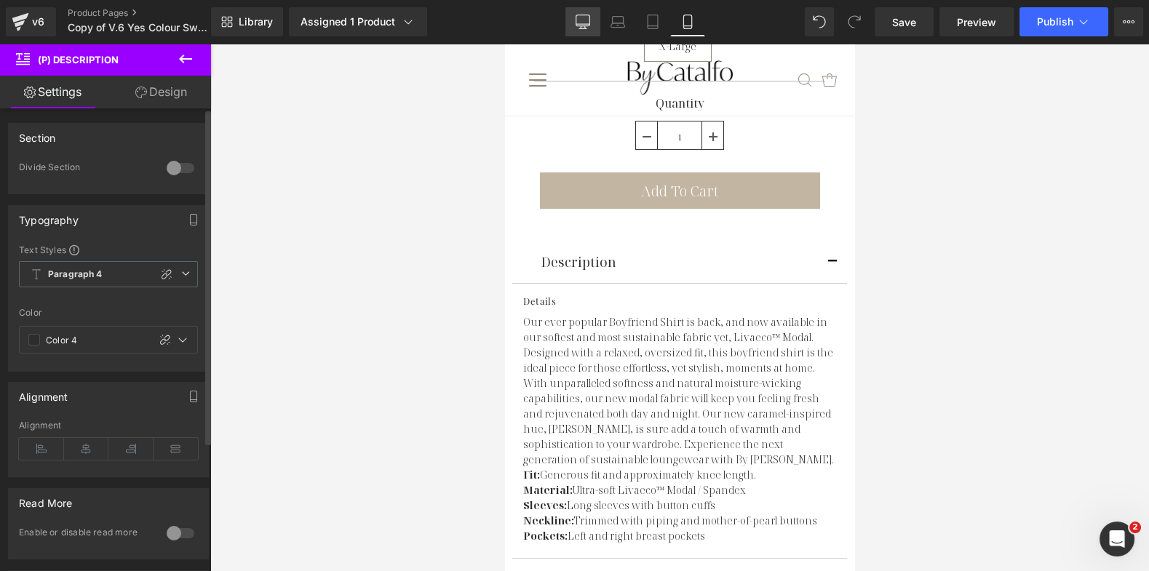
click at [584, 19] on icon at bounding box center [583, 22] width 15 height 15
type input "#2d2d2d"
type input "100"
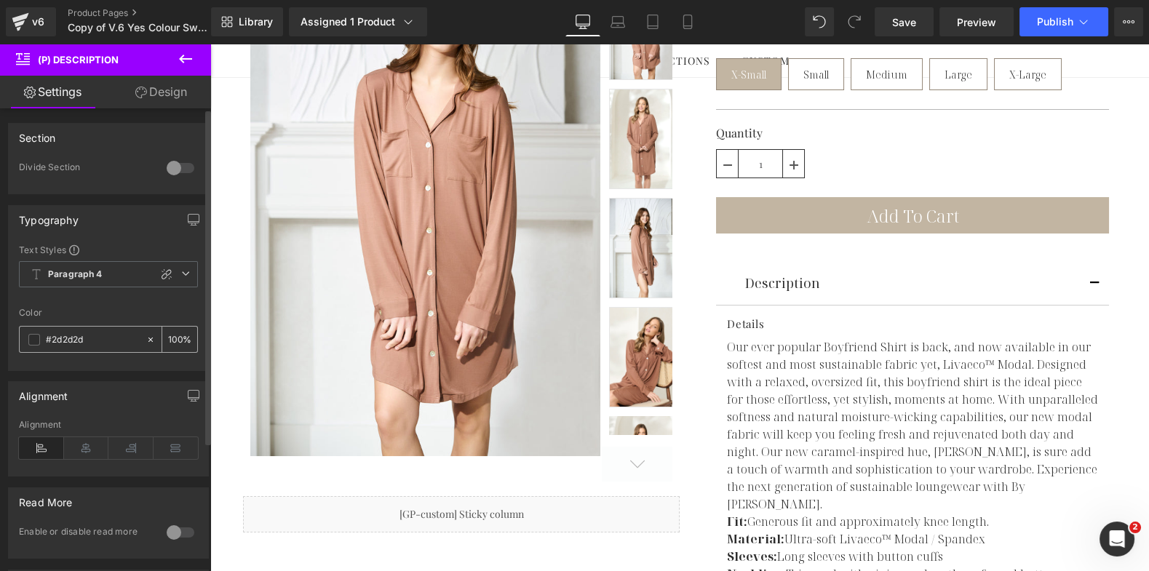
click at [31, 339] on span at bounding box center [34, 340] width 12 height 12
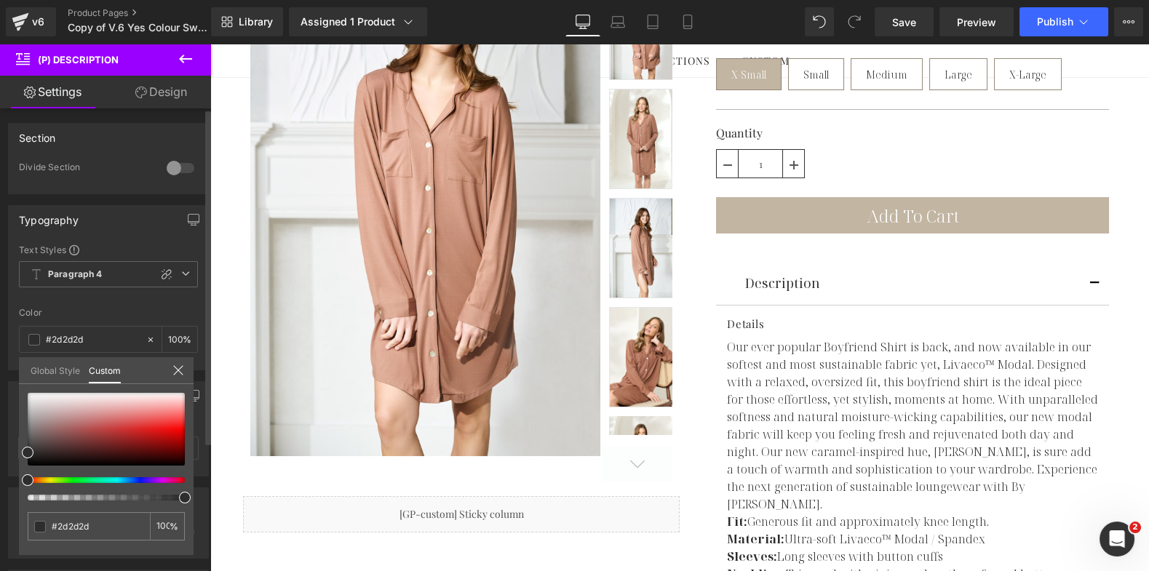
click at [51, 377] on link "Global Style" at bounding box center [56, 369] width 50 height 25
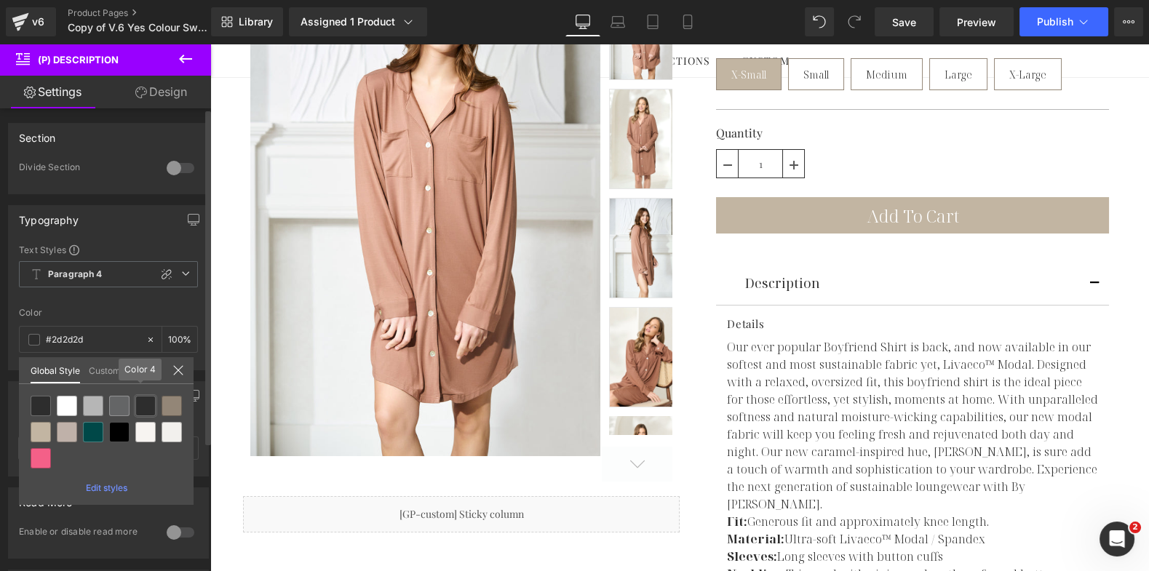
click at [142, 406] on div at bounding box center [145, 406] width 20 height 20
type input "Color 4"
type input "100"
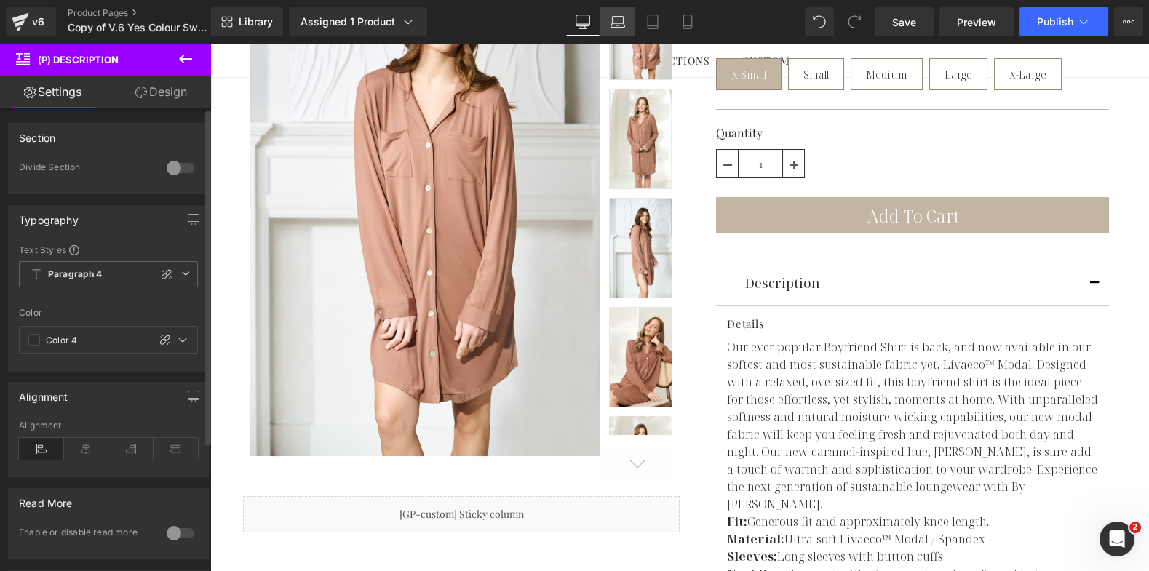
click at [619, 33] on link "Laptop" at bounding box center [618, 21] width 35 height 29
type input "#2d2d2d"
type input "100"
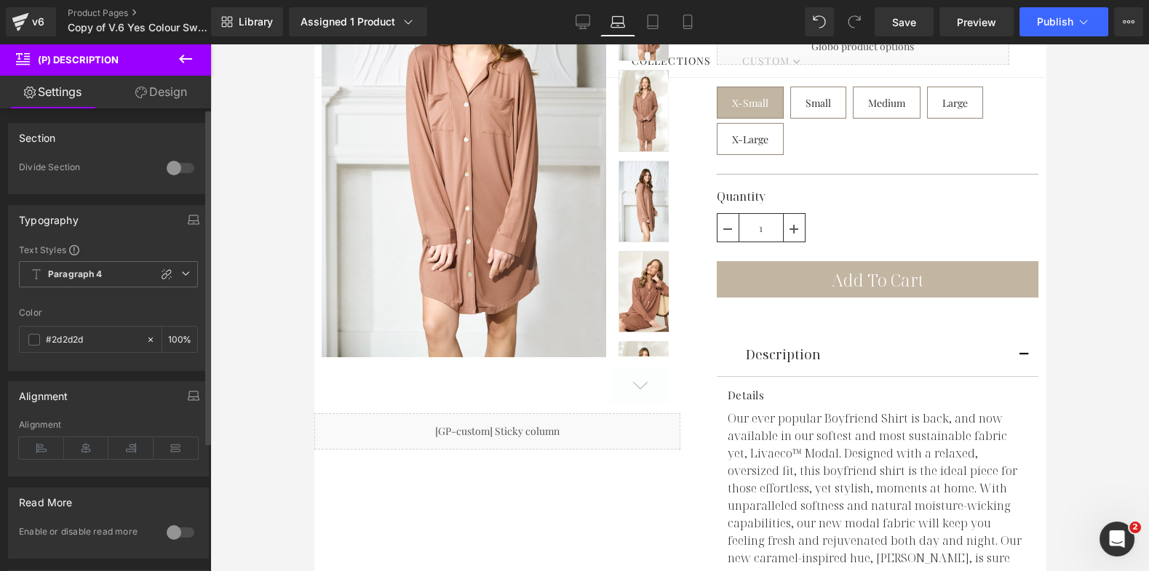
scroll to position [286, 0]
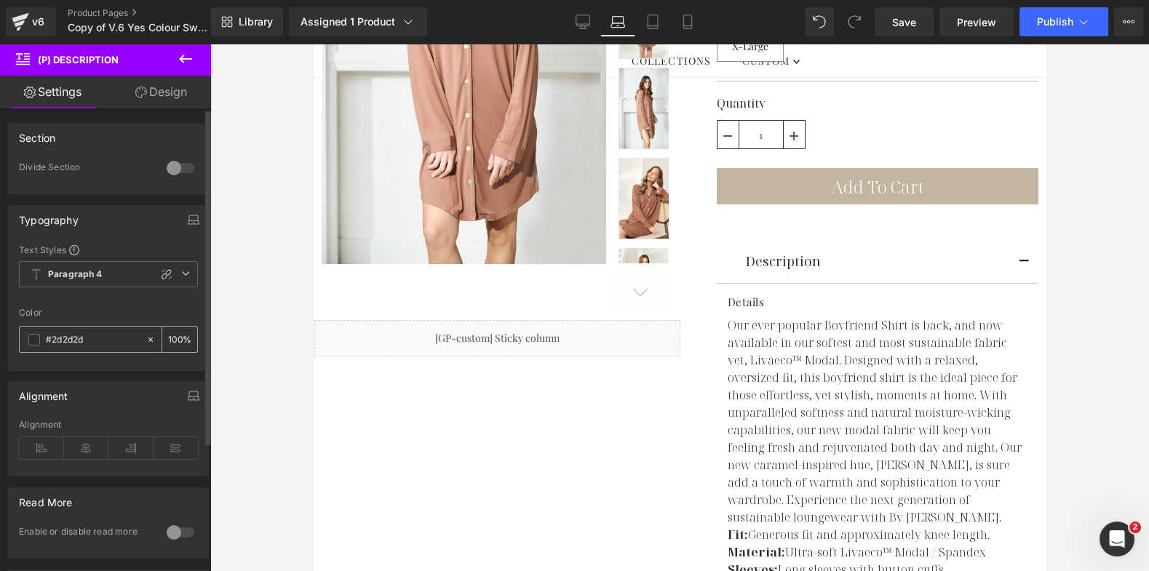
click at [33, 341] on span at bounding box center [34, 340] width 12 height 12
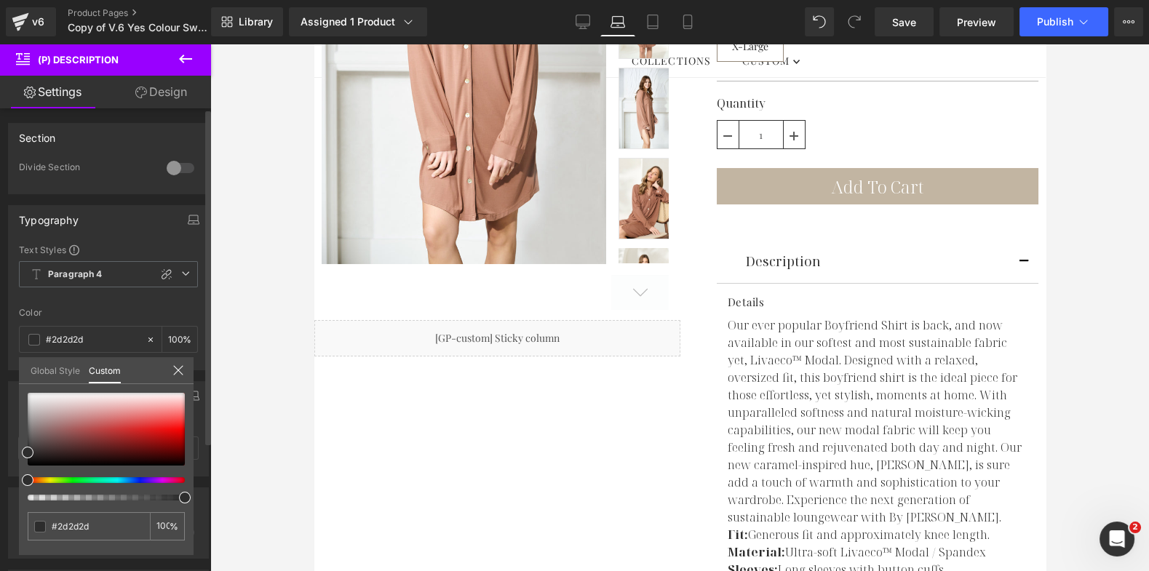
click at [52, 365] on link "Global Style" at bounding box center [56, 369] width 50 height 25
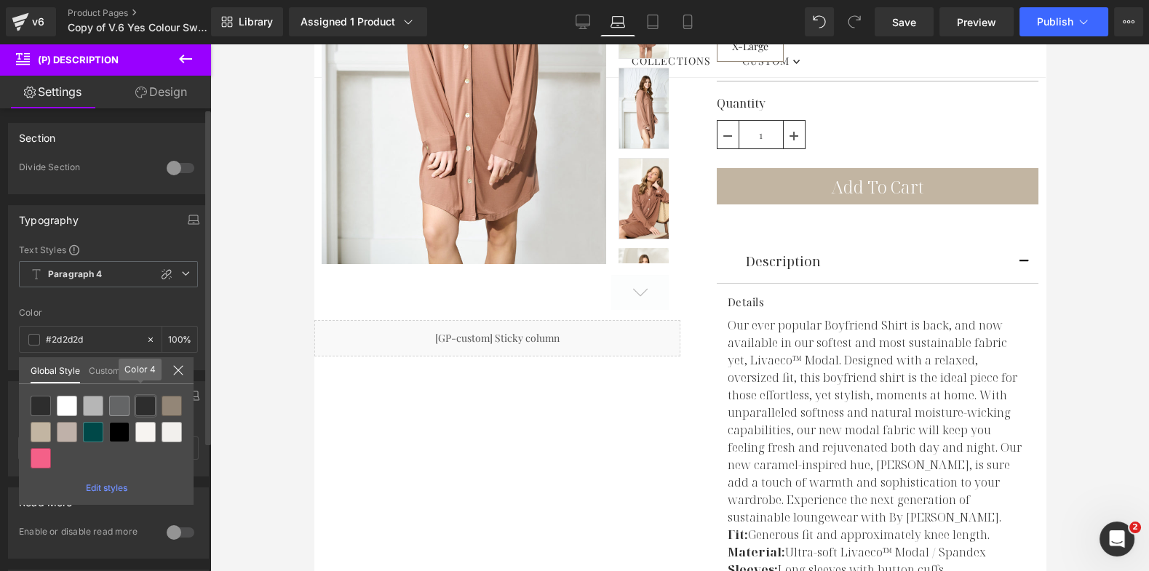
click at [146, 401] on div at bounding box center [145, 406] width 20 height 20
type input "Color 4"
type input "100"
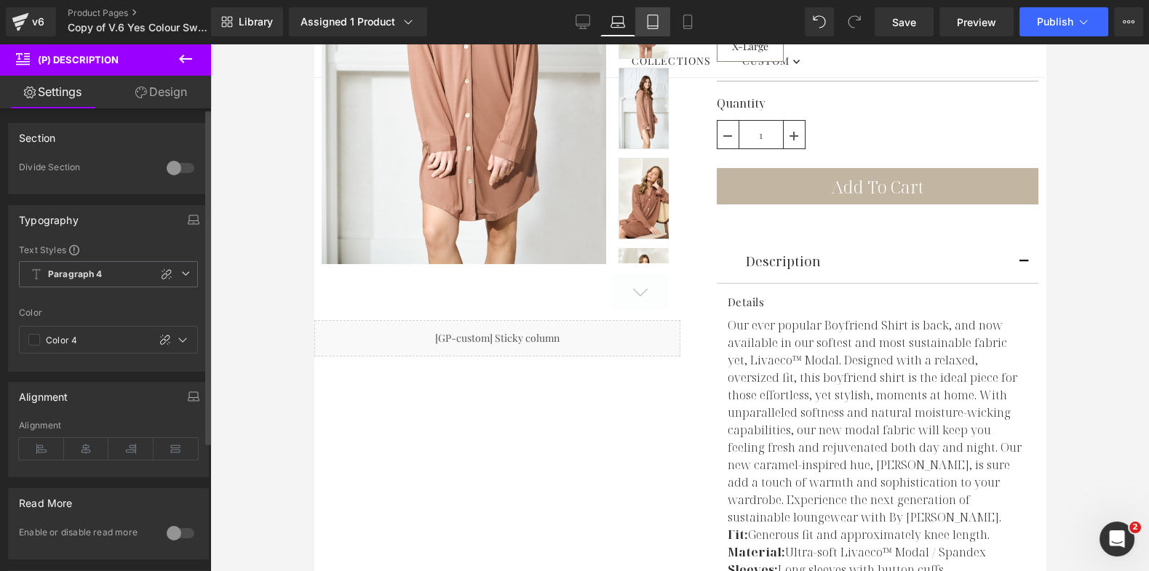
click at [653, 28] on icon at bounding box center [653, 22] width 10 height 14
type input "#2d2d2d"
type input "100"
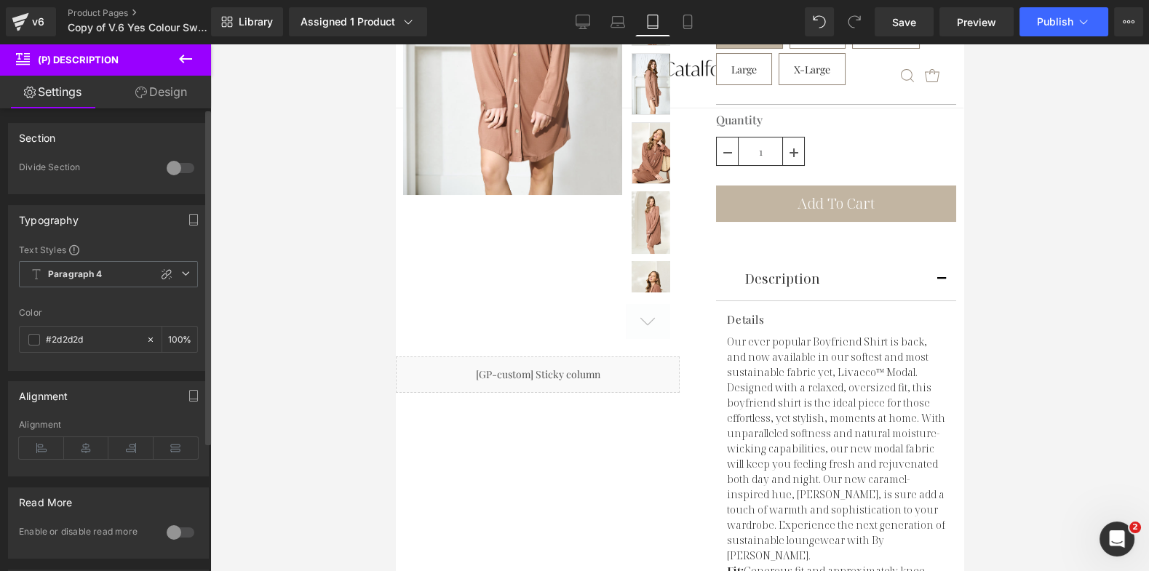
scroll to position [304, 0]
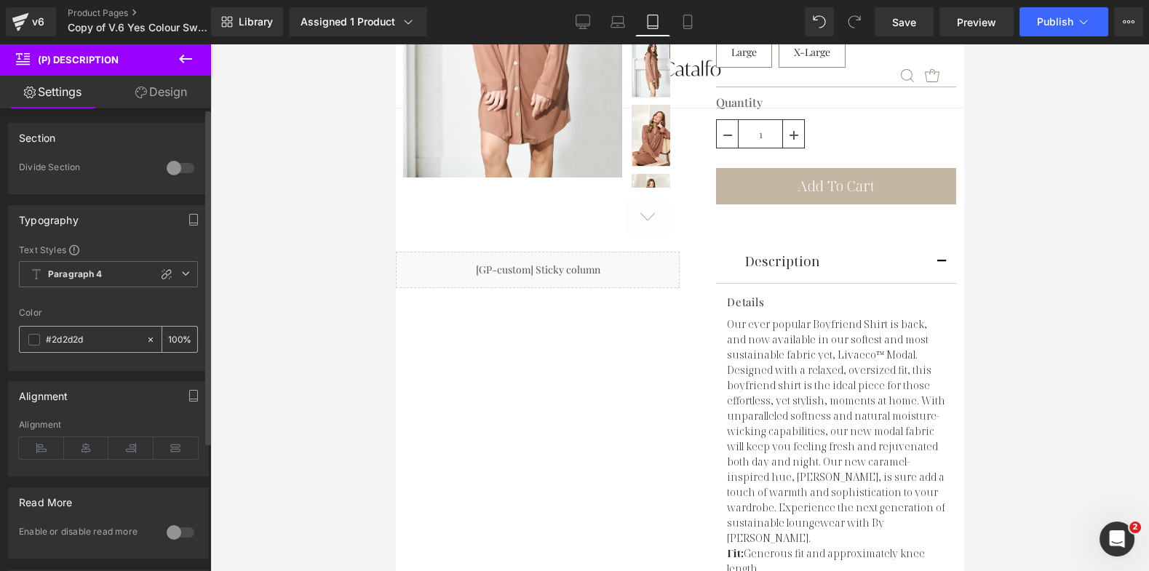
click at [34, 337] on span at bounding box center [34, 340] width 12 height 12
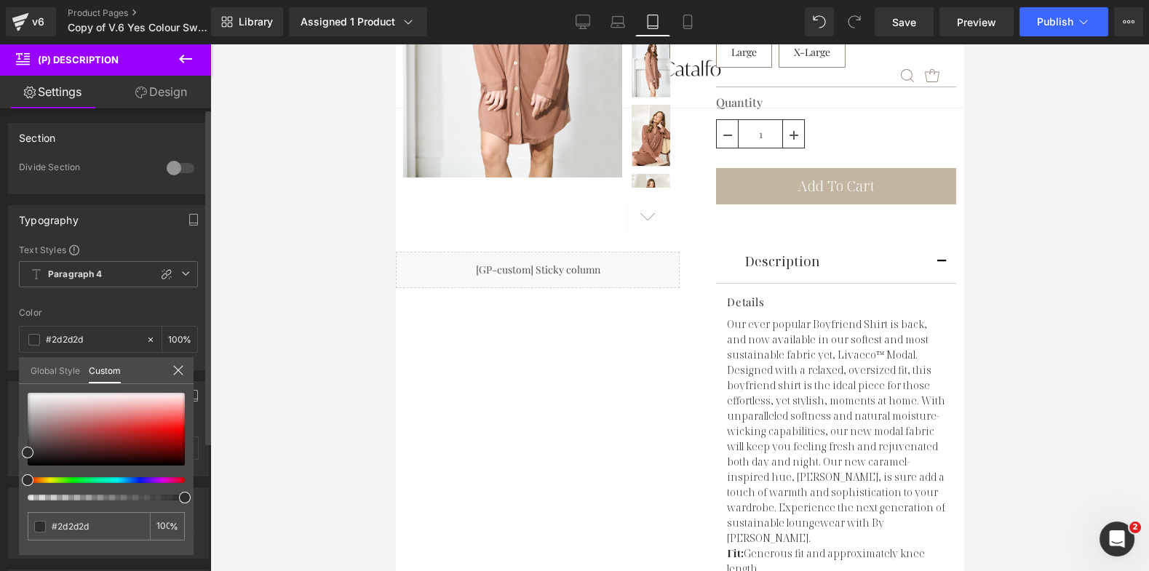
click at [55, 369] on link "Global Style" at bounding box center [56, 369] width 50 height 25
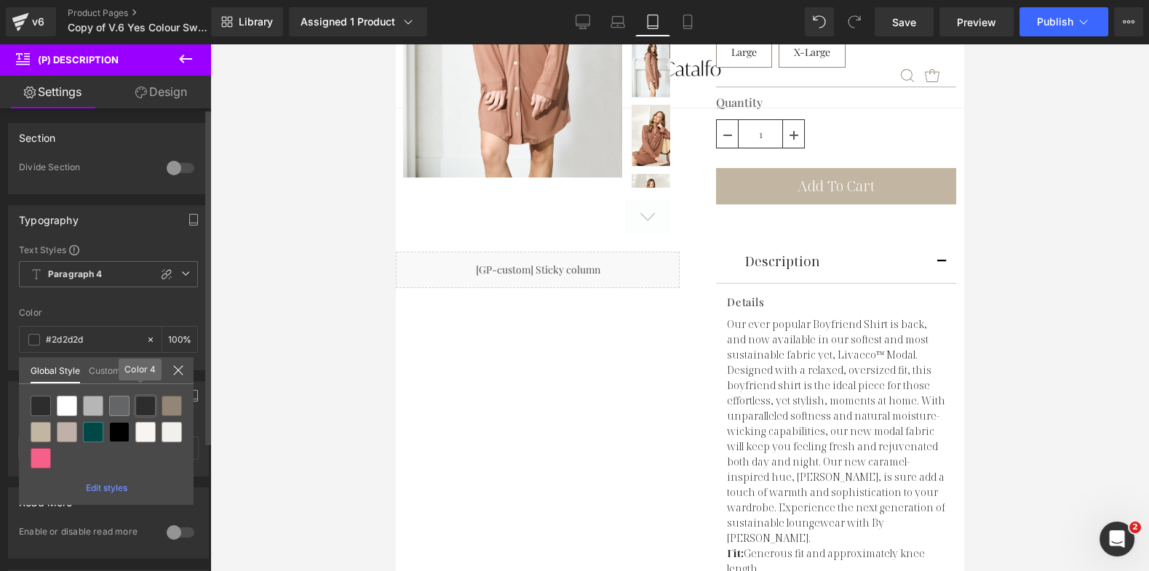
click at [153, 397] on div at bounding box center [145, 406] width 20 height 20
type input "Color 4"
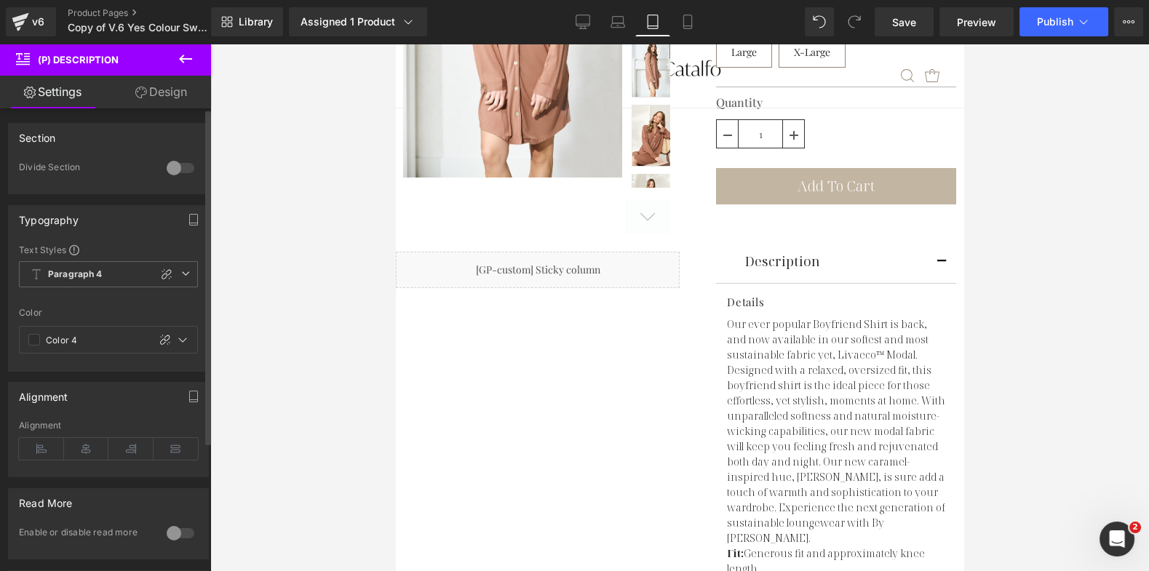
click at [129, 303] on div "Text Styles Custom Paragraph 1 Paragraph 2 Paragraph 3 Paragraph 4 Paragraph 4 …" at bounding box center [108, 307] width 199 height 127
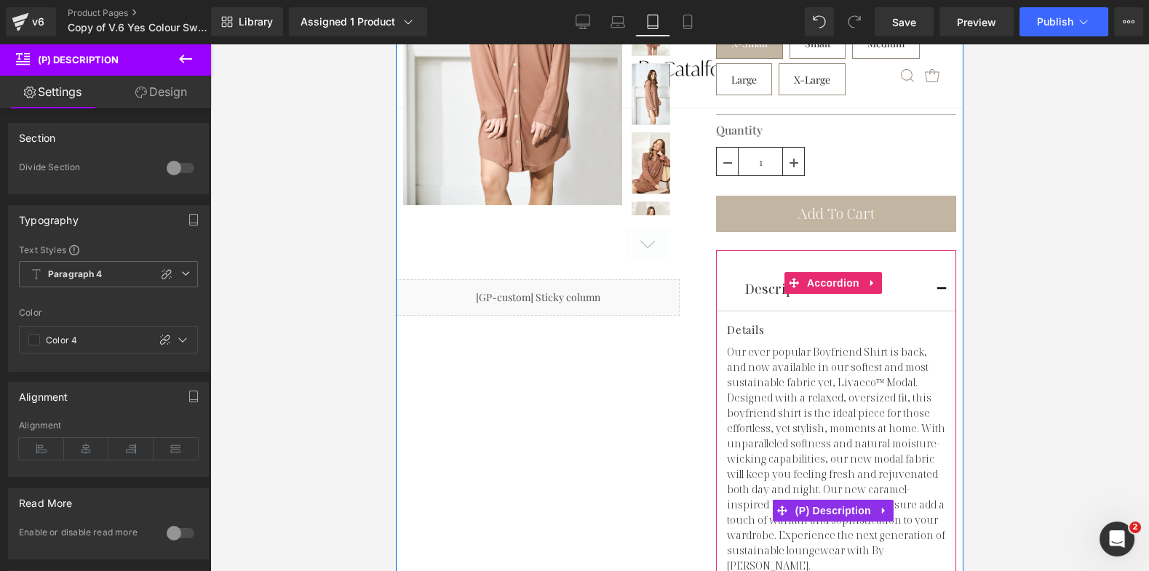
scroll to position [269, 0]
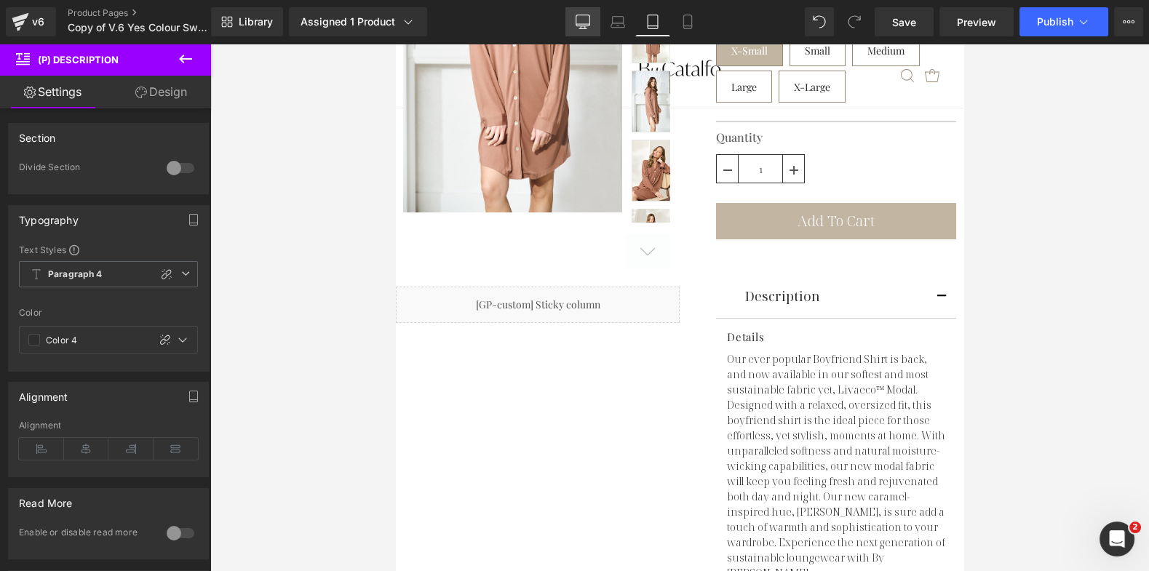
click at [582, 25] on icon at bounding box center [583, 22] width 15 height 15
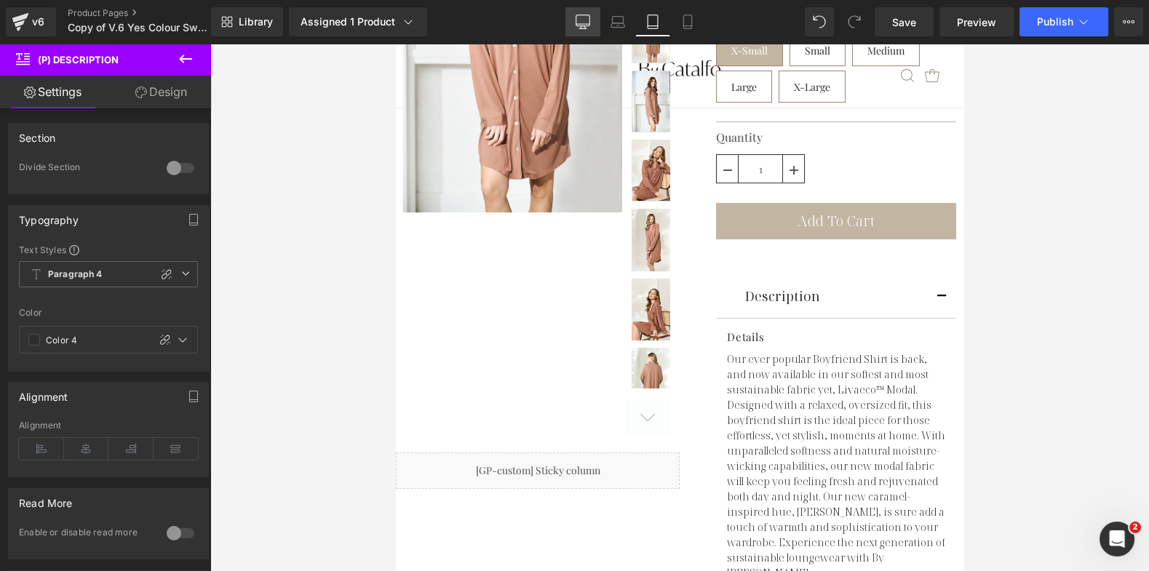
scroll to position [159, 0]
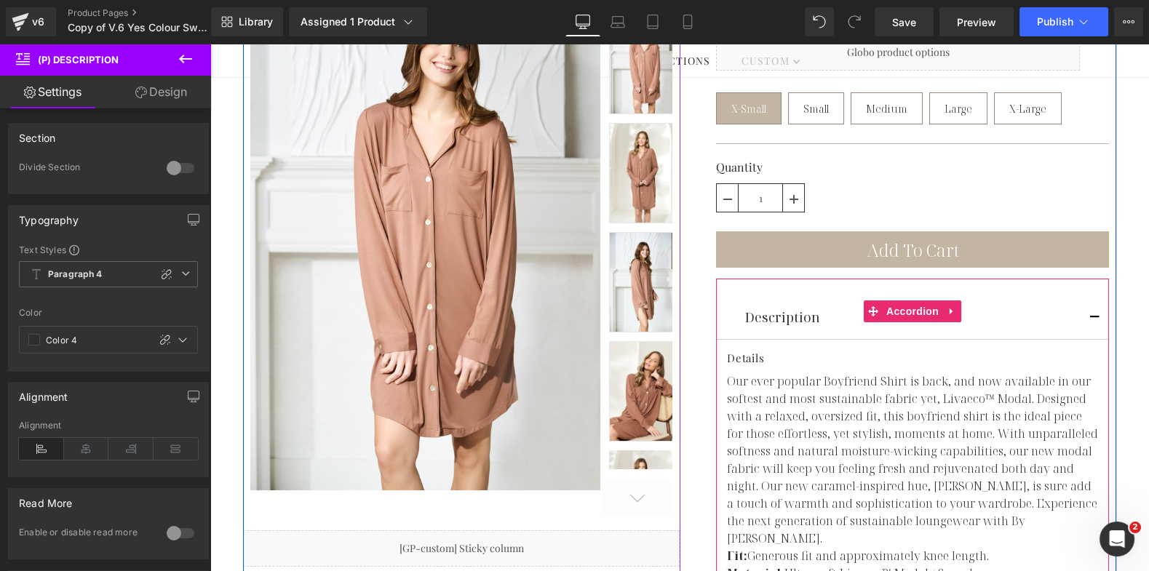
click at [1087, 296] on button "button" at bounding box center [1094, 317] width 29 height 43
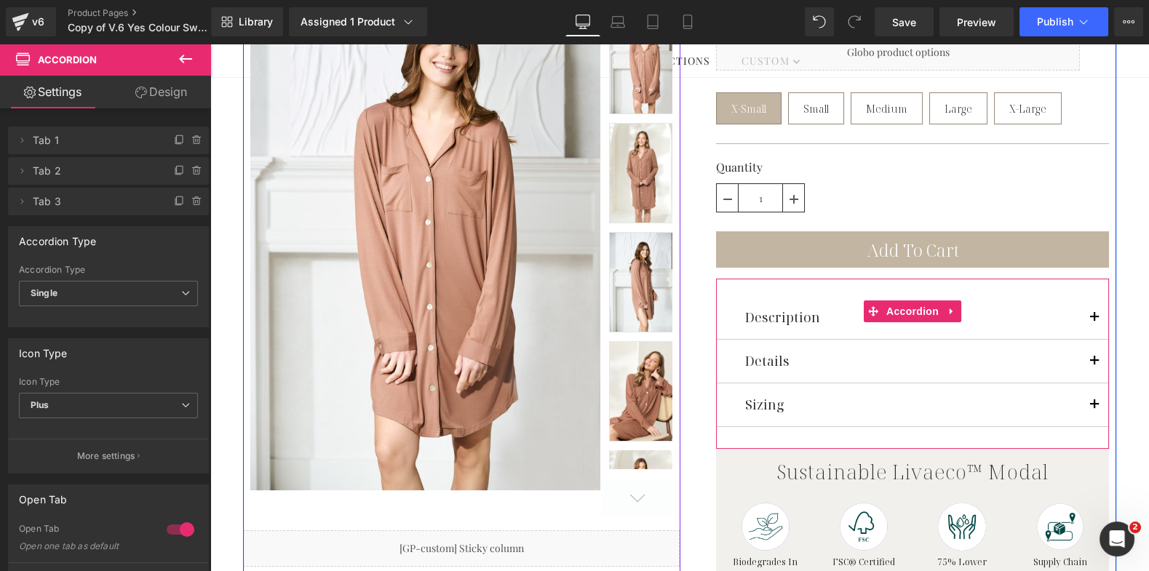
click at [1095, 322] on span "button" at bounding box center [1095, 322] width 0 height 0
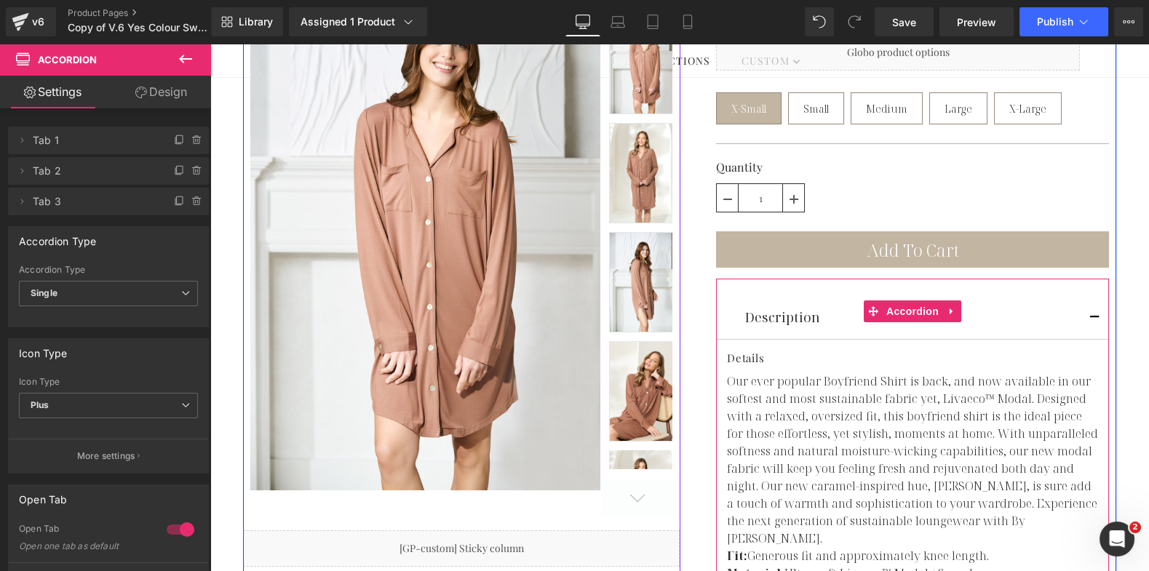
click at [1095, 322] on span "button" at bounding box center [1095, 322] width 0 height 0
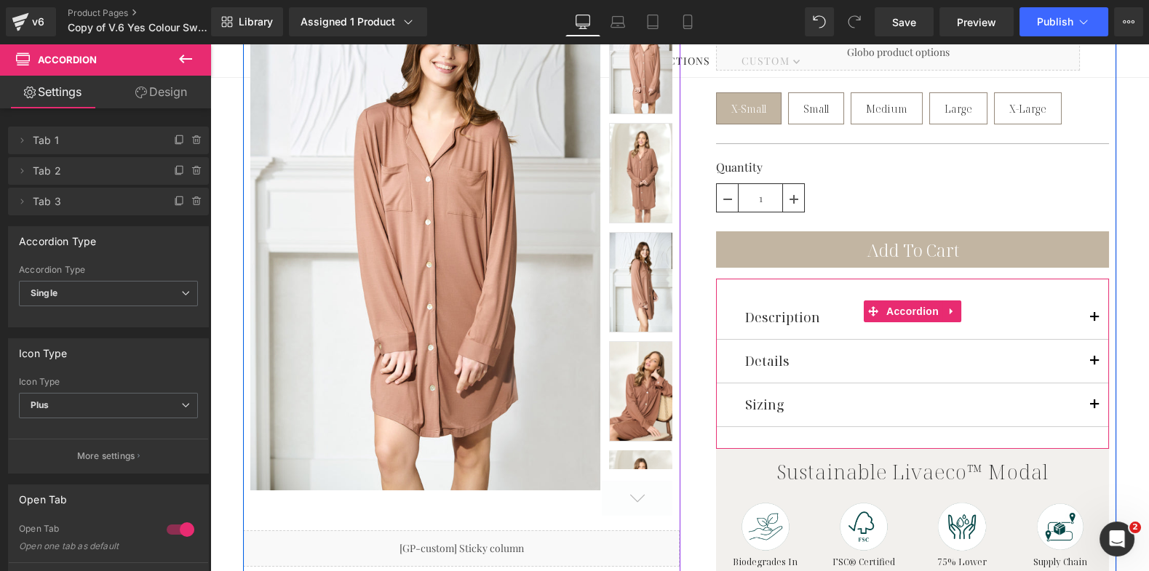
click at [1085, 340] on button "button" at bounding box center [1094, 361] width 29 height 43
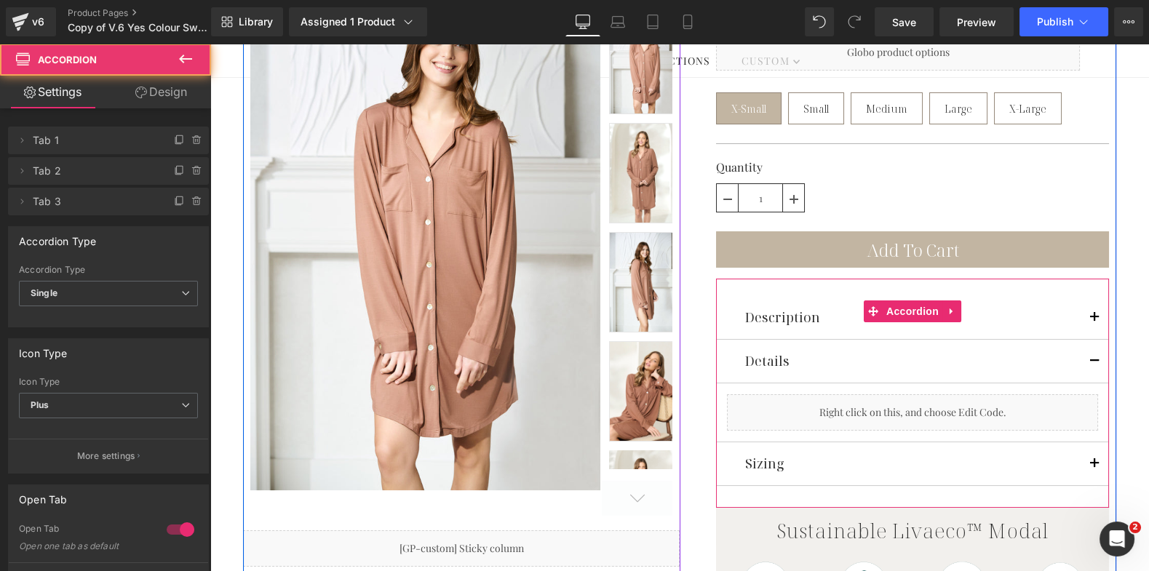
click at [1085, 340] on button "button" at bounding box center [1094, 361] width 29 height 43
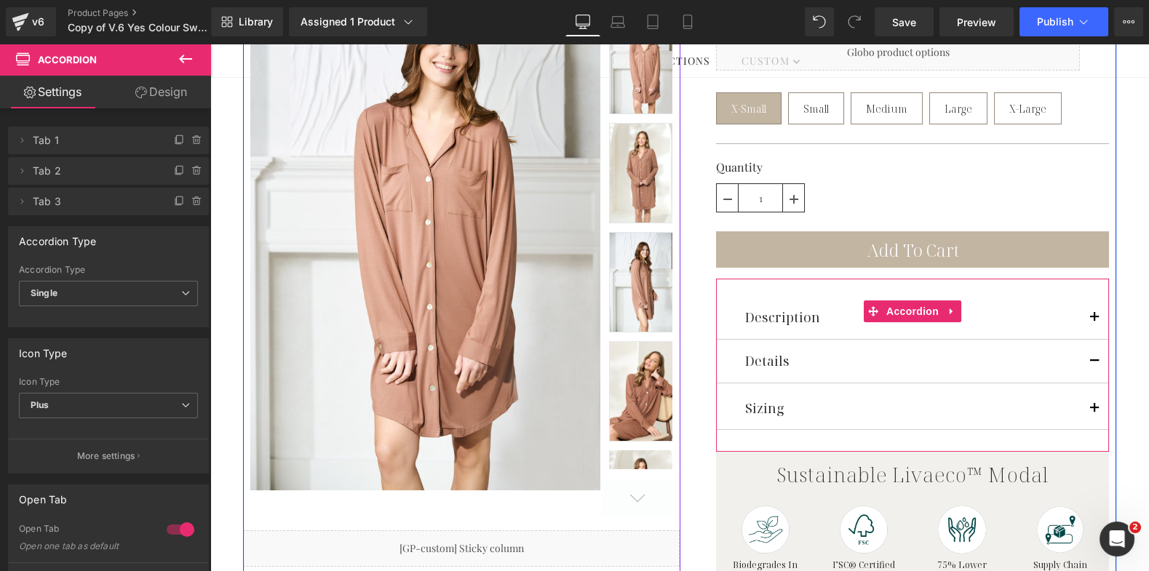
click at [1085, 296] on button "button" at bounding box center [1094, 317] width 29 height 43
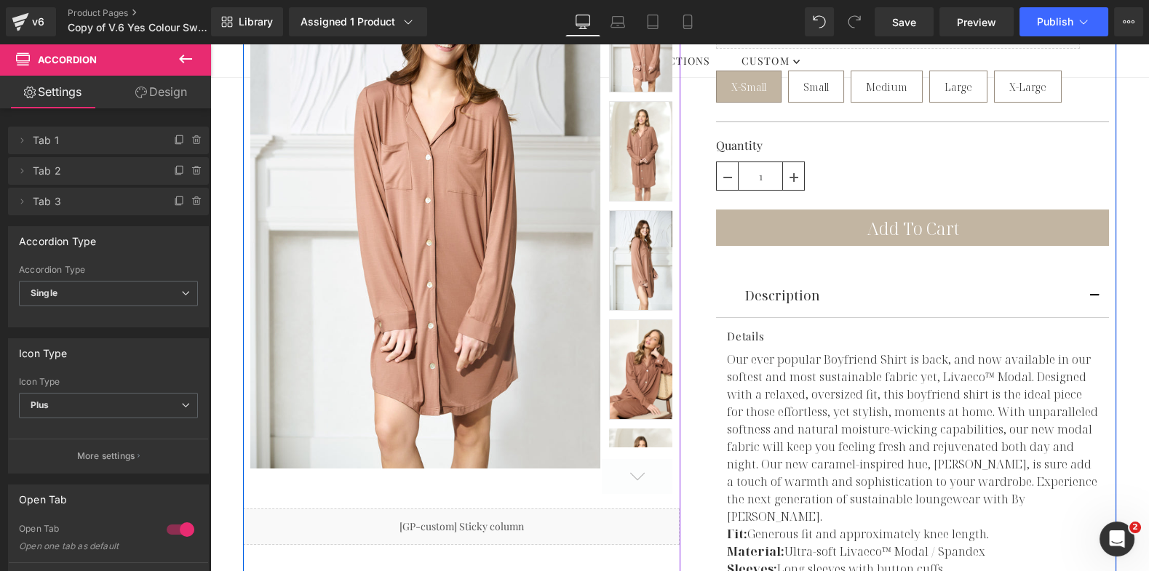
scroll to position [459, 0]
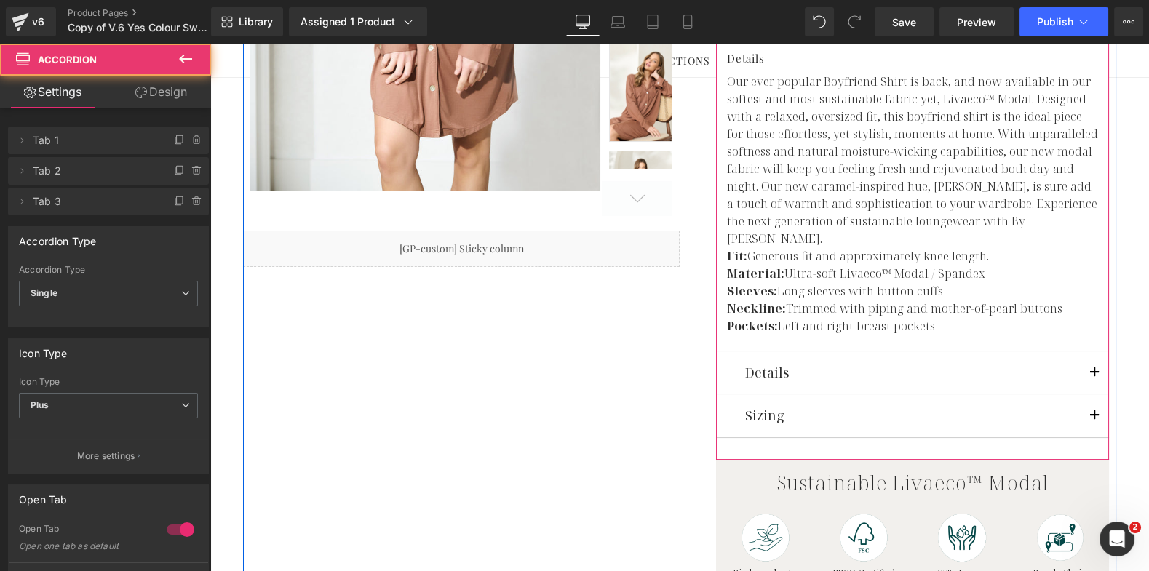
click at [1085, 395] on button "button" at bounding box center [1094, 416] width 29 height 43
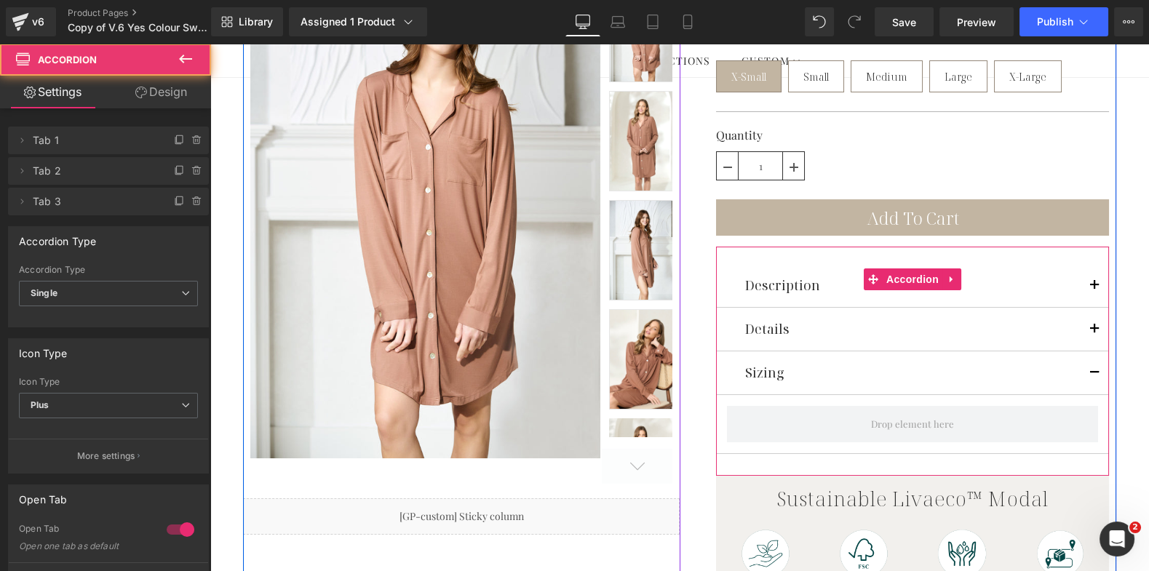
scroll to position [165, 0]
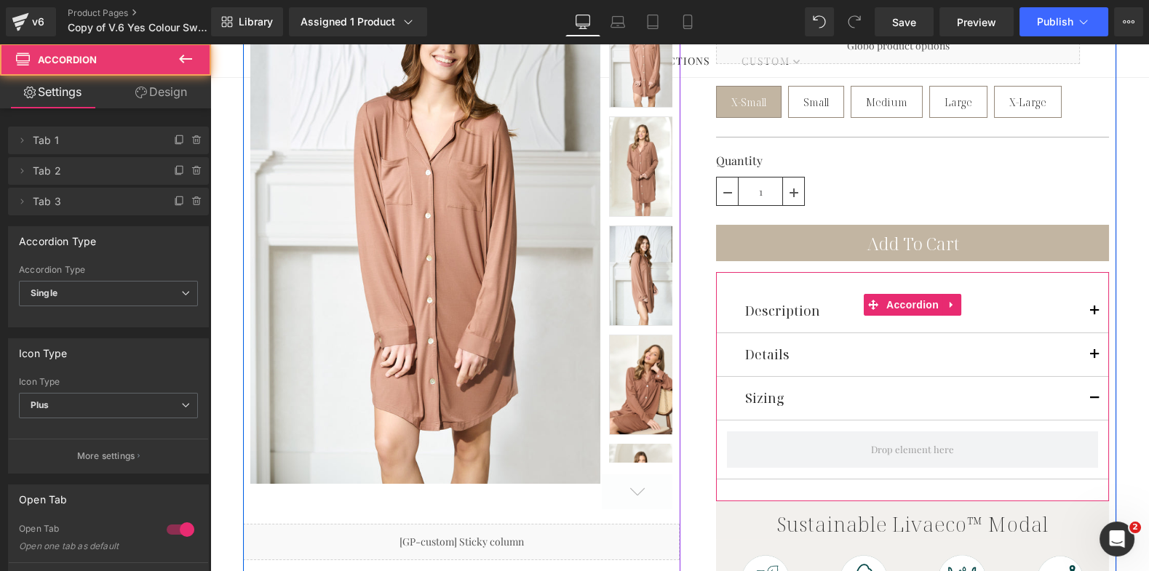
click at [1085, 377] on button "button" at bounding box center [1094, 398] width 29 height 43
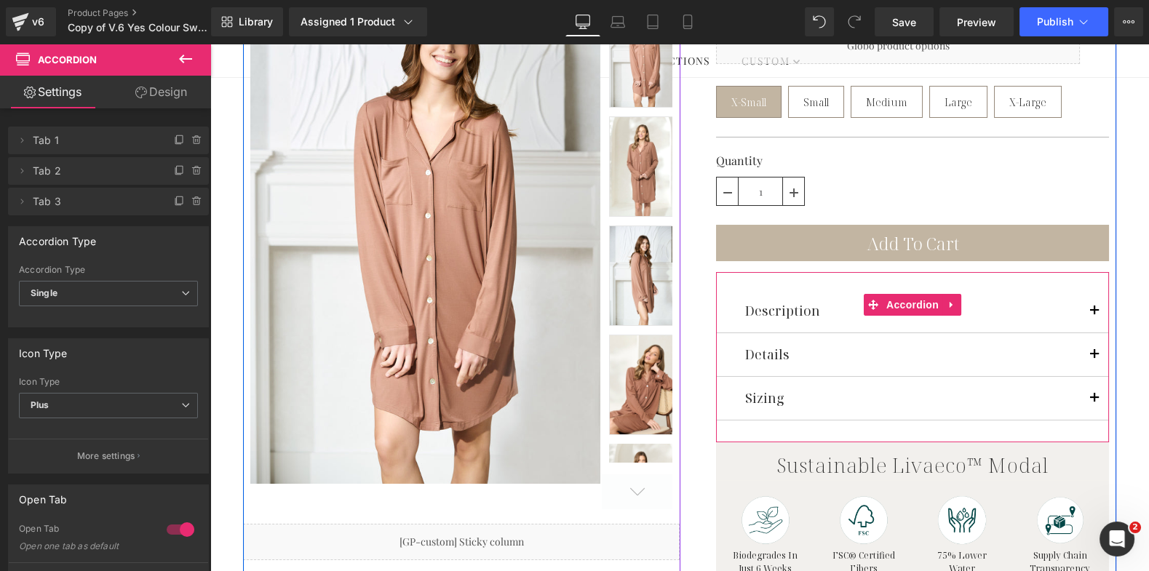
scroll to position [41, 0]
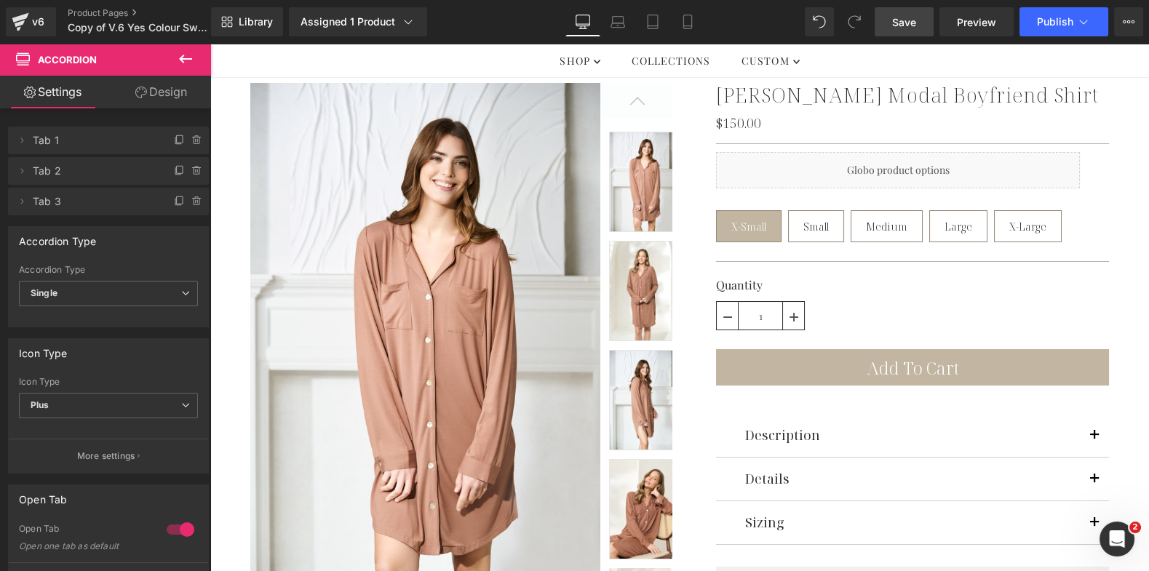
click at [906, 22] on span "Save" at bounding box center [904, 22] width 24 height 15
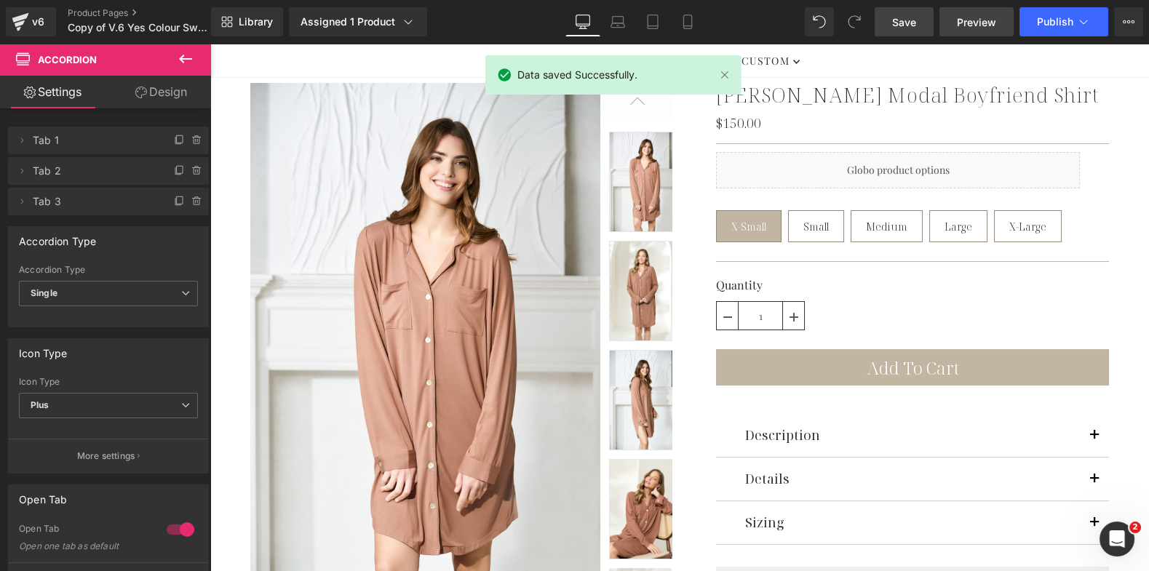
click at [965, 17] on span "Preview" at bounding box center [976, 22] width 39 height 15
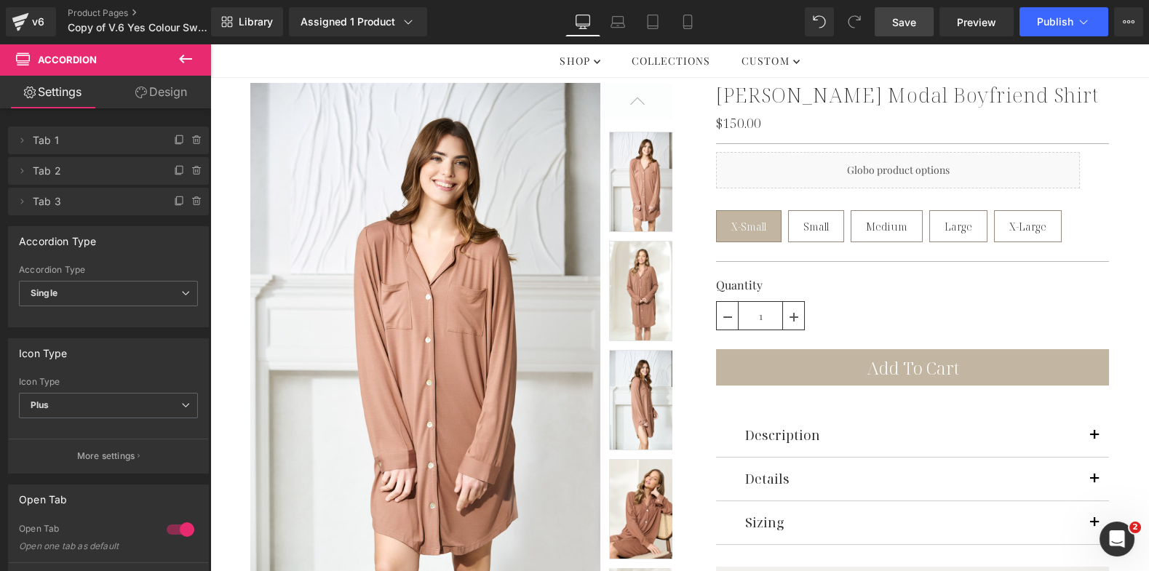
click at [97, 4] on div "v6 Product Pages Copy of V.6 Yes Colour Swatch_ Modal Loungewear Template (New …" at bounding box center [105, 22] width 211 height 44
click at [98, 15] on link "Product Pages" at bounding box center [151, 13] width 167 height 12
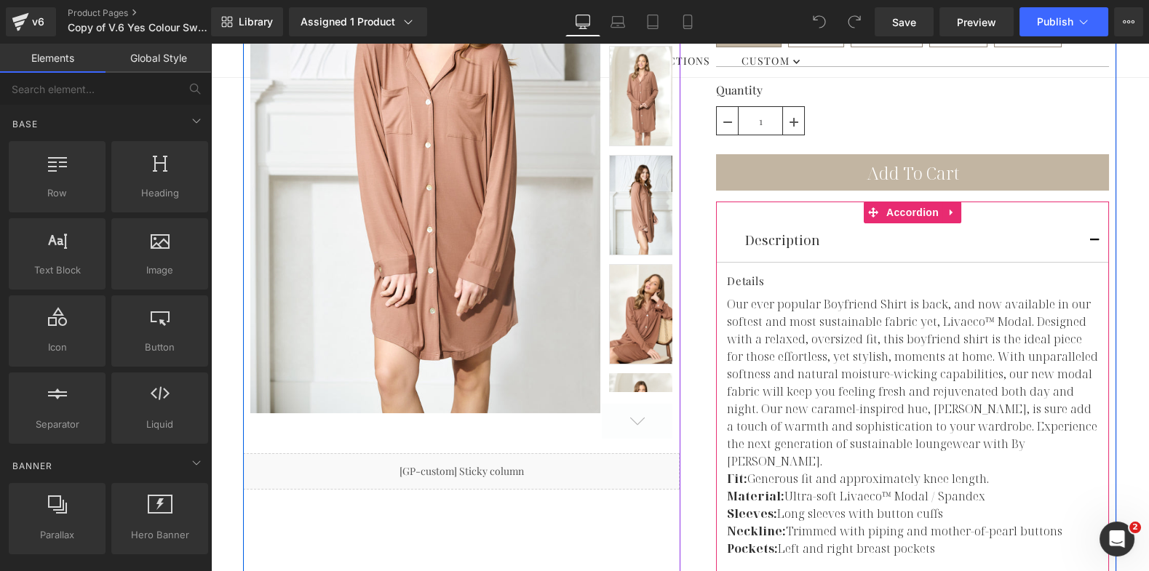
click at [1095, 245] on span "button" at bounding box center [1095, 245] width 0 height 0
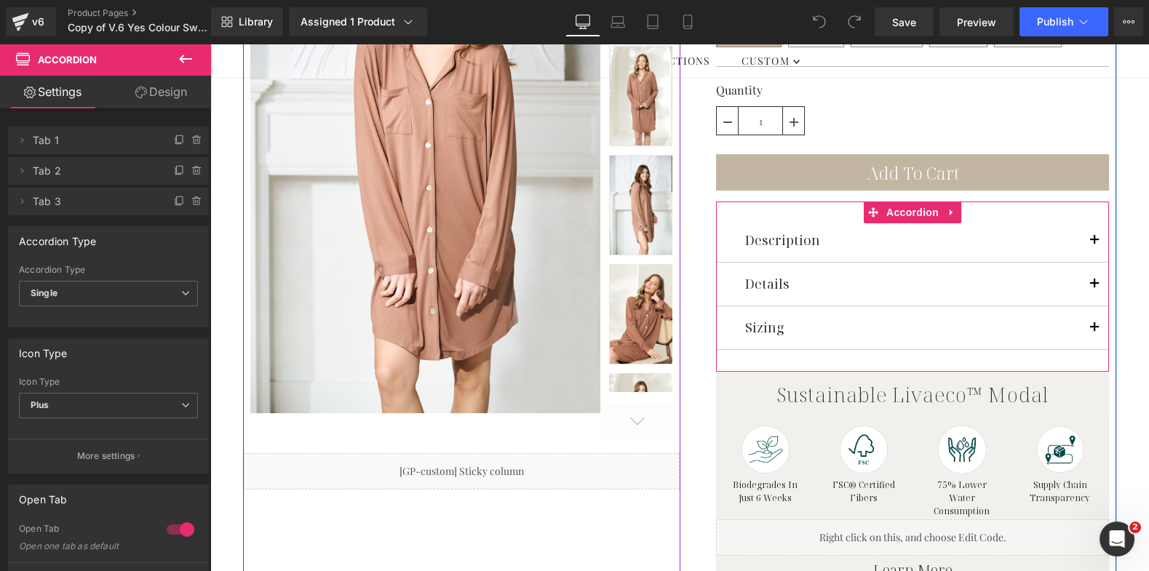
click at [1095, 245] on span "button" at bounding box center [1095, 245] width 0 height 0
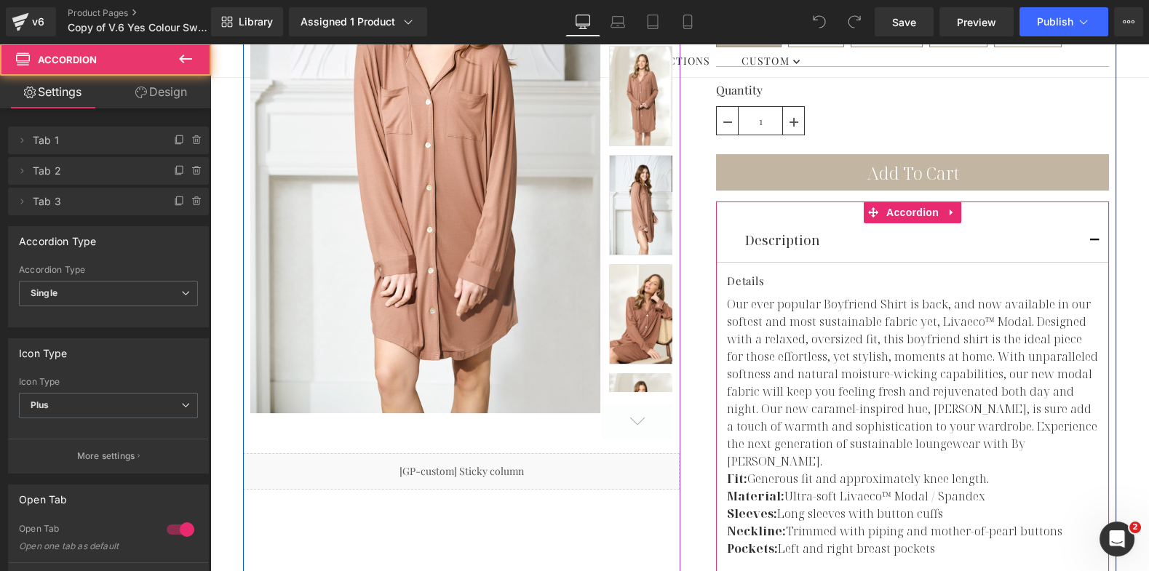
click at [1089, 219] on button "button" at bounding box center [1094, 240] width 29 height 43
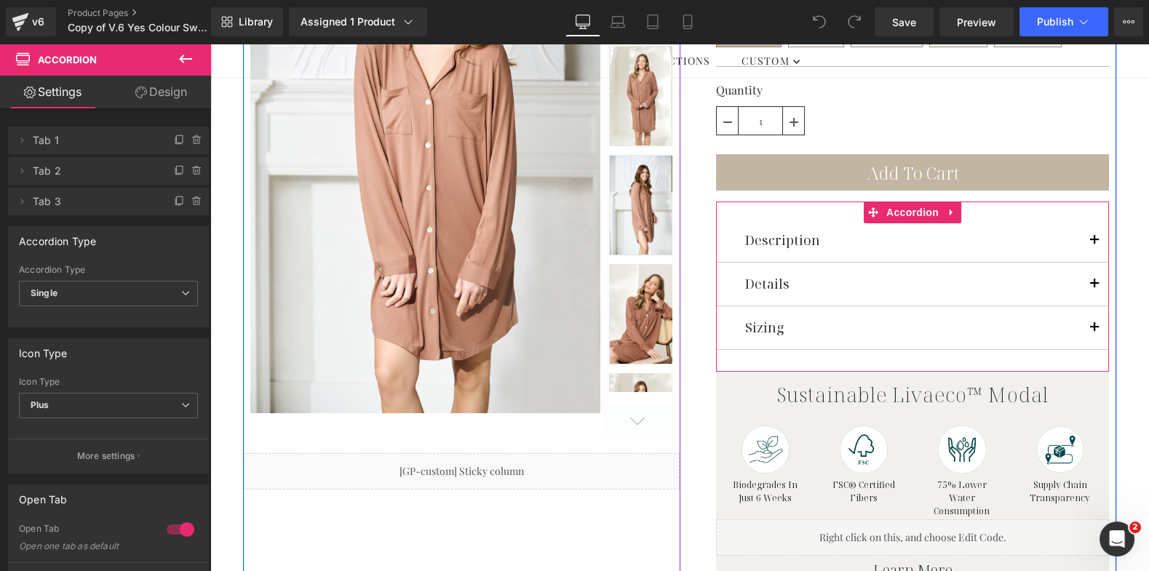
click at [1095, 288] on span "button" at bounding box center [1095, 288] width 0 height 0
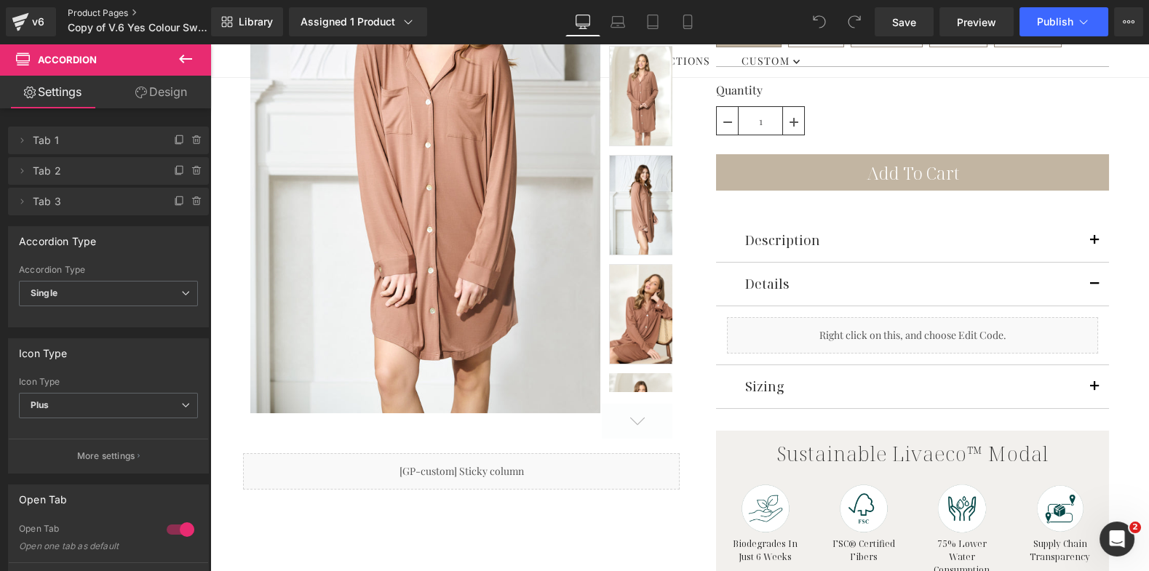
click at [98, 14] on link "Product Pages" at bounding box center [151, 13] width 167 height 12
